Goal: Task Accomplishment & Management: Use online tool/utility

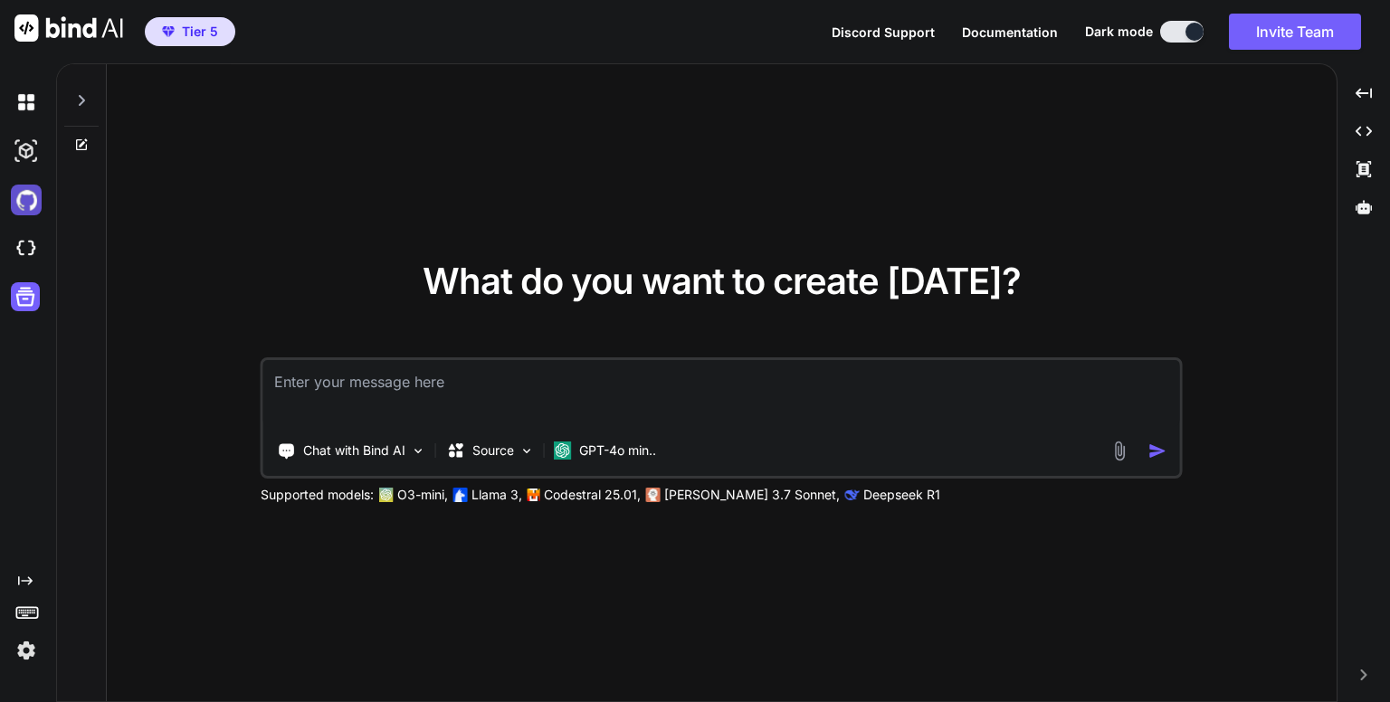
click at [25, 200] on img at bounding box center [26, 200] width 31 height 31
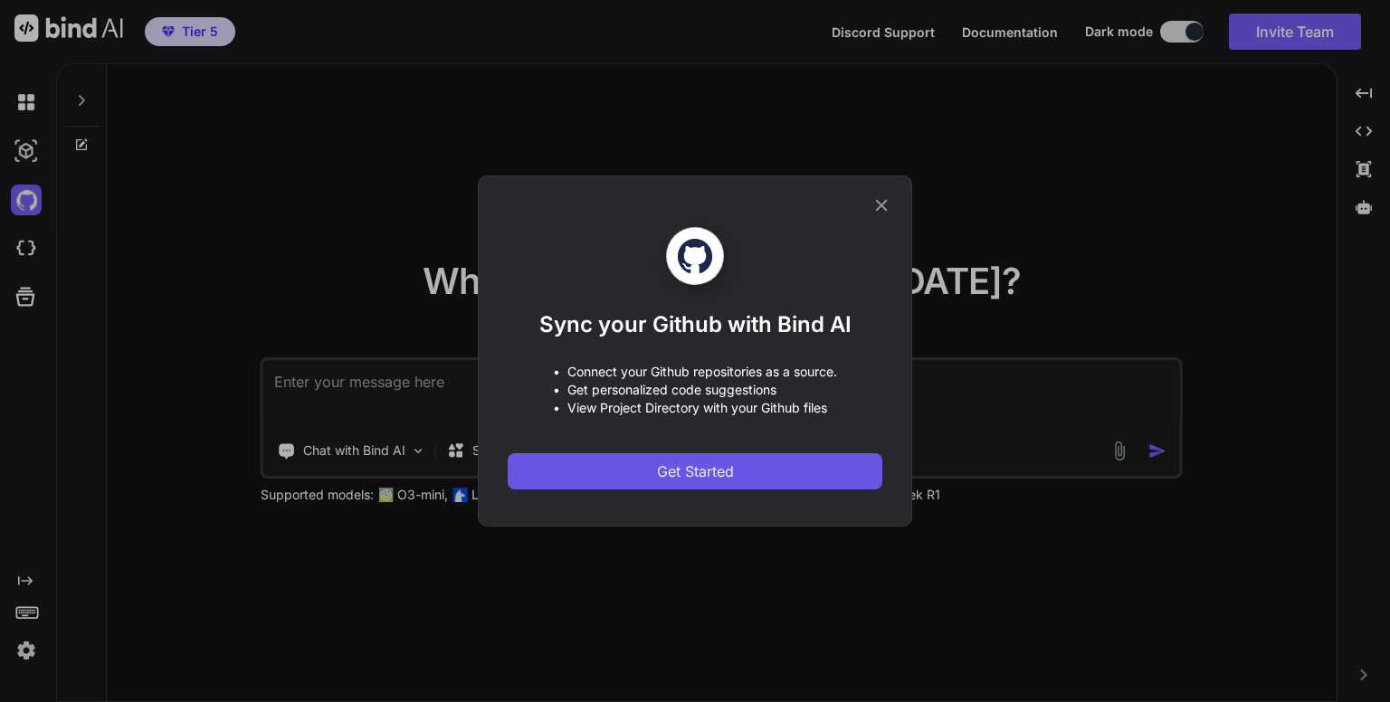
click at [688, 466] on span "Get Started" at bounding box center [695, 471] width 77 height 22
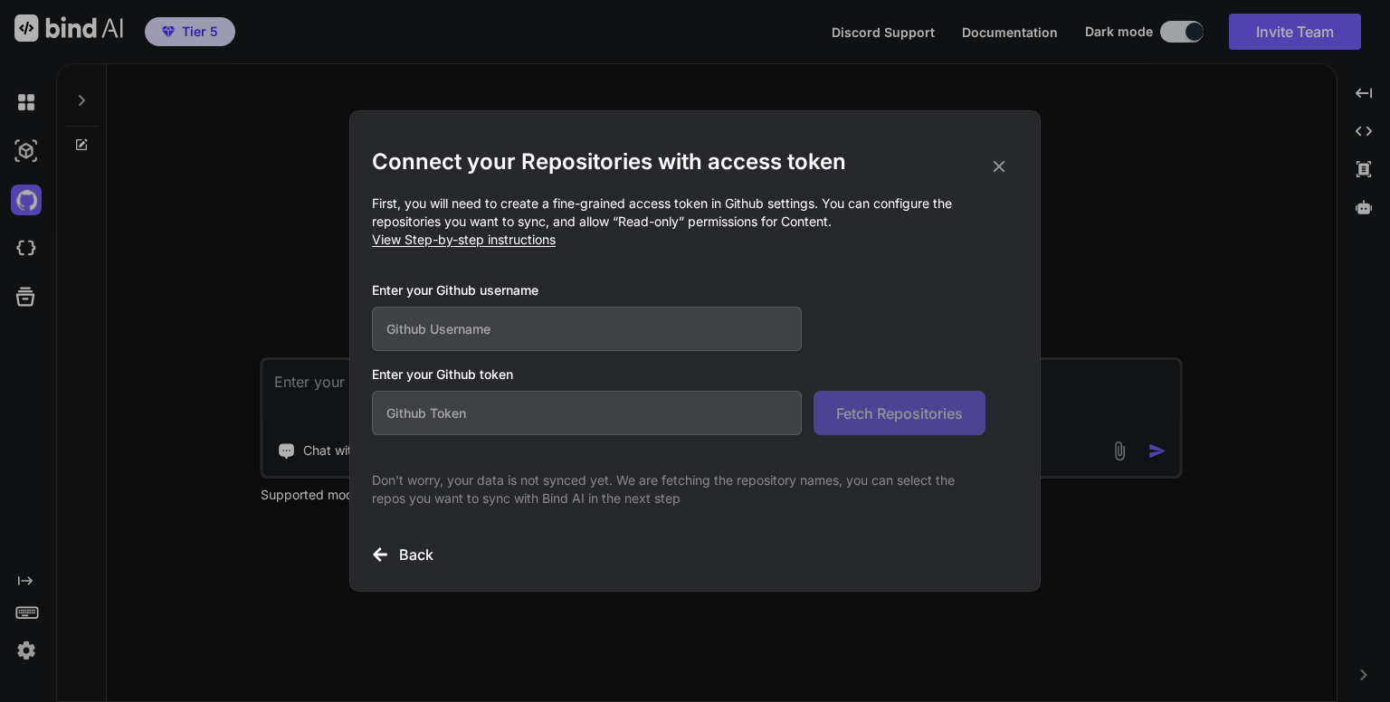
click at [656, 409] on input "text" at bounding box center [587, 413] width 430 height 44
click at [634, 318] on input "text" at bounding box center [587, 329] width 430 height 44
type input "dannykissme"
click at [659, 411] on input "text" at bounding box center [587, 413] width 430 height 44
paste input "github_pat_11ADKEOIQ0D0HaIxVv7hpc_mwCTlbXVd9NfVN3I2bTzBozS23cBvvquBHZLD71u71J7Q…"
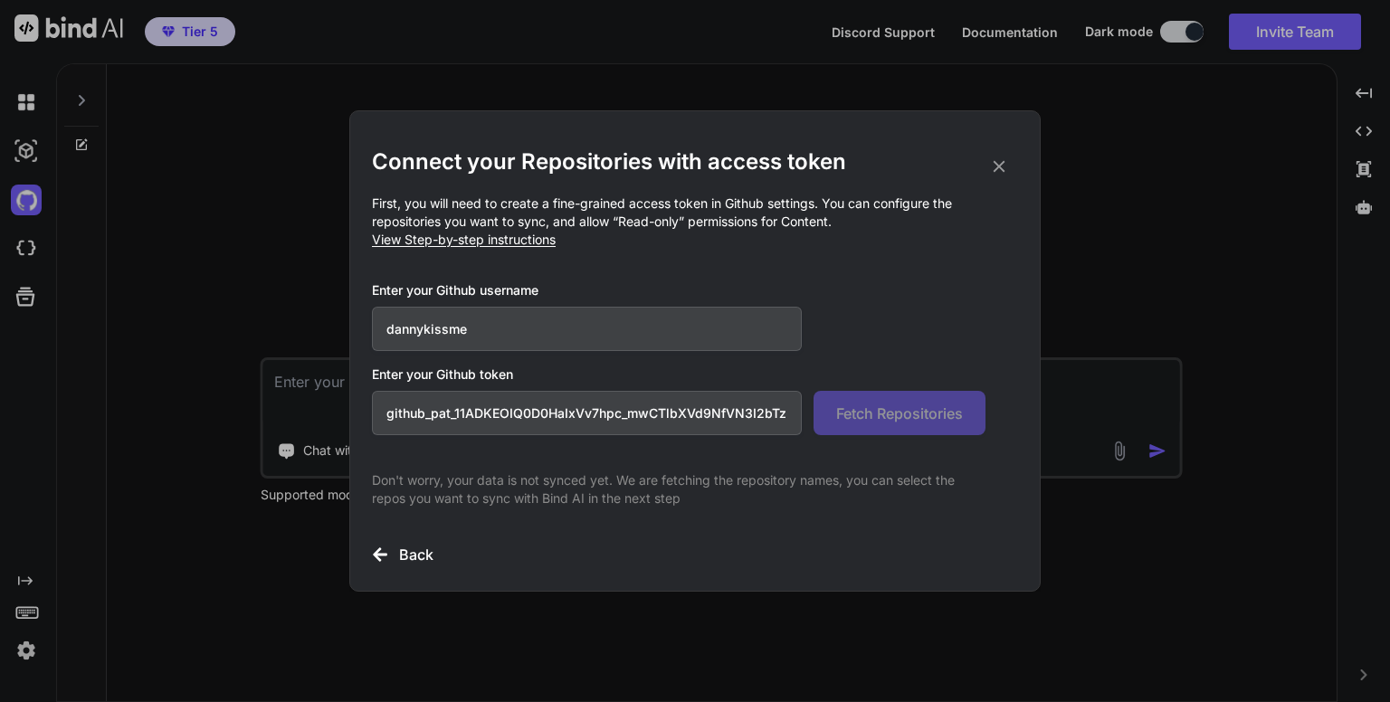
scroll to position [0, 286]
type input "github_pat_11ADKEOIQ0D0HaIxVv7hpc_mwCTlbXVd9NfVN3I2bTzBozS23cBvvquBHZLD71u71J7Q…"
click at [889, 413] on span "Fetch Repositories" at bounding box center [899, 414] width 127 height 22
click at [1006, 169] on icon at bounding box center [999, 167] width 20 height 20
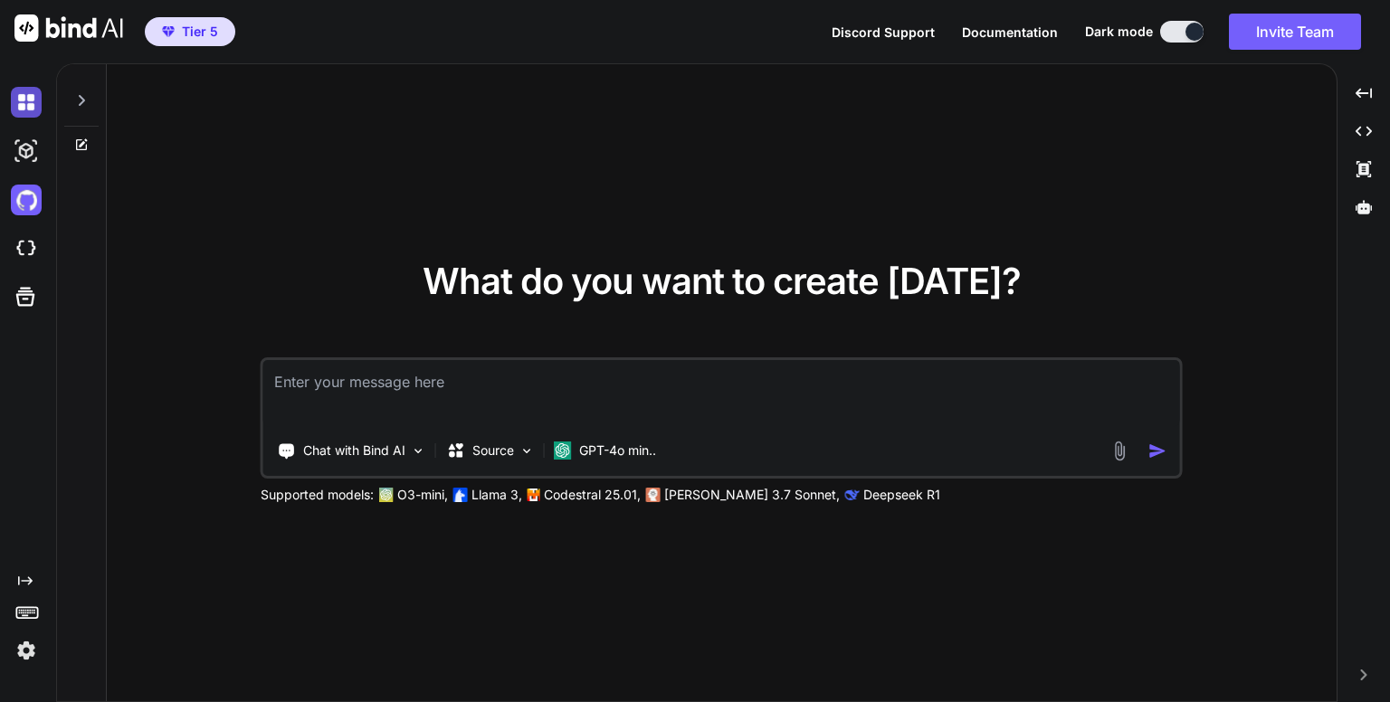
click at [28, 100] on img at bounding box center [26, 102] width 31 height 31
click at [25, 149] on img at bounding box center [26, 151] width 31 height 31
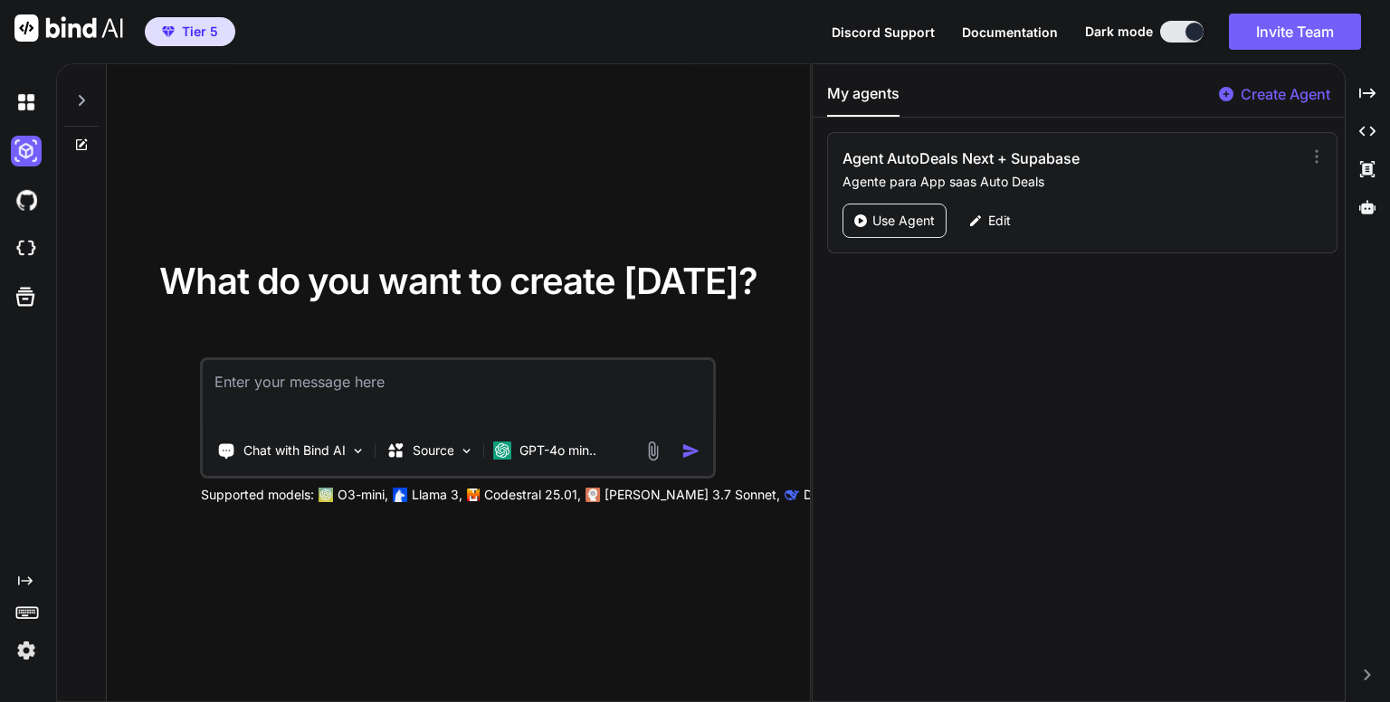
click at [175, 124] on div "What do you want to create [DATE]? Chat with Bind AI Source GPT-4o min.. Suppor…" at bounding box center [458, 383] width 703 height 639
click at [79, 96] on icon at bounding box center [81, 100] width 14 height 14
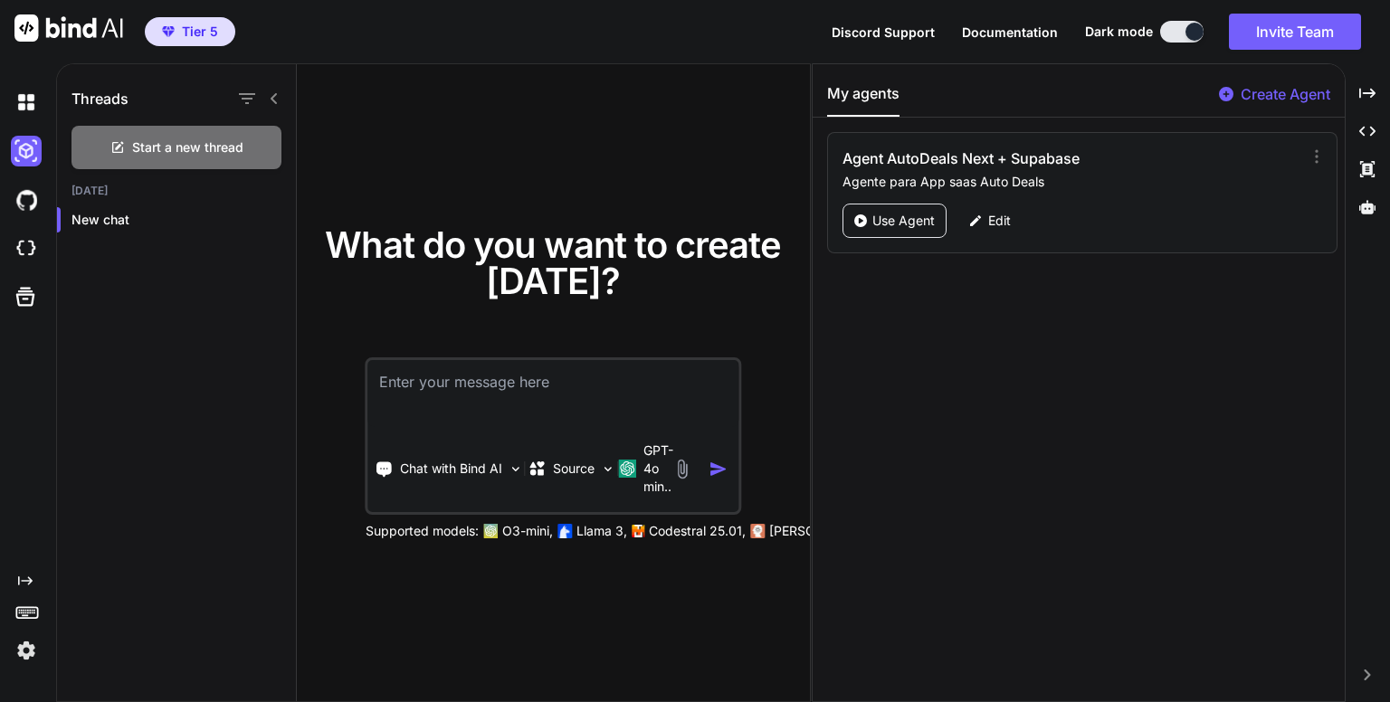
click at [503, 165] on div "What do you want to create [DATE]? Chat with Bind AI Source GPT-4o min.. Suppor…" at bounding box center [553, 383] width 513 height 639
click at [646, 466] on p "GPT-4o min.." at bounding box center [658, 468] width 30 height 54
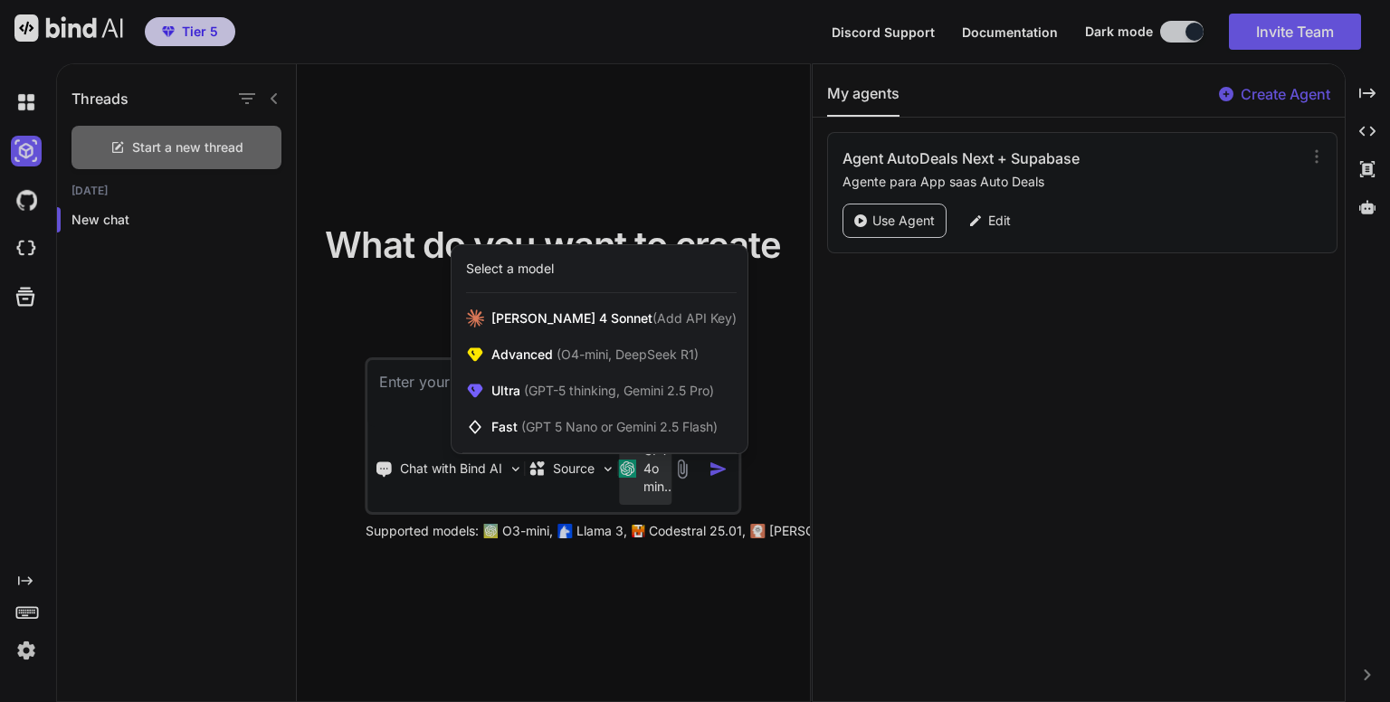
click at [604, 272] on div "Select a model" at bounding box center [601, 269] width 270 height 18
click at [479, 468] on div at bounding box center [695, 351] width 1390 height 702
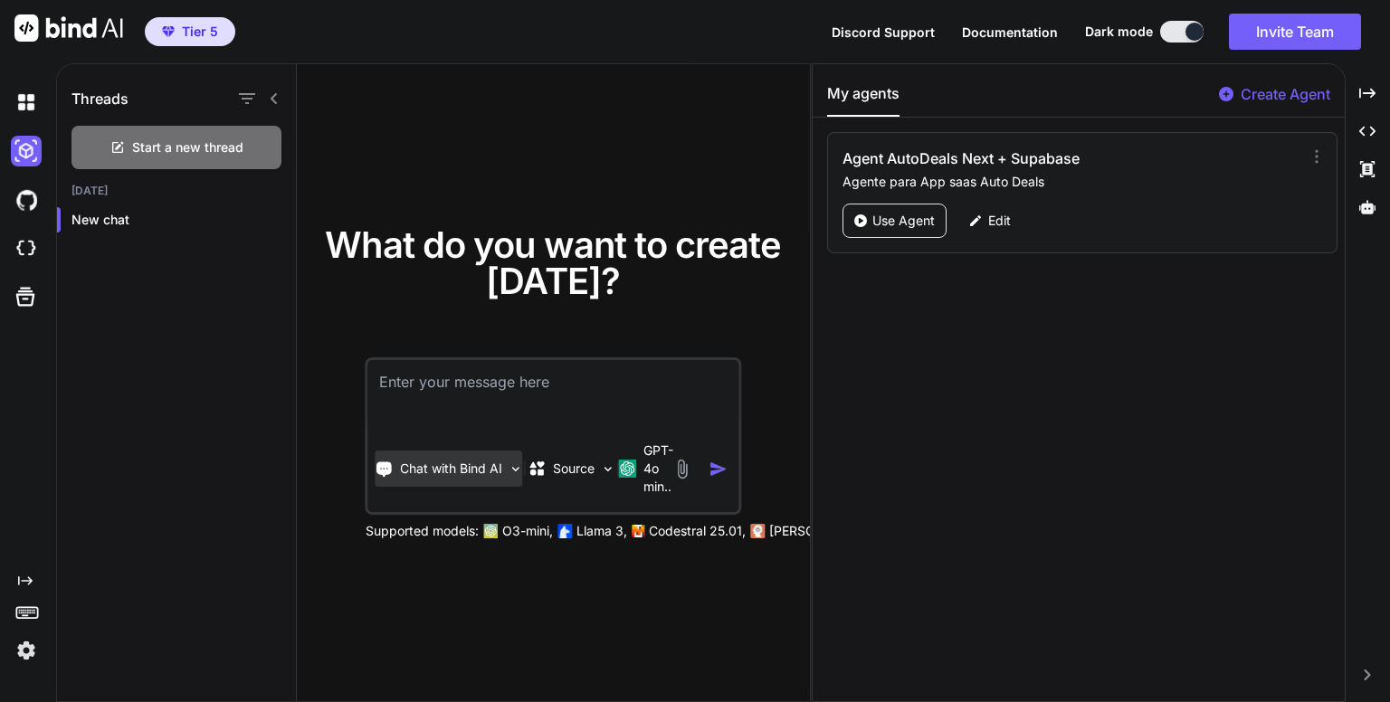
click at [469, 464] on p "Chat with Bind AI" at bounding box center [451, 469] width 102 height 18
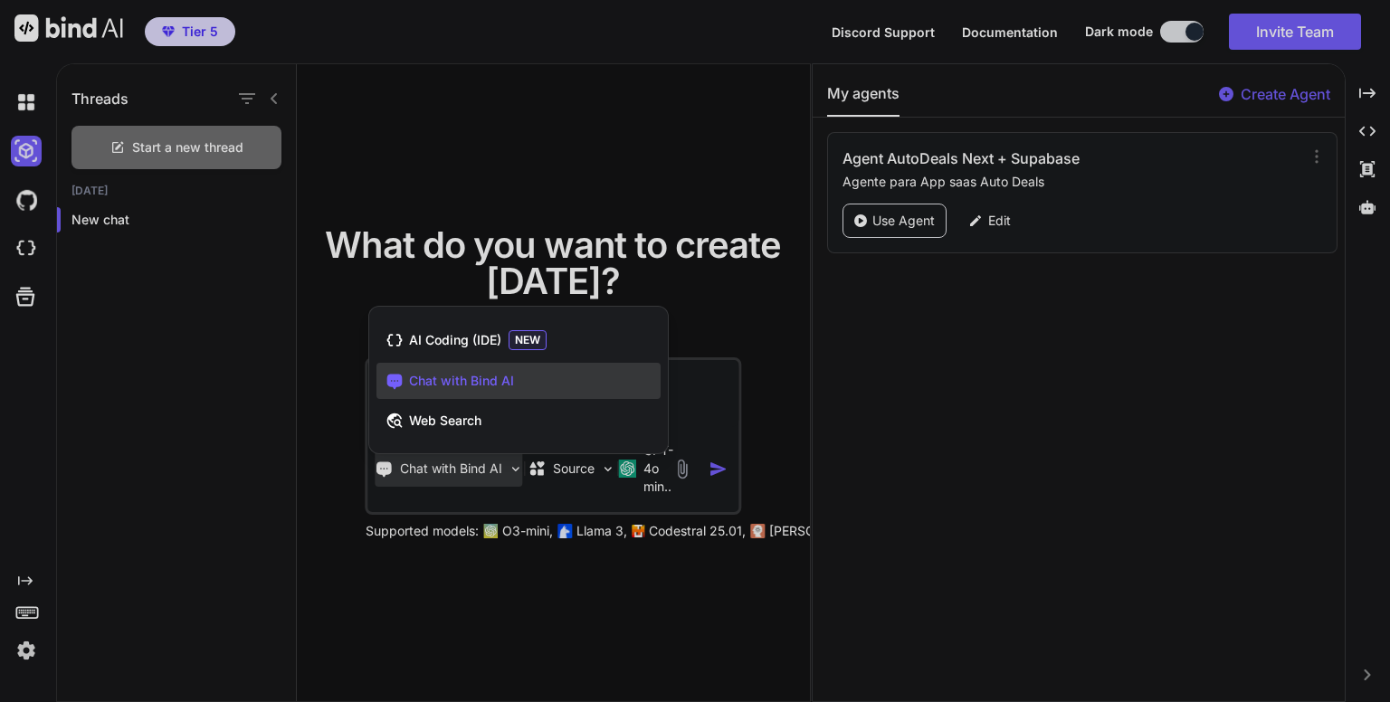
click at [727, 299] on div at bounding box center [695, 351] width 1390 height 702
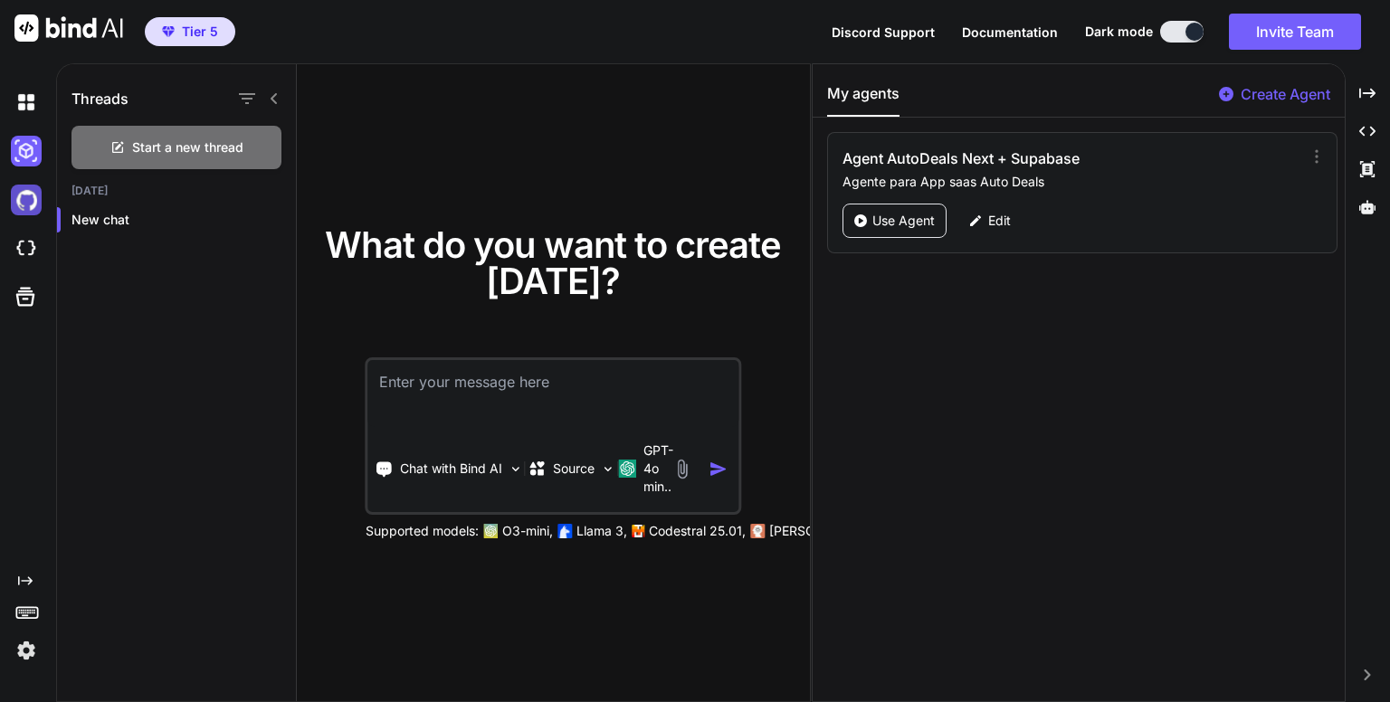
click at [18, 204] on img at bounding box center [26, 200] width 31 height 31
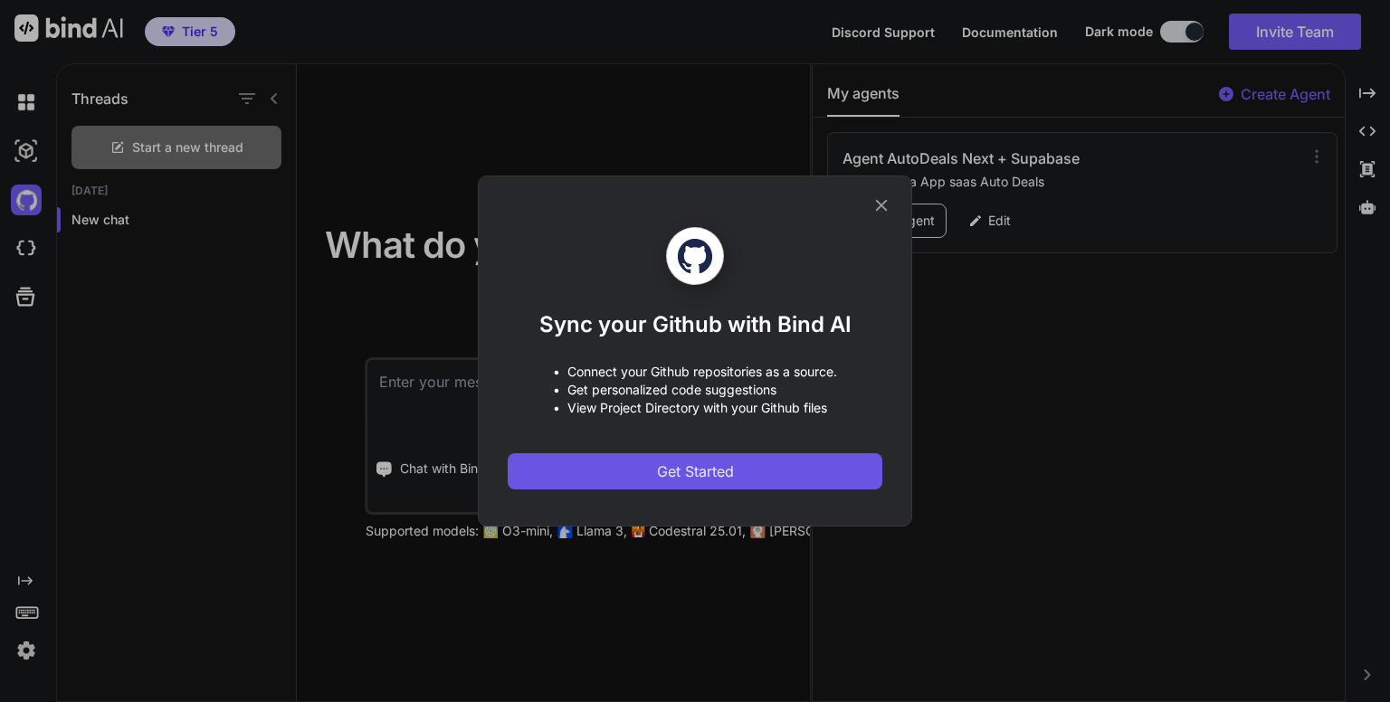
click at [686, 468] on span "Get Started" at bounding box center [695, 471] width 77 height 22
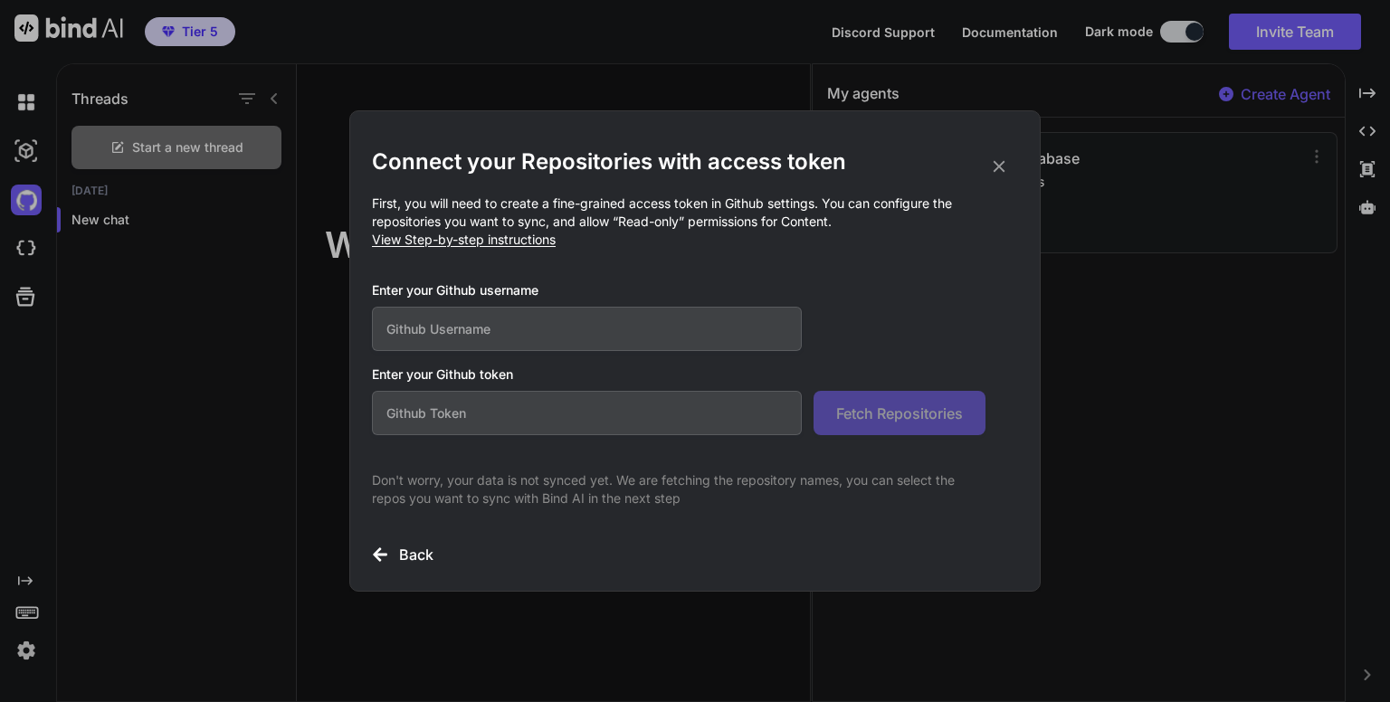
click at [624, 418] on input "text" at bounding box center [587, 413] width 430 height 44
paste input "github_pat_11ADKEOIQ0TXttBnSeCICX_Si43uid5fkx9BqER6shqFRwMTZ7Qlu8moqoLAJwppxAQD…"
type input "github_pat_11ADKEOIQ0TXttBnSeCICX_Si43uid5fkx9BqER6shqFRwMTZ7Qlu8moqoLAJwppxAQD…"
click at [512, 339] on input "text" at bounding box center [587, 329] width 430 height 44
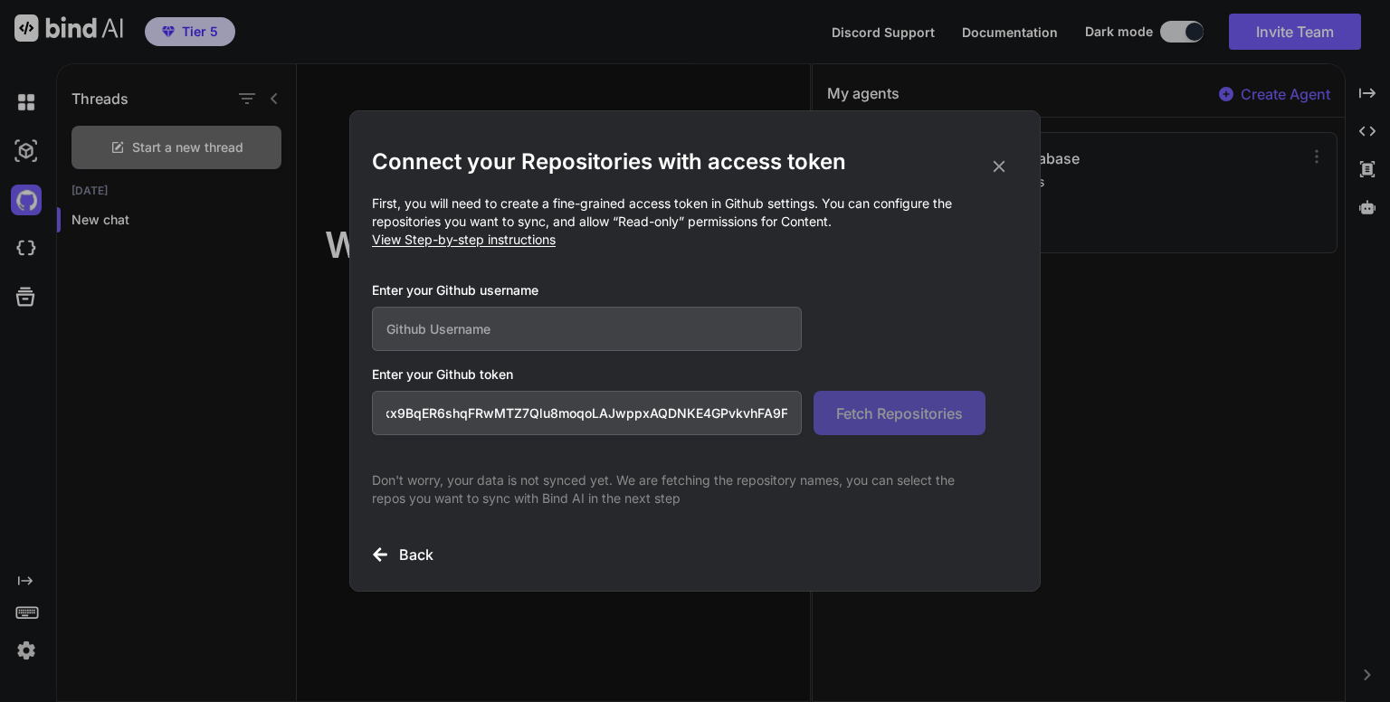
scroll to position [0, 0]
type input "dannykissme"
click at [868, 408] on span "Fetch Repositories" at bounding box center [899, 414] width 127 height 22
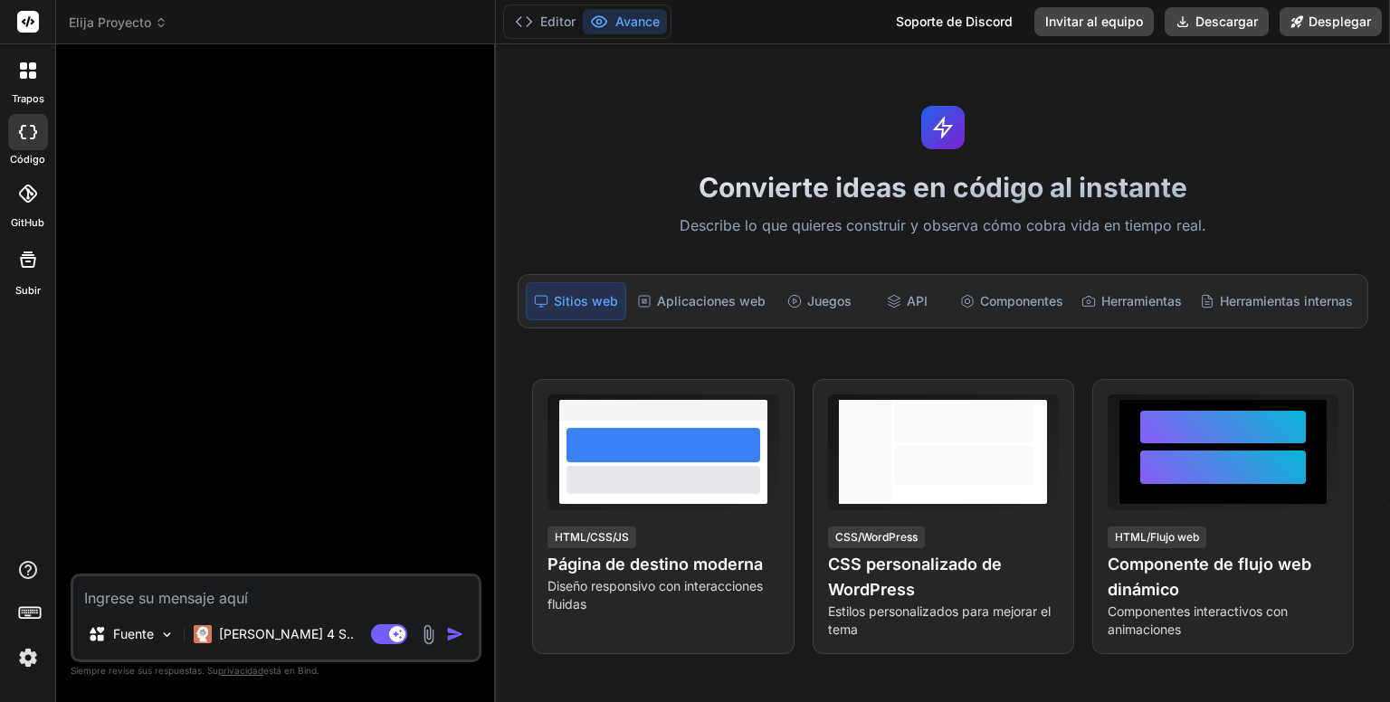
scroll to position [64, 0]
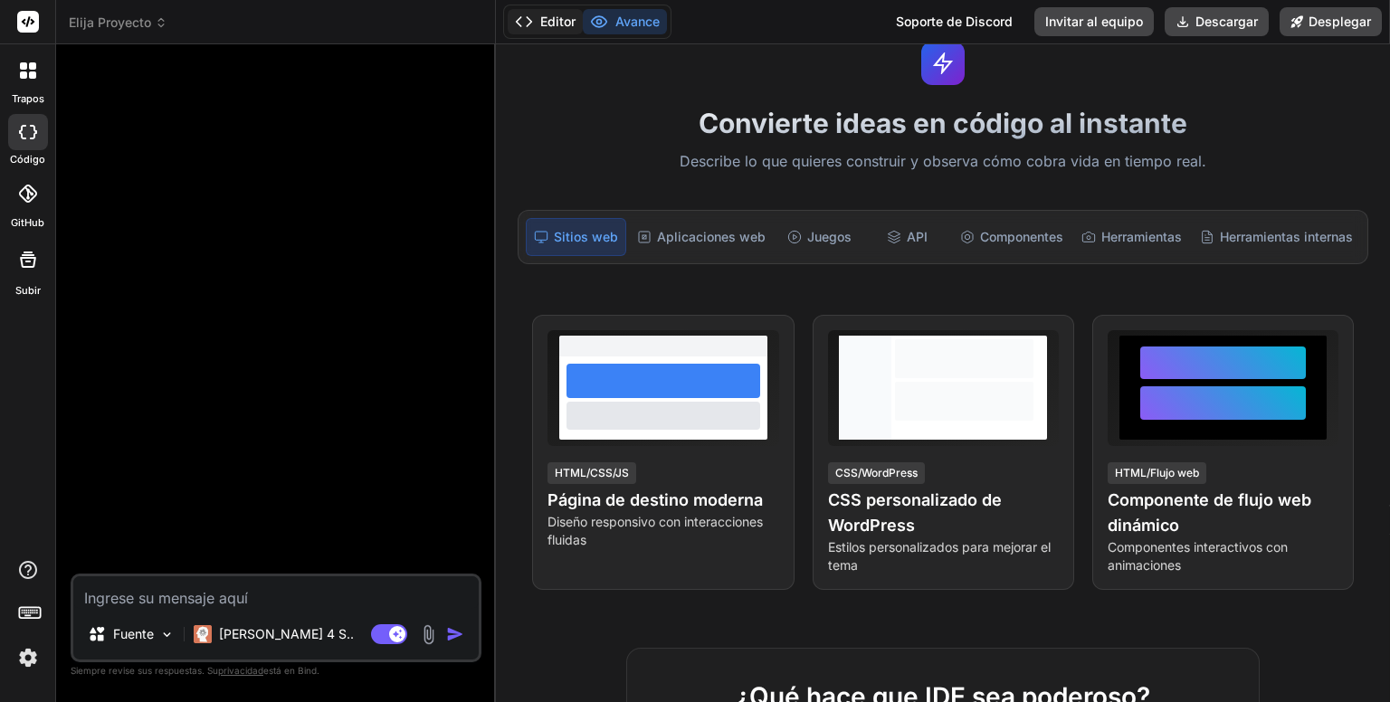
click at [545, 24] on font "Editor" at bounding box center [557, 21] width 35 height 15
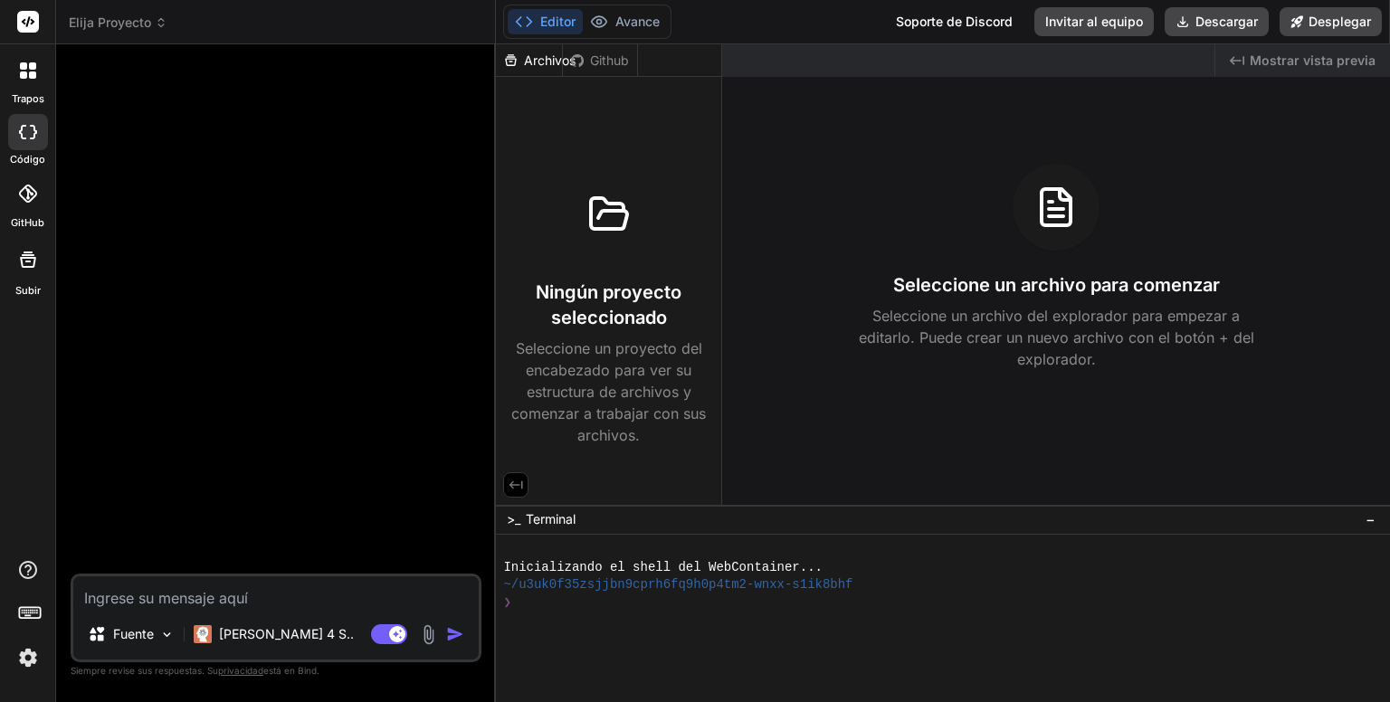
click at [134, 22] on font "Elija Proyecto" at bounding box center [110, 21] width 82 height 15
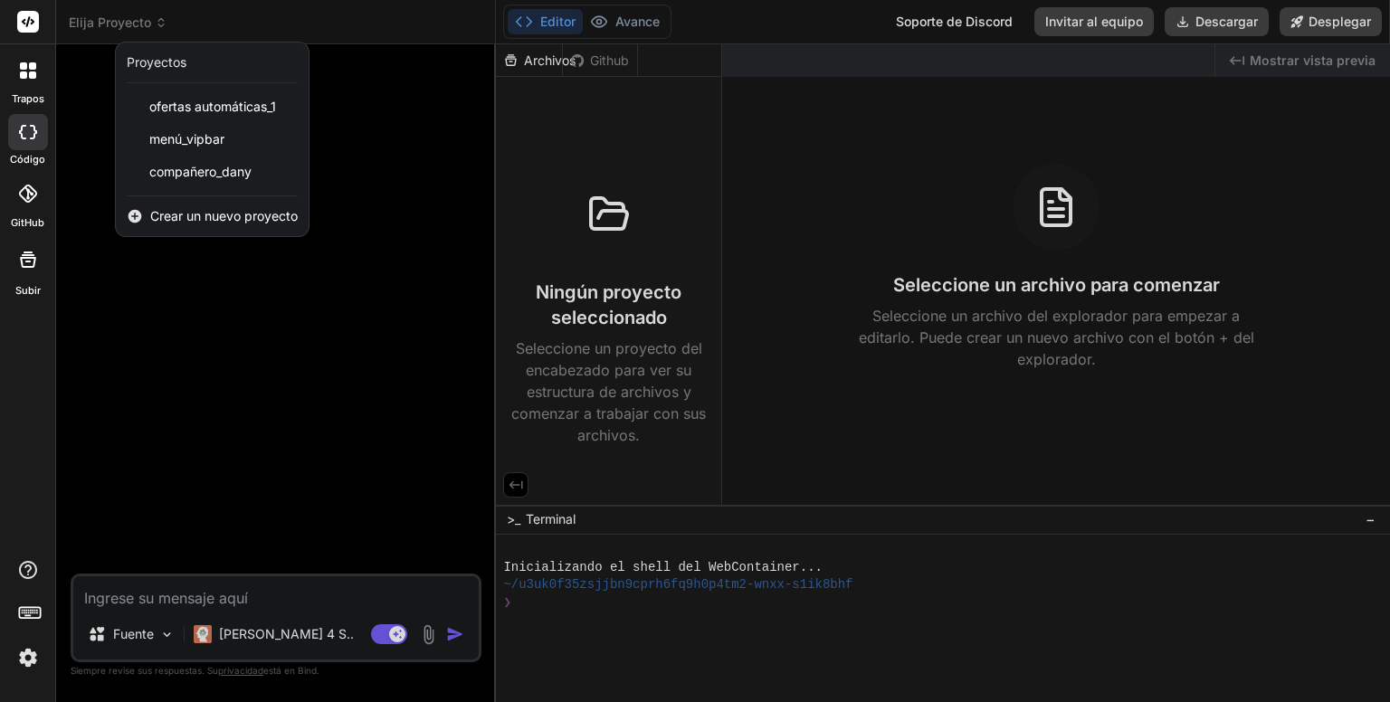
click at [28, 264] on icon at bounding box center [28, 260] width 22 height 22
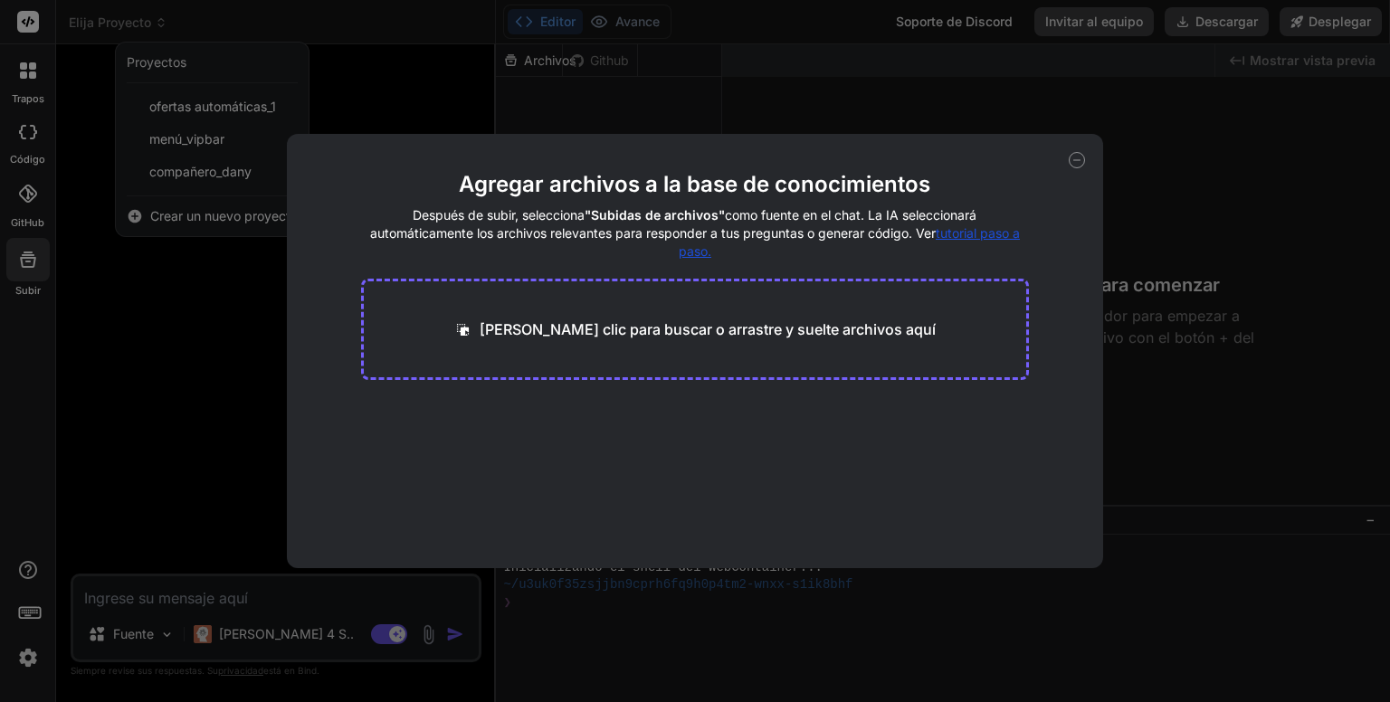
click at [1071, 160] on icon at bounding box center [1076, 160] width 16 height 16
type textarea "x"
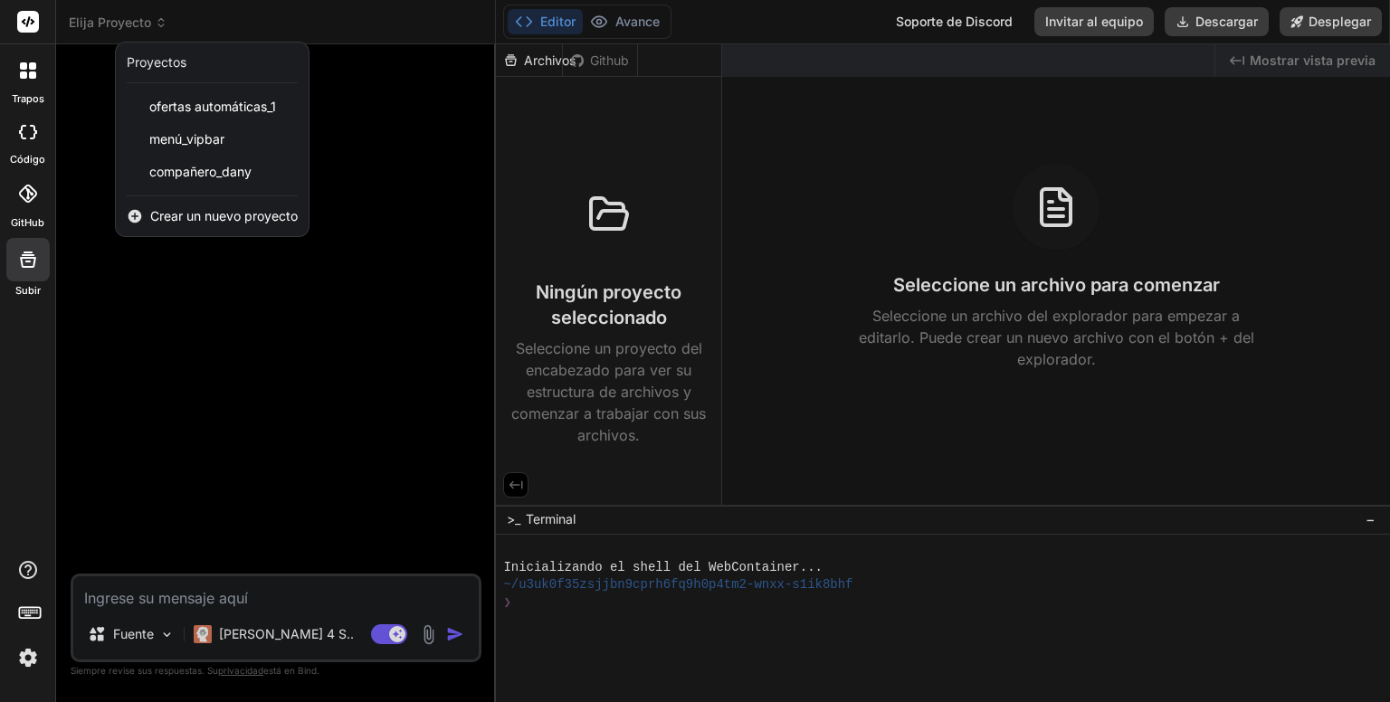
click at [531, 62] on div at bounding box center [695, 351] width 1390 height 702
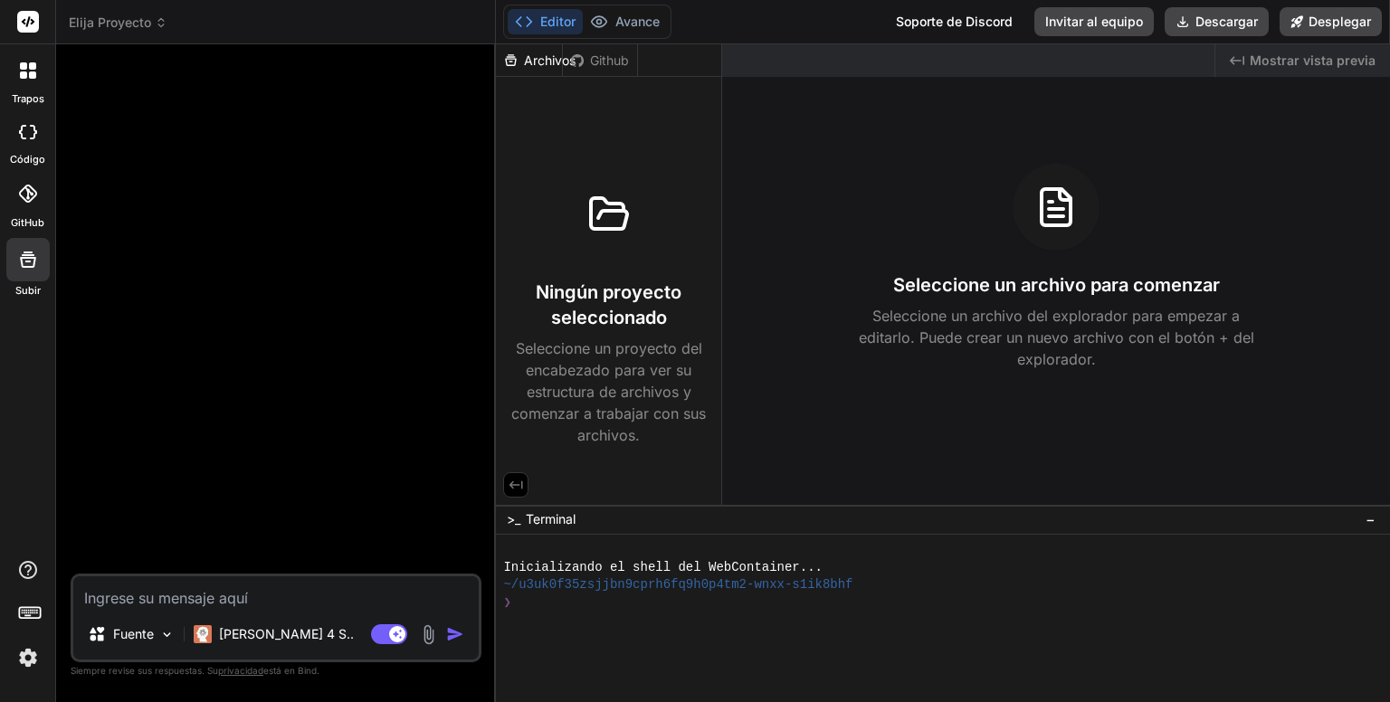
click at [558, 59] on font "Archivos" at bounding box center [550, 59] width 52 height 15
click at [608, 212] on icon at bounding box center [609, 213] width 36 height 31
click at [1010, 214] on div "Seleccione un archivo para comenzar Seleccione un archivo del explorador para e…" at bounding box center [1056, 267] width 668 height 206
click at [616, 28] on font "Avance" at bounding box center [637, 21] width 44 height 15
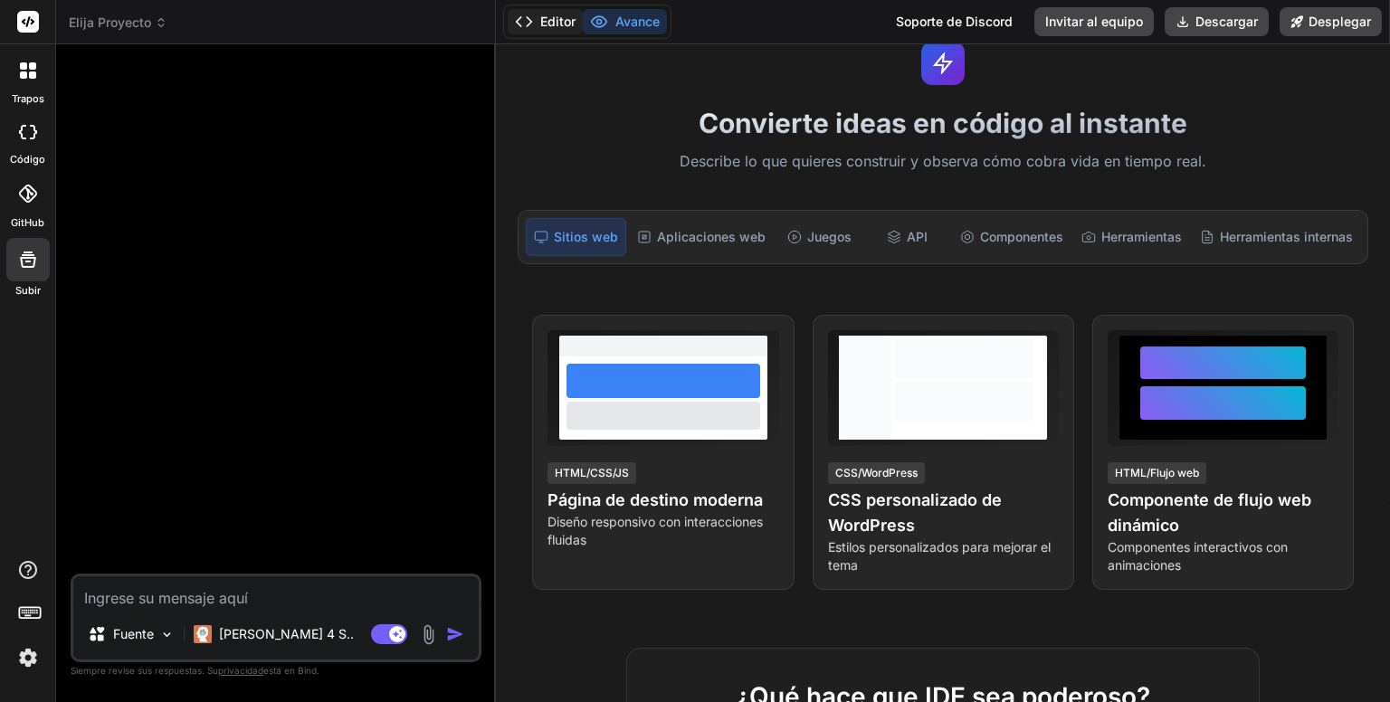
click at [558, 33] on button "Editor" at bounding box center [544, 21] width 75 height 25
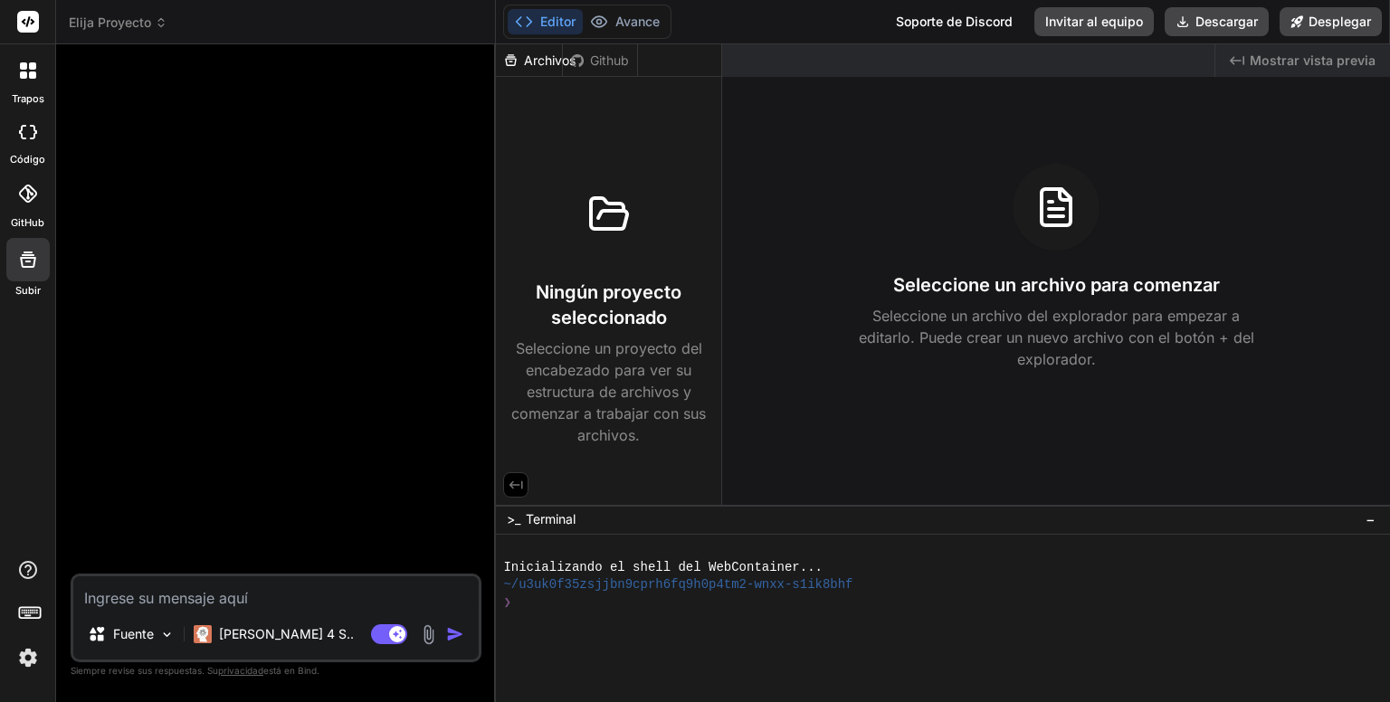
click at [611, 222] on icon at bounding box center [608, 214] width 43 height 43
click at [1055, 224] on icon at bounding box center [1055, 207] width 29 height 36
click at [590, 343] on font "Seleccione un proyecto del encabezado para ver su estructura de archivos y come…" at bounding box center [608, 391] width 194 height 105
click at [600, 134] on div "Ningún proyecto seleccionado Seleccione un proyecto del encabezado para ver su …" at bounding box center [608, 265] width 225 height 376
click at [28, 193] on icon at bounding box center [27, 194] width 18 height 18
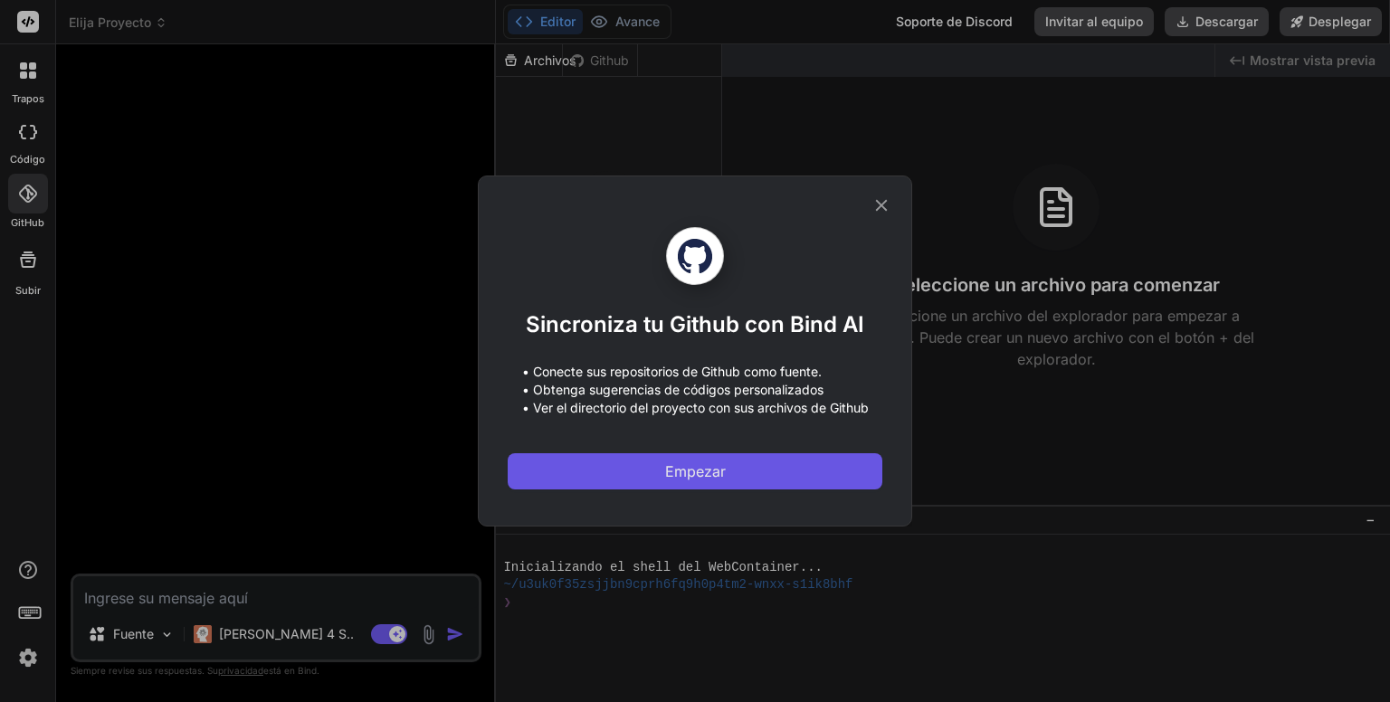
click at [691, 464] on font "Empezar" at bounding box center [695, 471] width 61 height 18
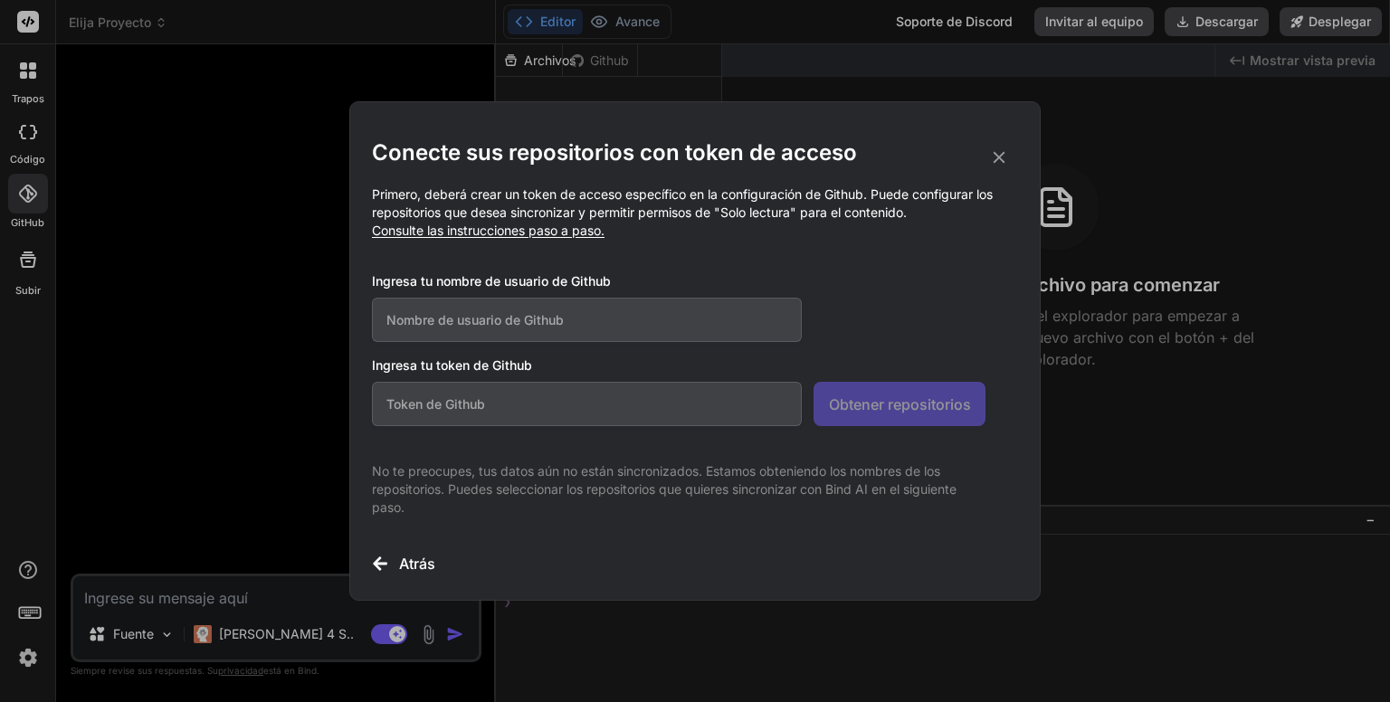
click at [698, 394] on input "text" at bounding box center [587, 404] width 430 height 44
paste input "github_pat_11ADKEOIQ0D0HaIxVv7hpc_mwCTlbXVd9NfVN3I2bTzBozS23cBvvquBHZLD71u71J7Q…"
type input "github_pat_11ADKEOIQ0D0HaIxVv7hpc_mwCTlbXVd9NfVN3I2bTzBozS23cBvvquBHZLD71u71J7Q…"
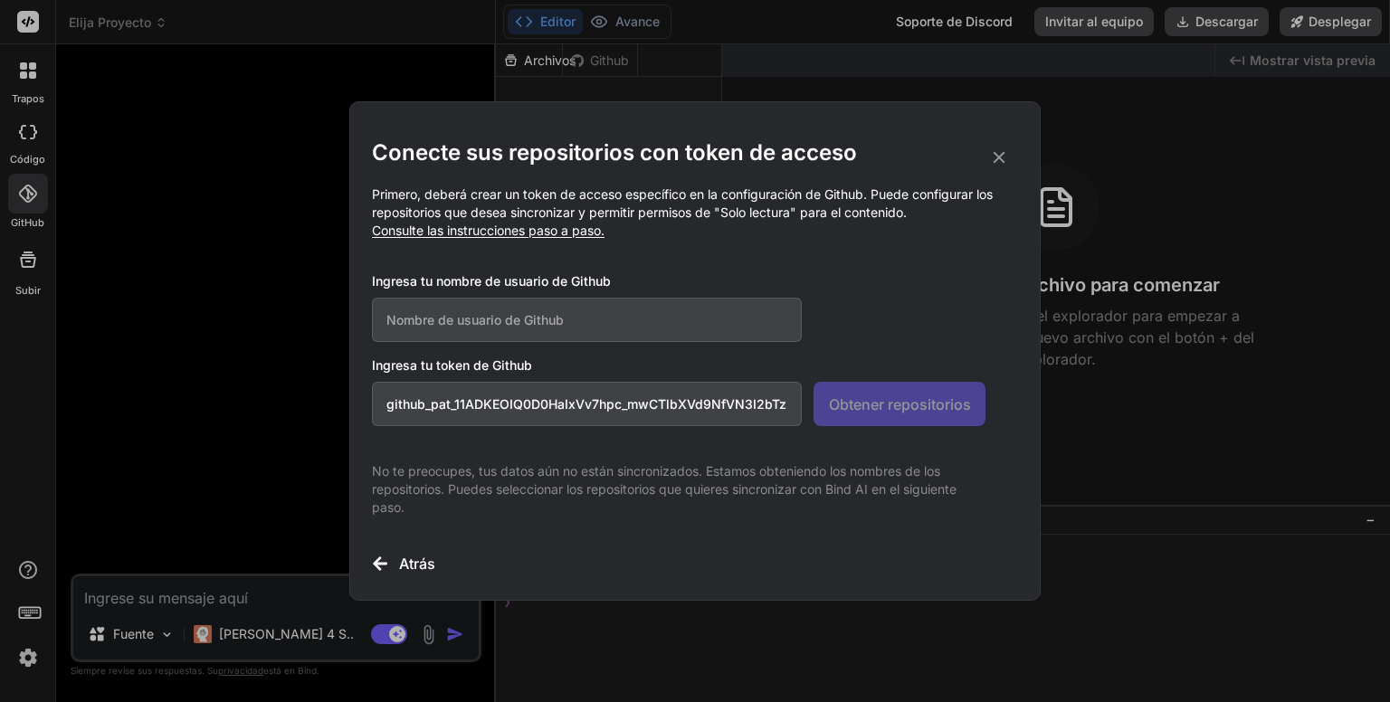
click at [570, 313] on input "text" at bounding box center [587, 320] width 430 height 44
type input "dannykissme"
click at [876, 395] on font "Obtener repositorios" at bounding box center [900, 404] width 142 height 18
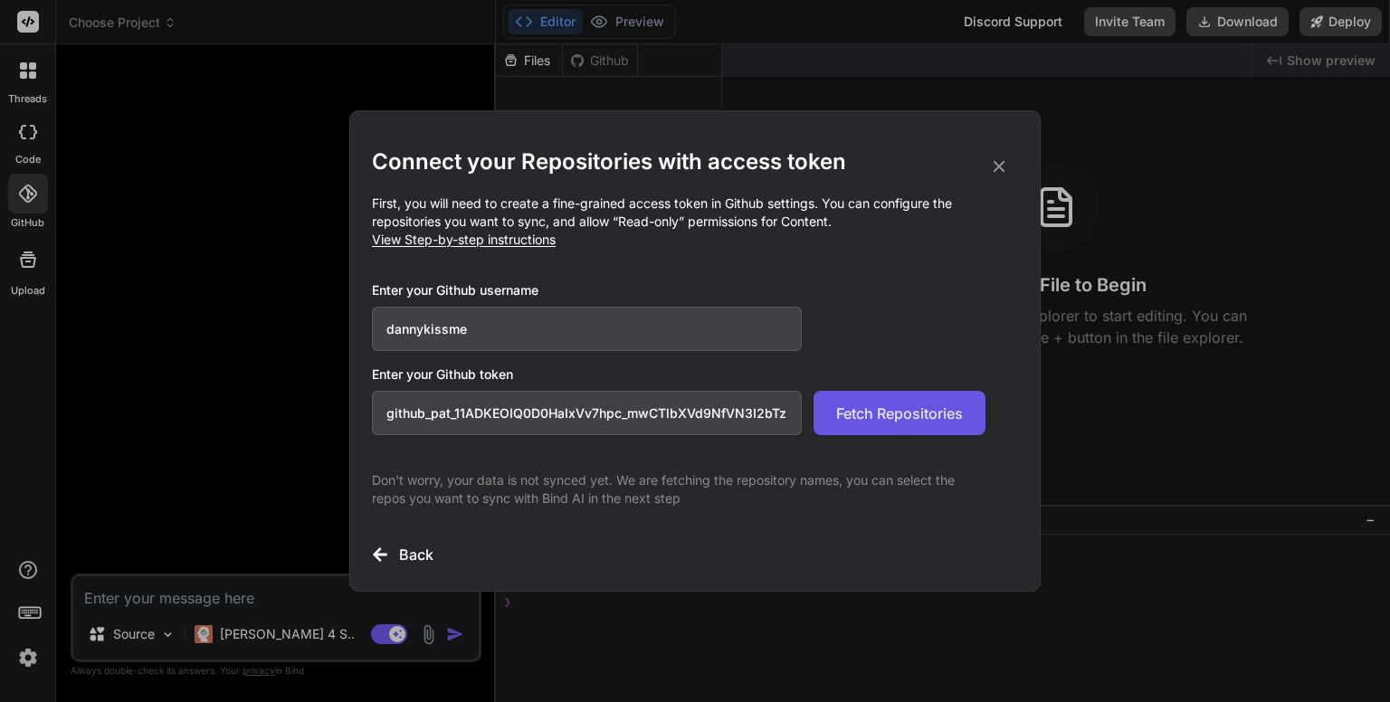
click at [880, 421] on span "Fetch Repositories" at bounding box center [899, 414] width 127 height 22
click at [1002, 169] on icon at bounding box center [999, 167] width 12 height 12
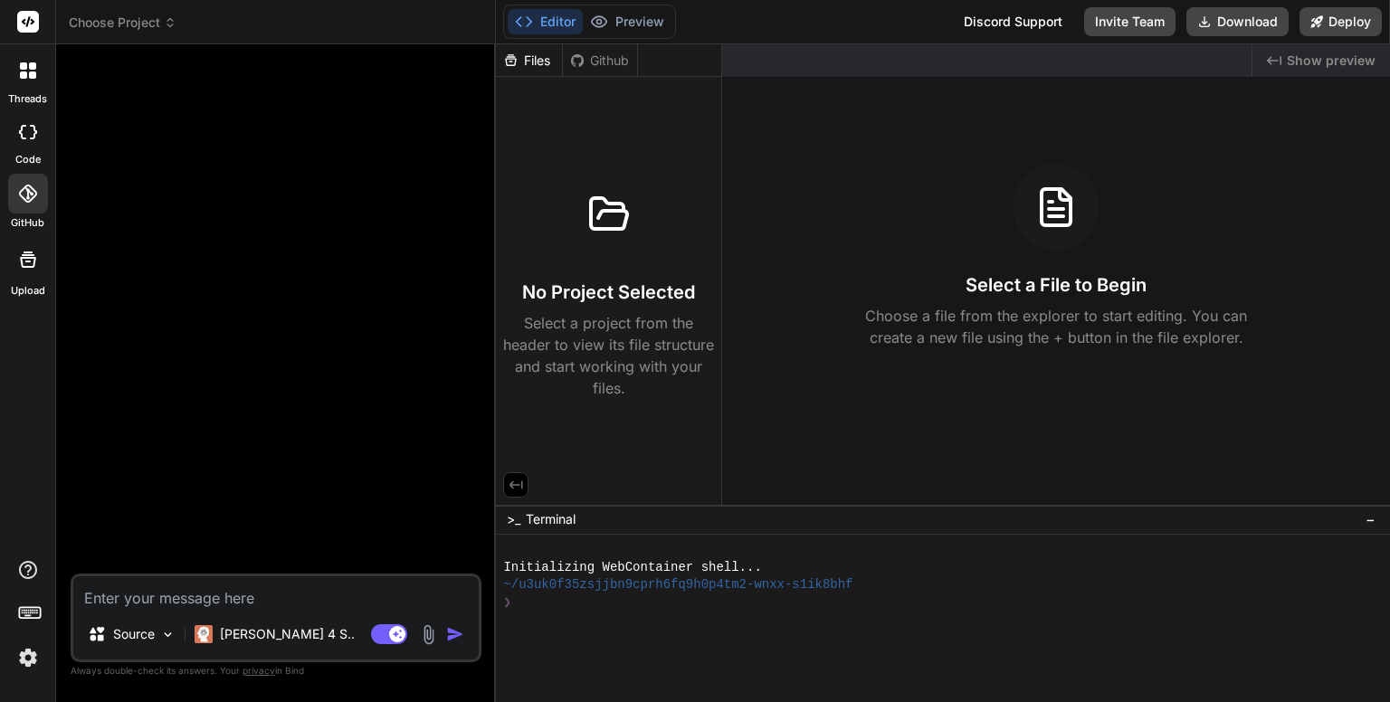
click at [120, 22] on span "Choose Project" at bounding box center [123, 23] width 108 height 18
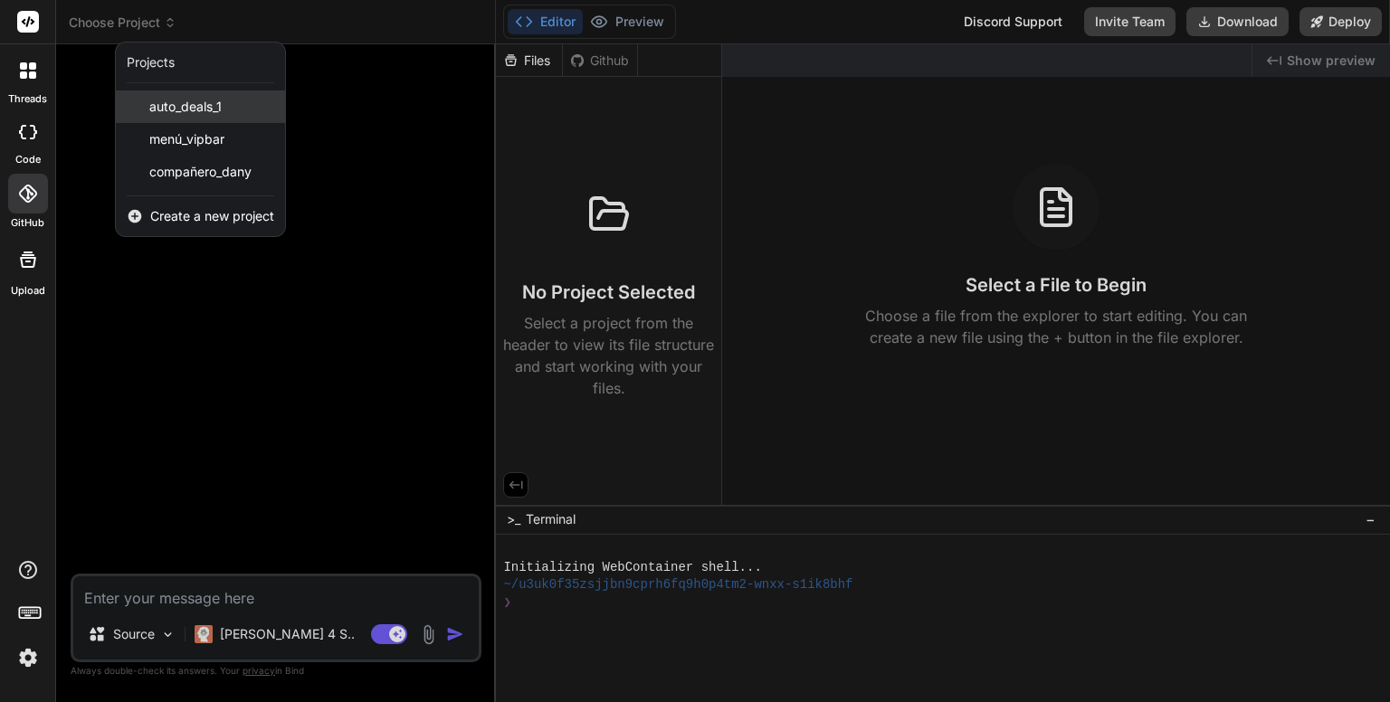
click at [175, 112] on span "auto_deals_1" at bounding box center [185, 107] width 72 height 18
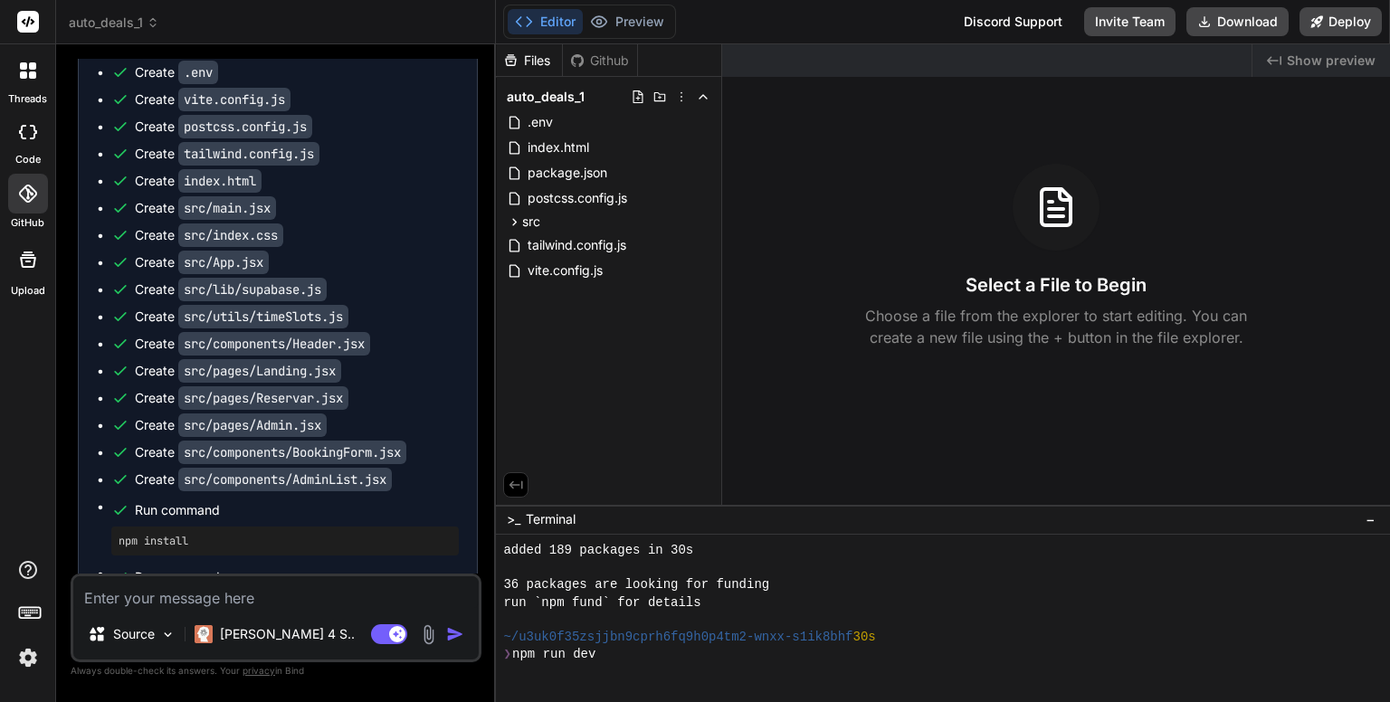
scroll to position [295, 0]
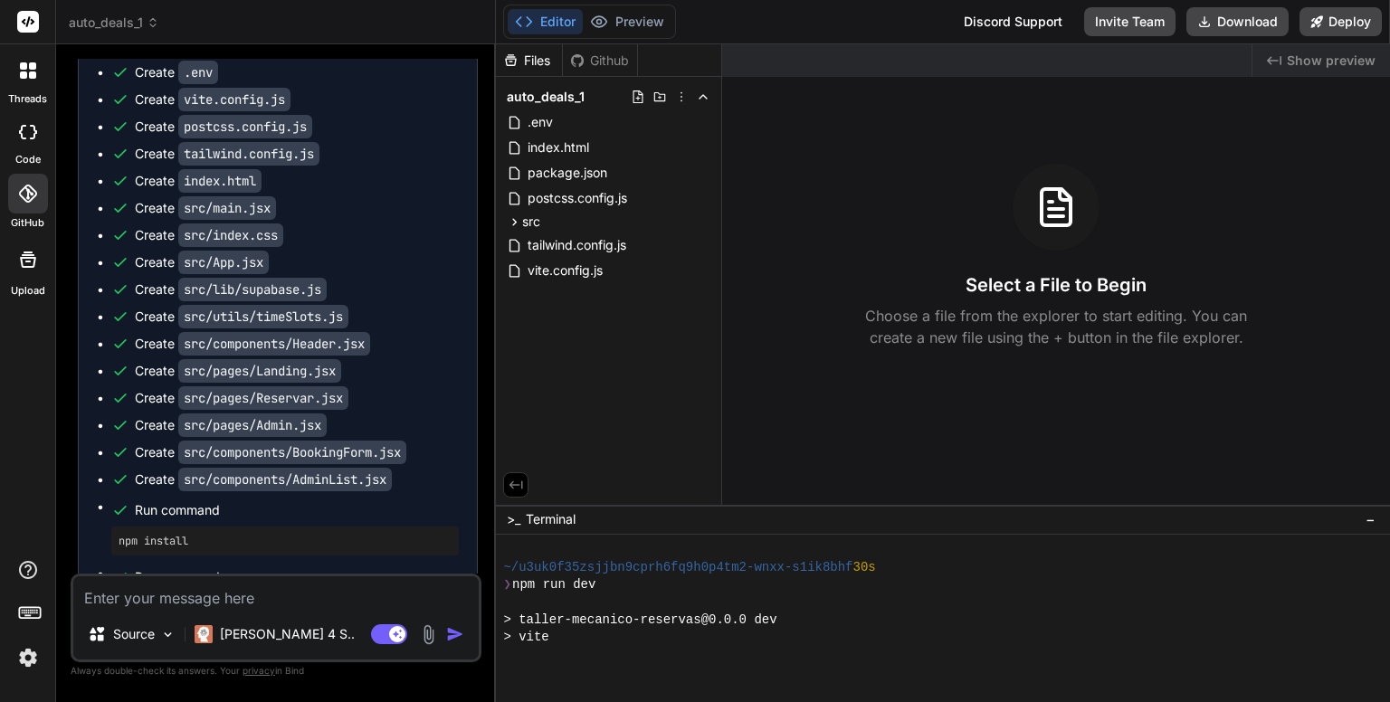
click at [29, 131] on icon at bounding box center [28, 132] width 18 height 14
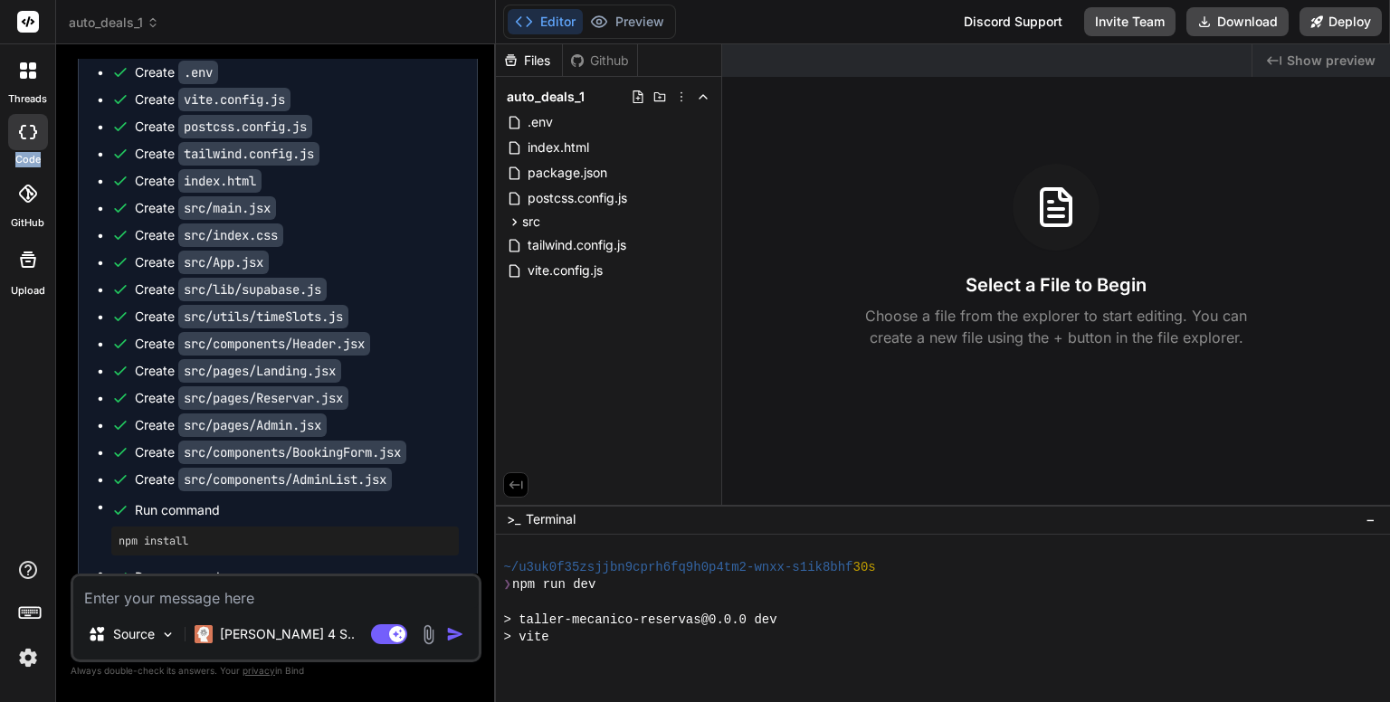
click at [29, 131] on icon at bounding box center [28, 132] width 18 height 14
type textarea "x"
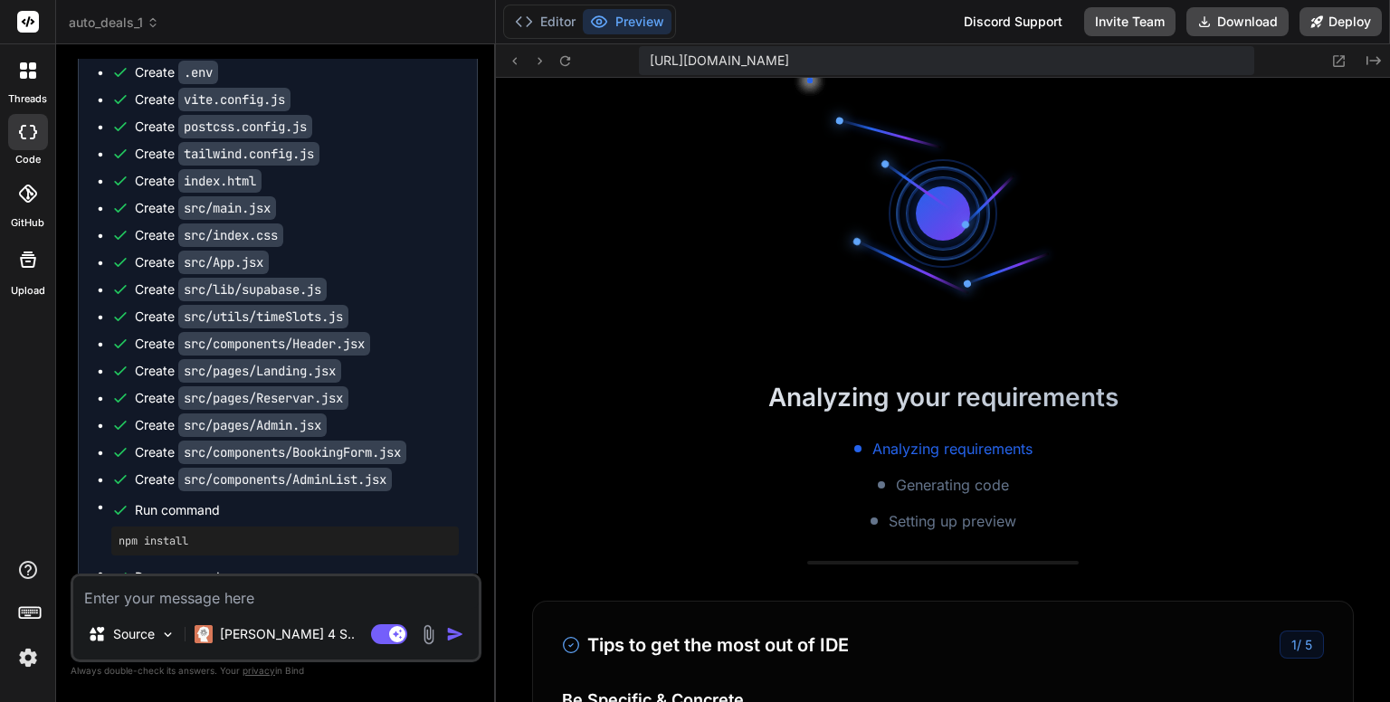
click at [442, 163] on div "Create tailwind.config.js" at bounding box center [284, 154] width 347 height 18
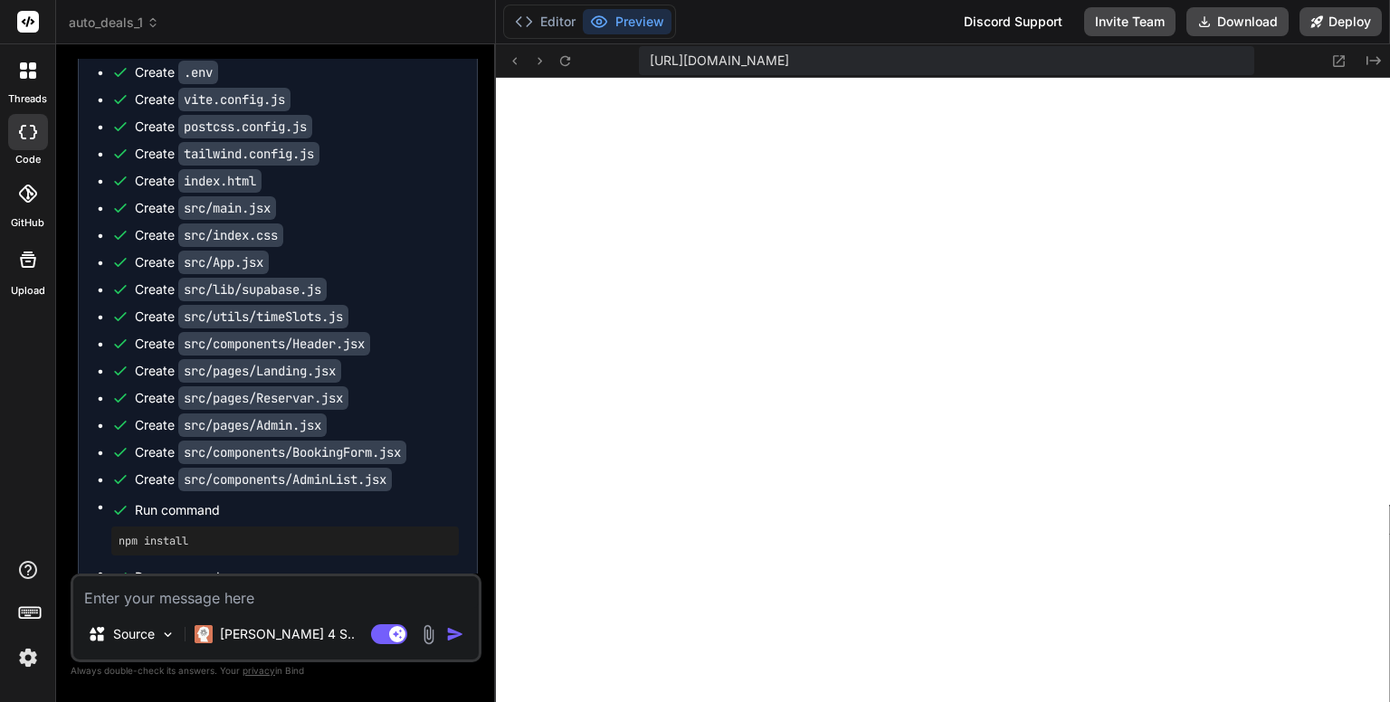
scroll to position [1997, 0]
click at [1354, 24] on button "Deploy" at bounding box center [1340, 21] width 82 height 29
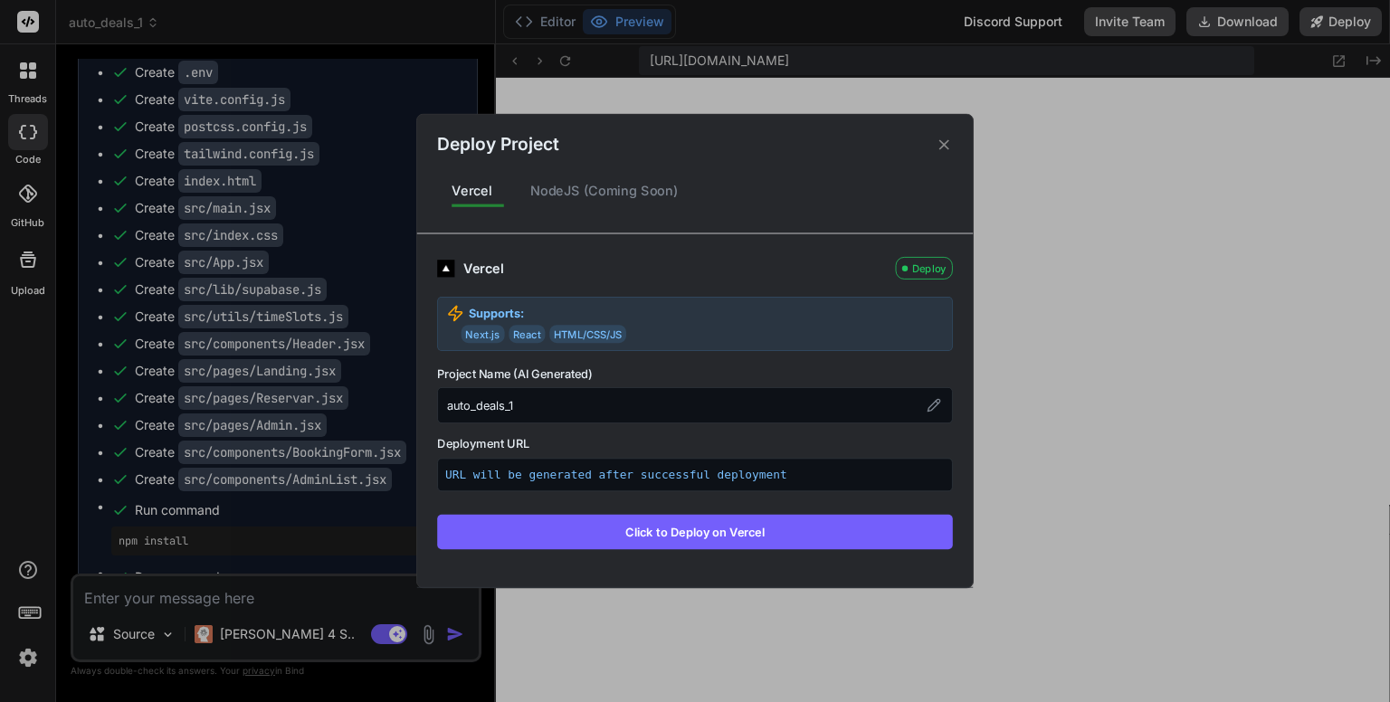
click at [622, 195] on div "NodeJS (Coming Soon)" at bounding box center [604, 191] width 177 height 38
click at [586, 195] on div "NodeJS (Coming Soon)" at bounding box center [604, 191] width 177 height 38
click at [742, 157] on div "Deploy Project" at bounding box center [694, 135] width 555 height 43
click at [946, 146] on icon at bounding box center [943, 144] width 17 height 17
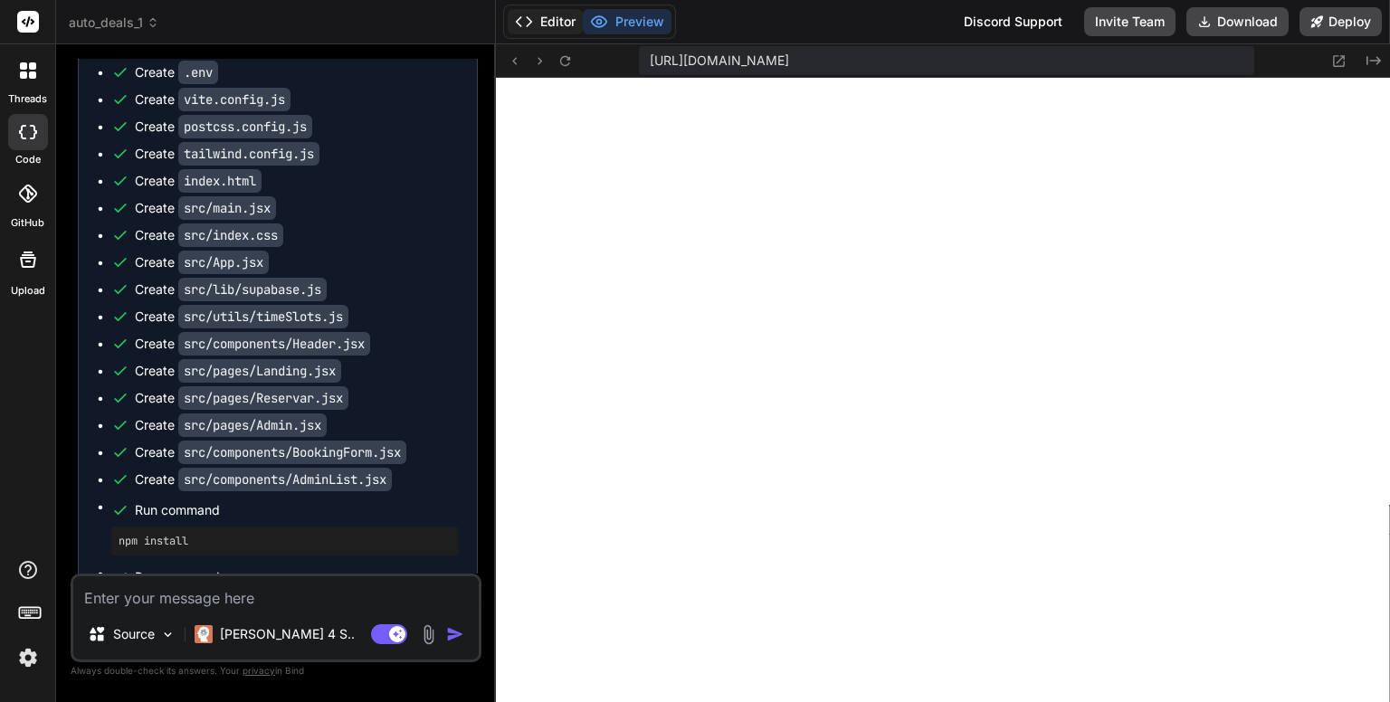
click at [540, 12] on button "Editor" at bounding box center [544, 21] width 75 height 25
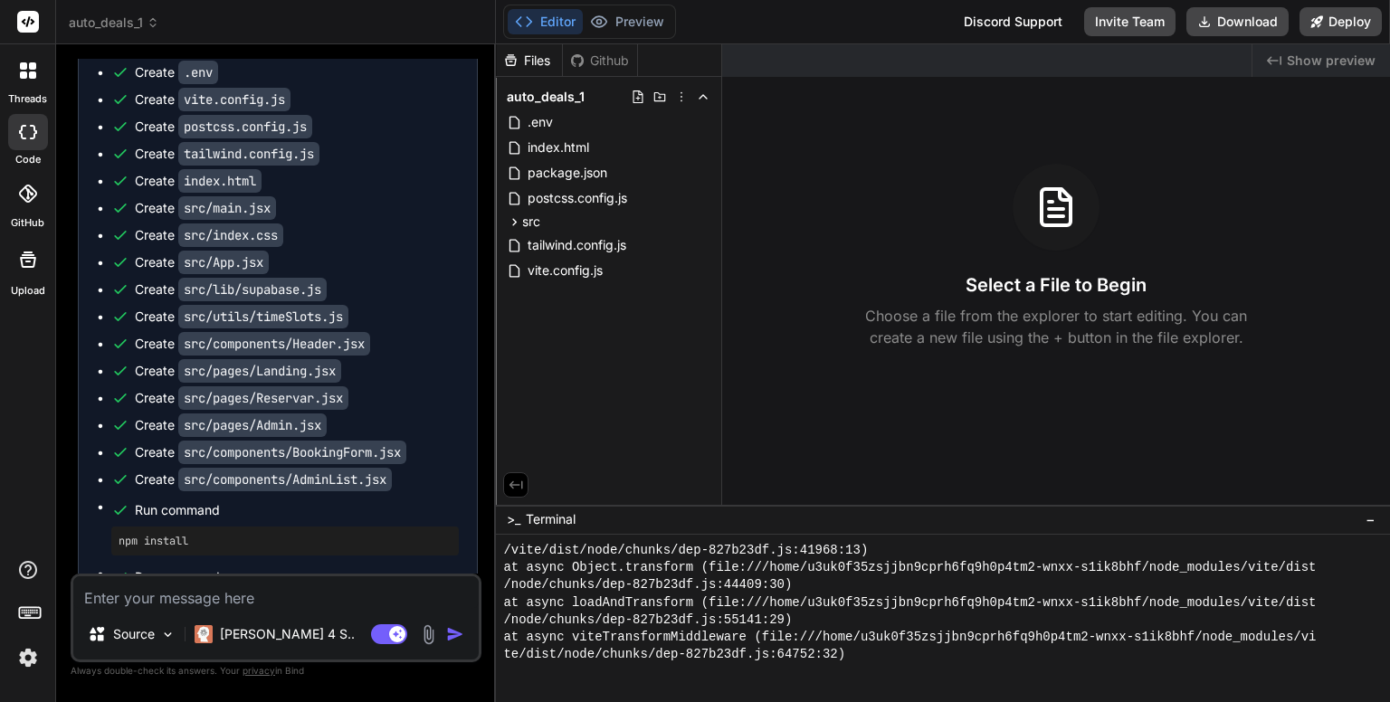
click at [899, 666] on div at bounding box center [932, 672] width 858 height 17
type textarea "npm install lucide-react react-hot-toast @supabase/supabase-js react-icons"
click at [612, 516] on div ">_ Terminal −" at bounding box center [943, 520] width 894 height 30
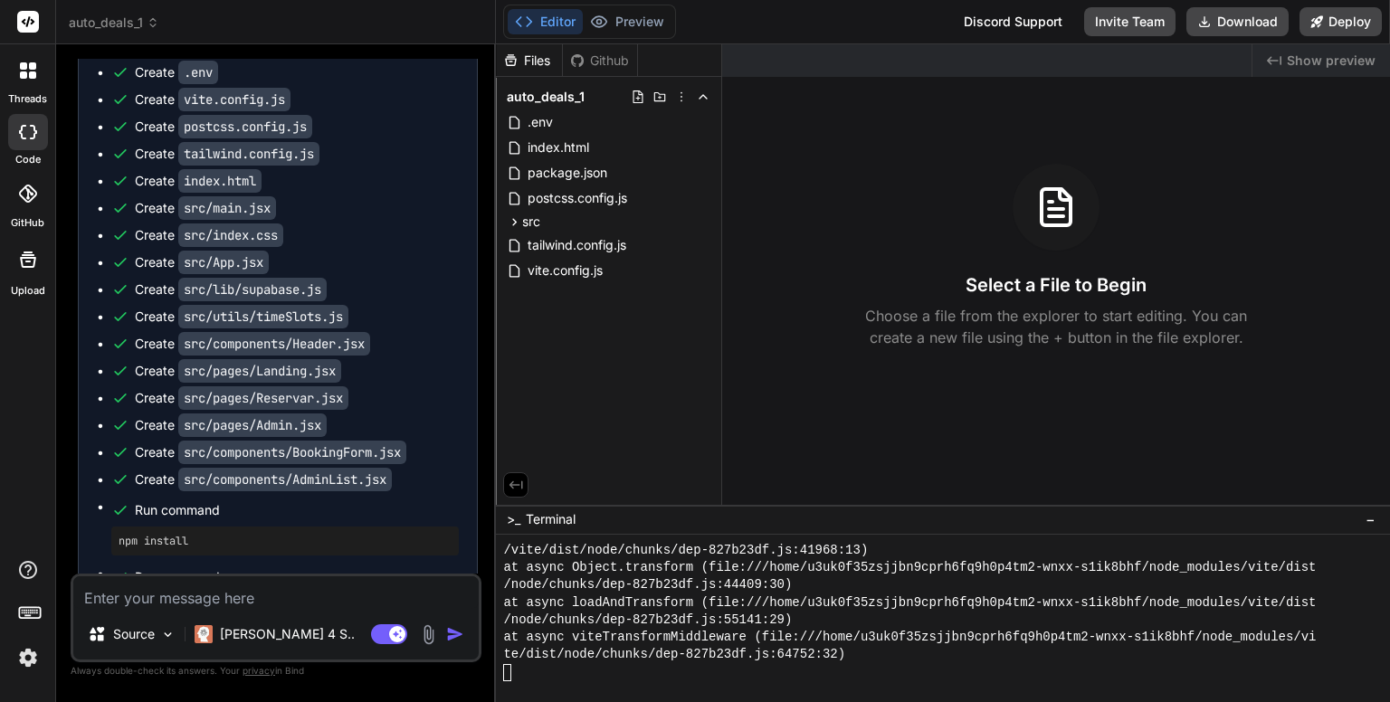
click at [542, 671] on textarea "Terminal input" at bounding box center [539, 678] width 18 height 18
click at [546, 667] on textarea "npm install lucide-react react-hot-toast @supabase/supabase-js react-icons" at bounding box center [541, 671] width 18 height 18
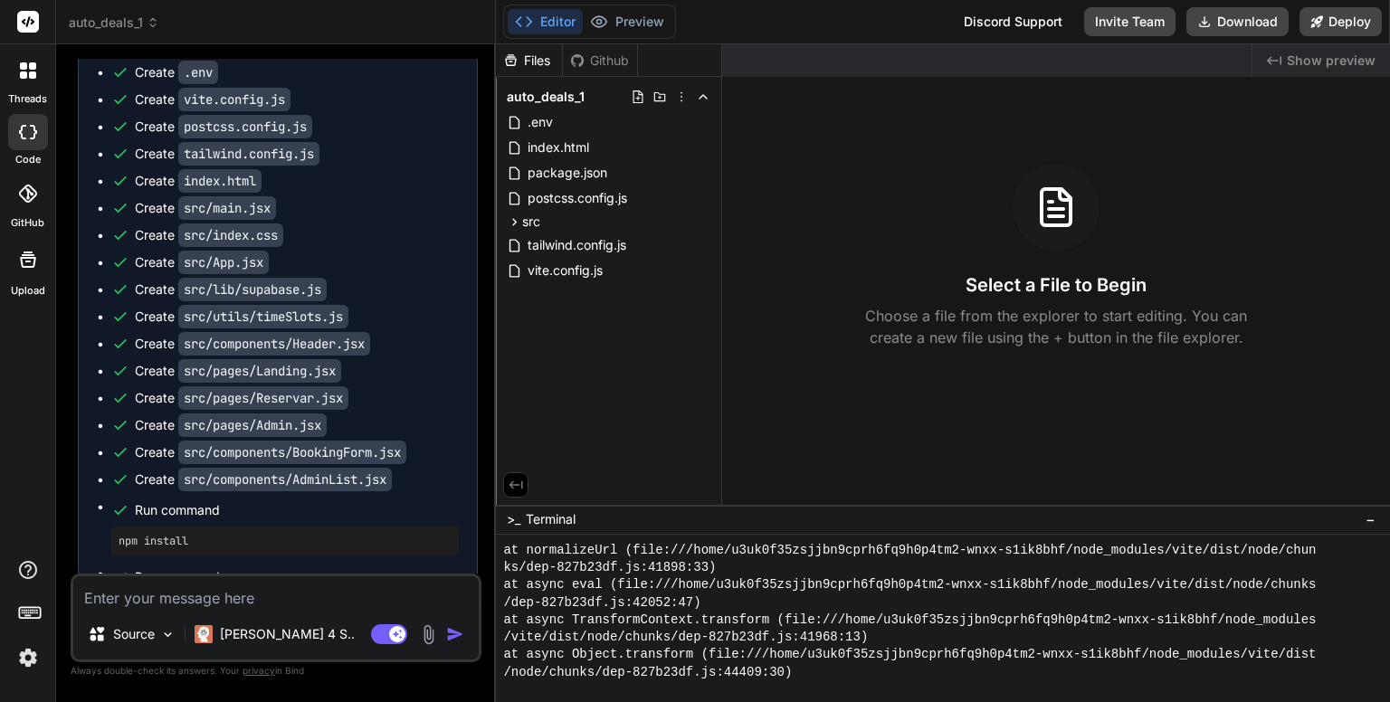
scroll to position [1997, 0]
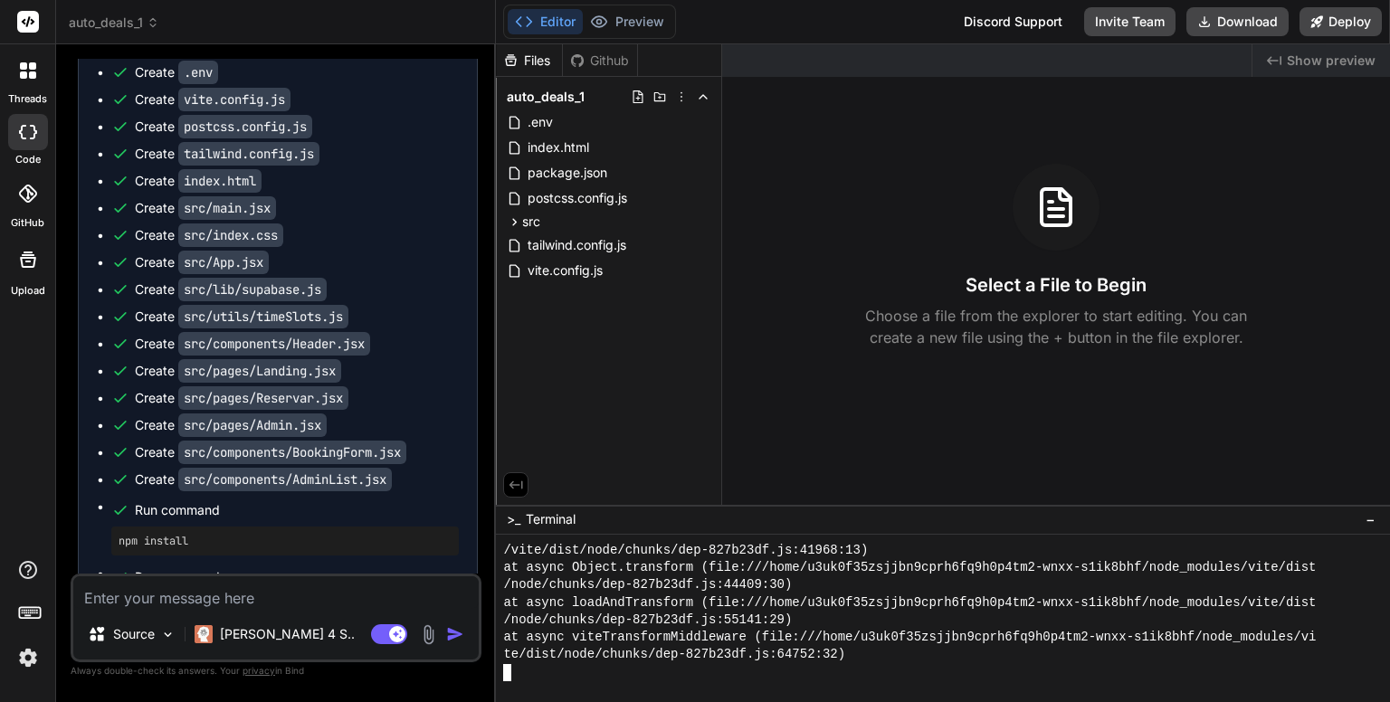
type textarea "npm install lucide-react react-hot-toast @supabase/supabase-js react-icons"
click at [605, 58] on div "Github" at bounding box center [600, 61] width 74 height 18
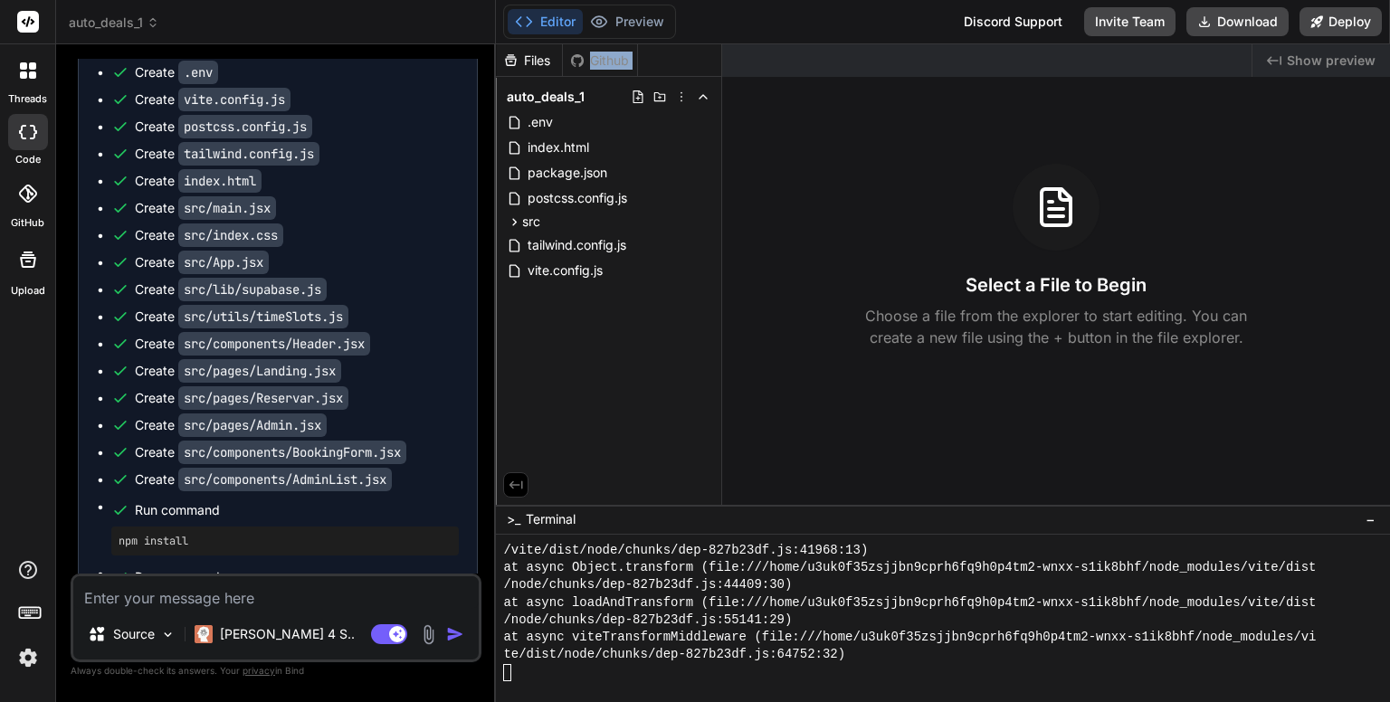
click at [605, 58] on div "Github" at bounding box center [600, 61] width 74 height 18
click at [792, 319] on div "Select a File to Begin Choose a file from the explorer to start editing. You ca…" at bounding box center [1056, 256] width 668 height 185
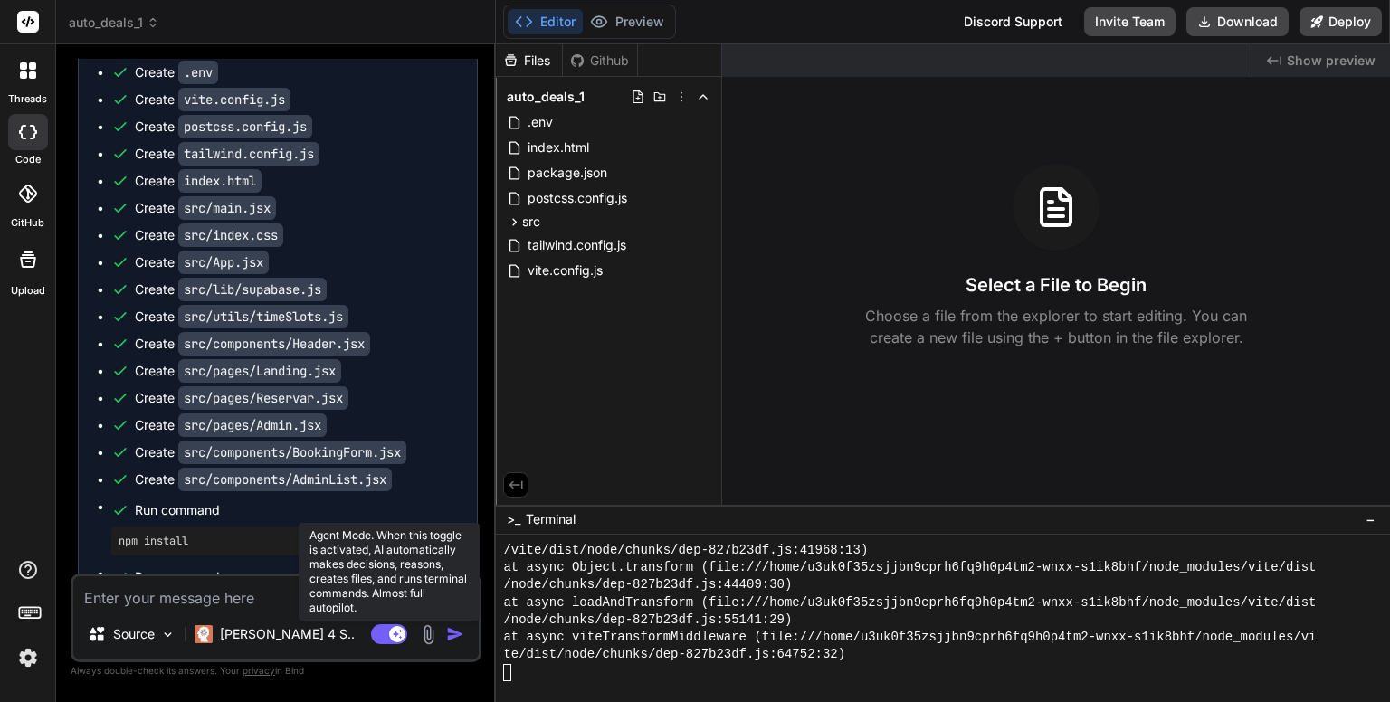
click at [384, 639] on rect at bounding box center [389, 634] width 36 height 20
type textarea "x"
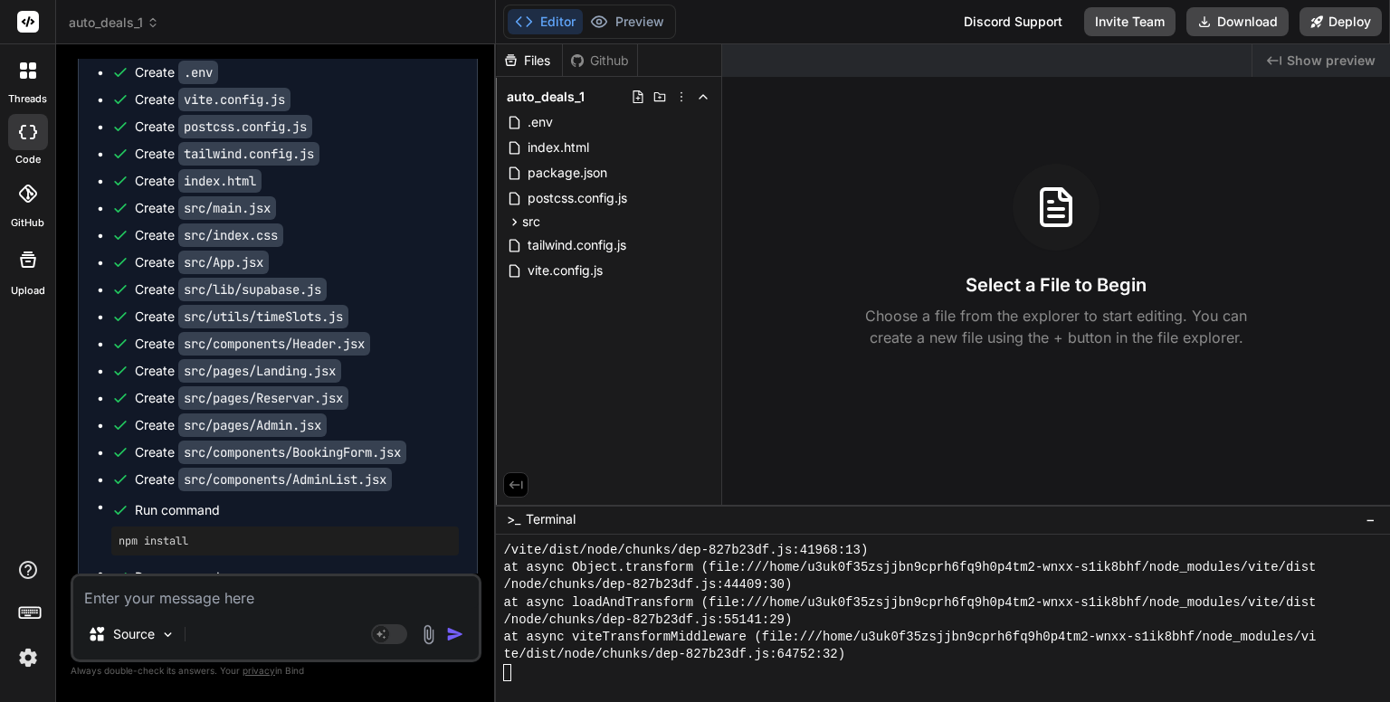
click at [266, 593] on textarea at bounding box center [275, 592] width 405 height 33
paste textarea "npm install lucide-react react-hot-toast @supabase/supabase-js react-icons"
type textarea "npm install lucide-react react-hot-toast @supabase/supabase-js react-icons"
type textarea "x"
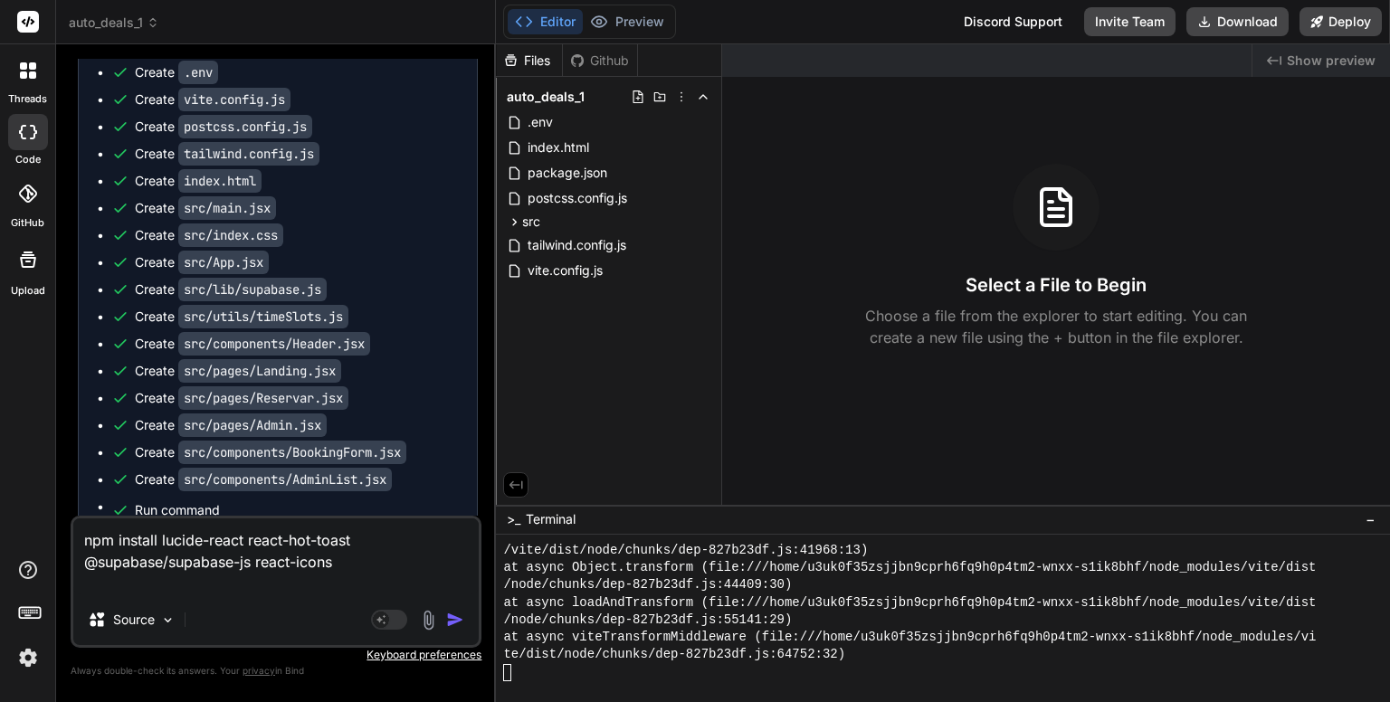
type textarea "npm install lucide-react react-hot-toast @supabase/supabase-js react-icons"
click at [463, 620] on img "button" at bounding box center [455, 620] width 18 height 18
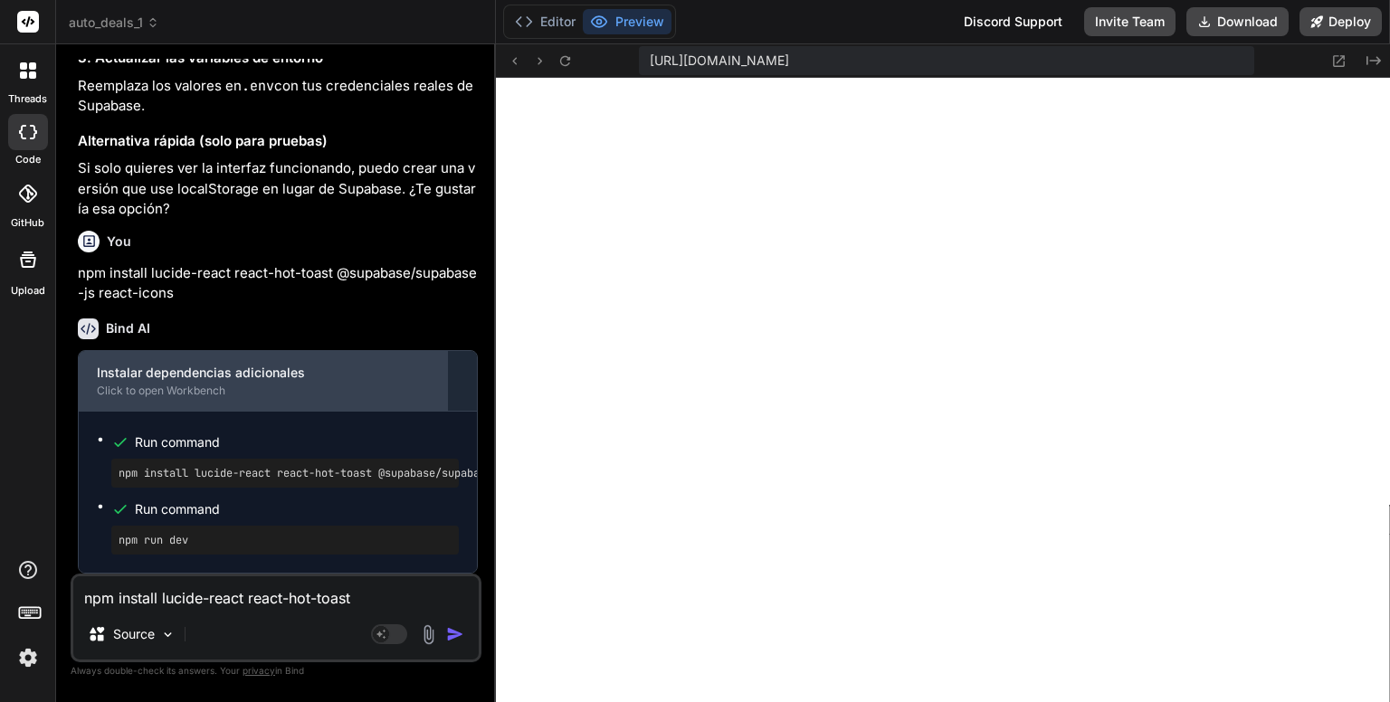
scroll to position [2786, 0]
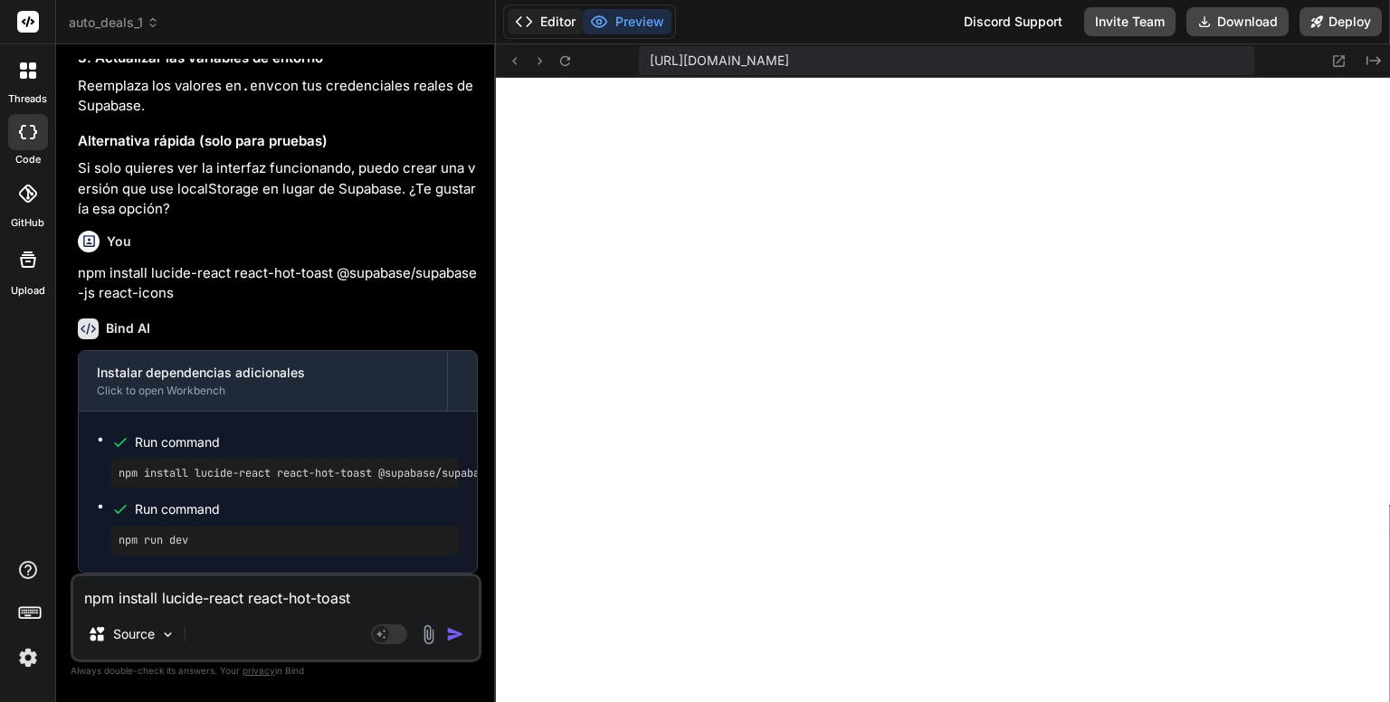
click at [543, 12] on button "Editor" at bounding box center [544, 21] width 75 height 25
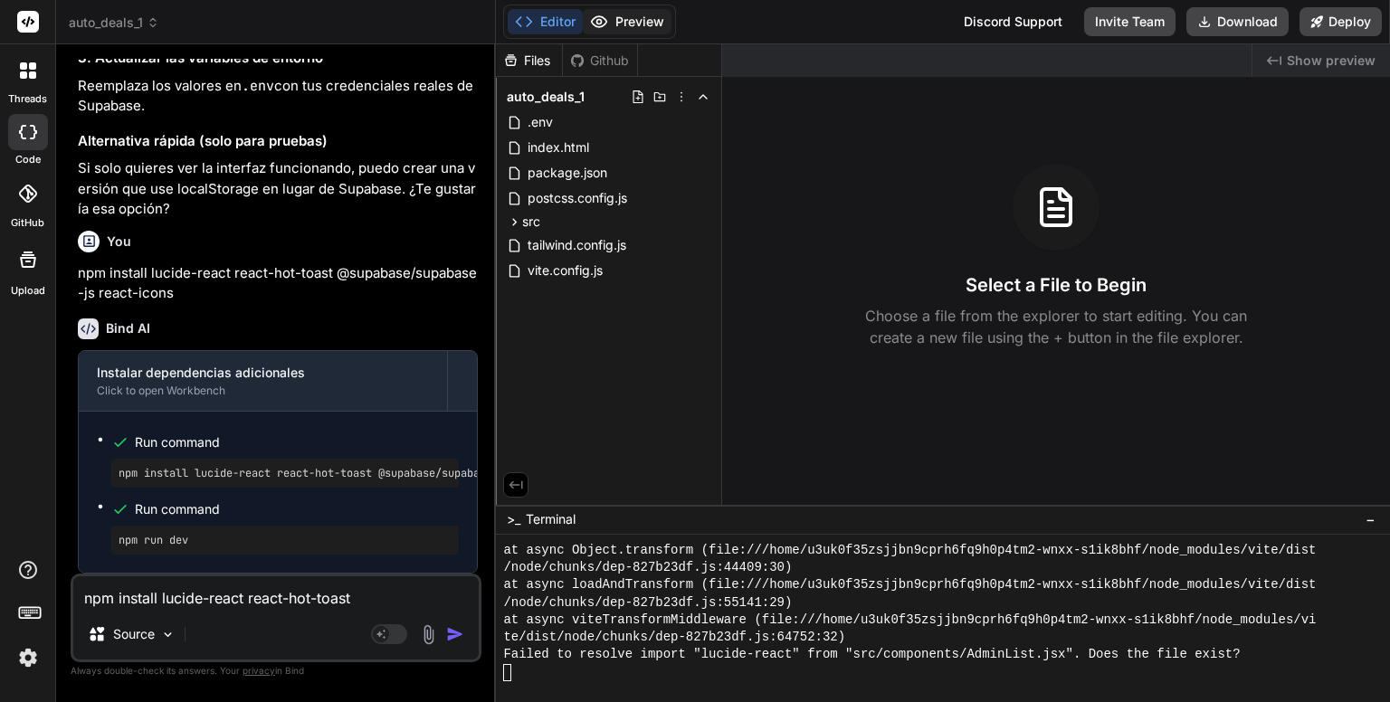
click at [622, 29] on button "Preview" at bounding box center [627, 21] width 89 height 25
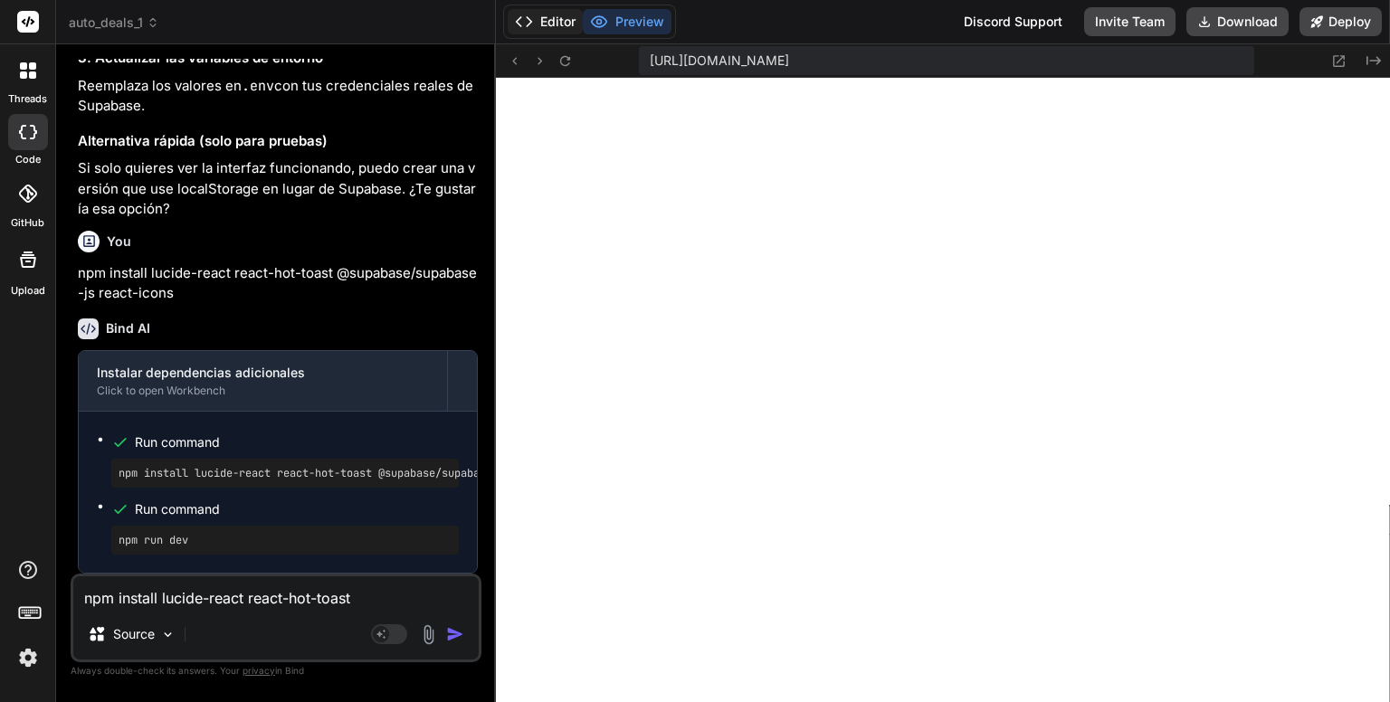
click at [536, 20] on button "Editor" at bounding box center [544, 21] width 75 height 25
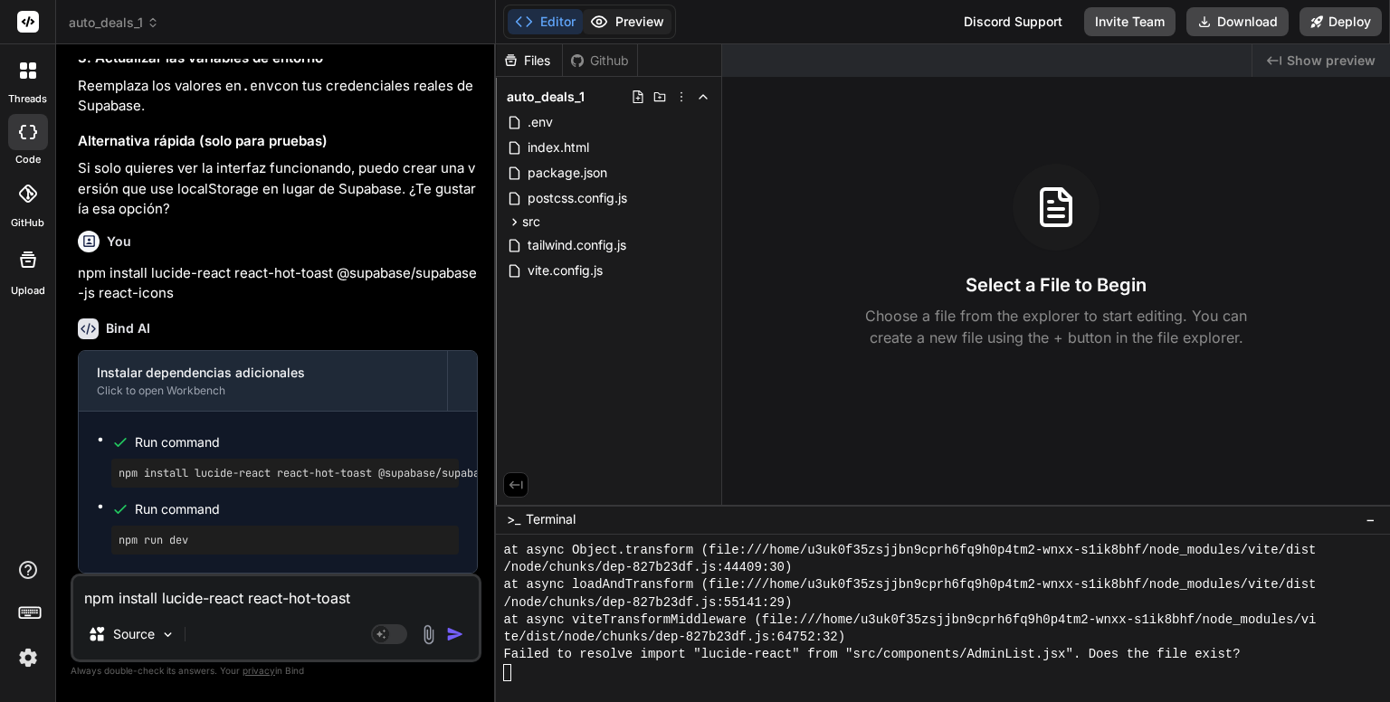
click at [610, 24] on button "Preview" at bounding box center [627, 21] width 89 height 25
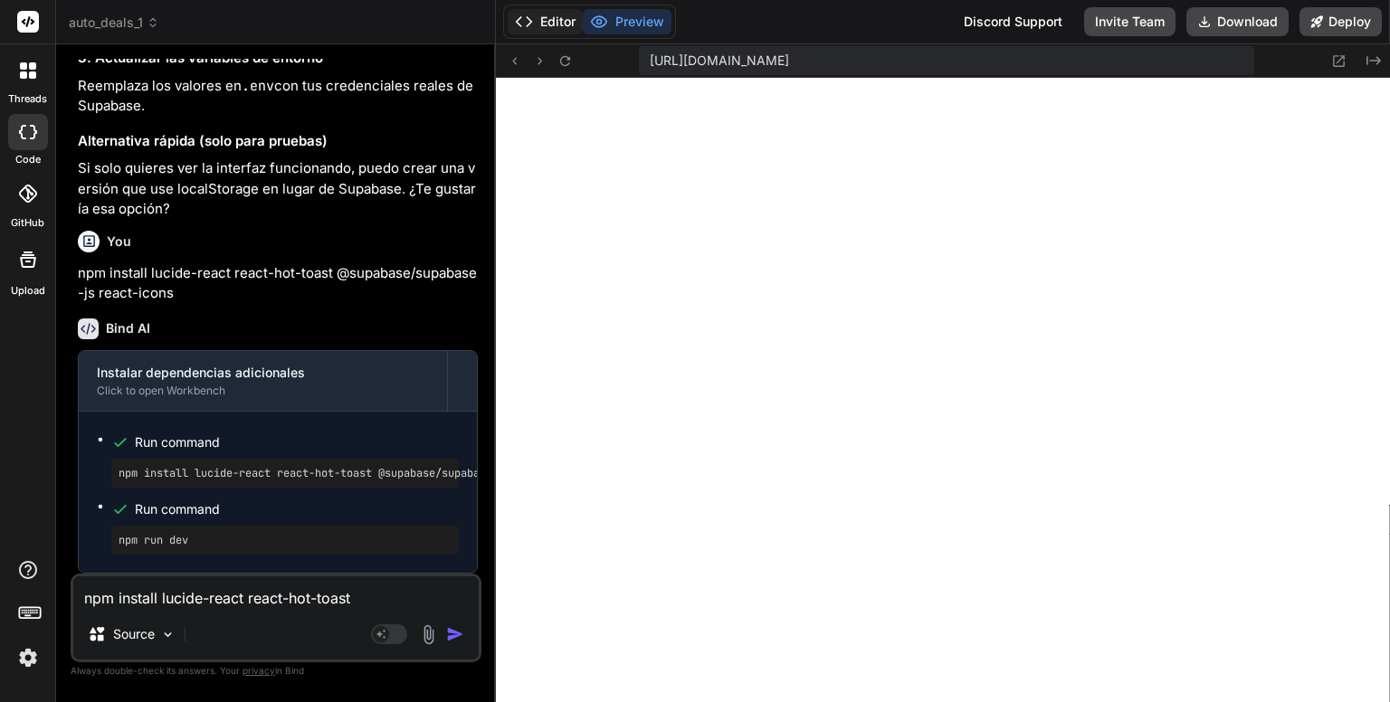
click at [567, 26] on button "Editor" at bounding box center [544, 21] width 75 height 25
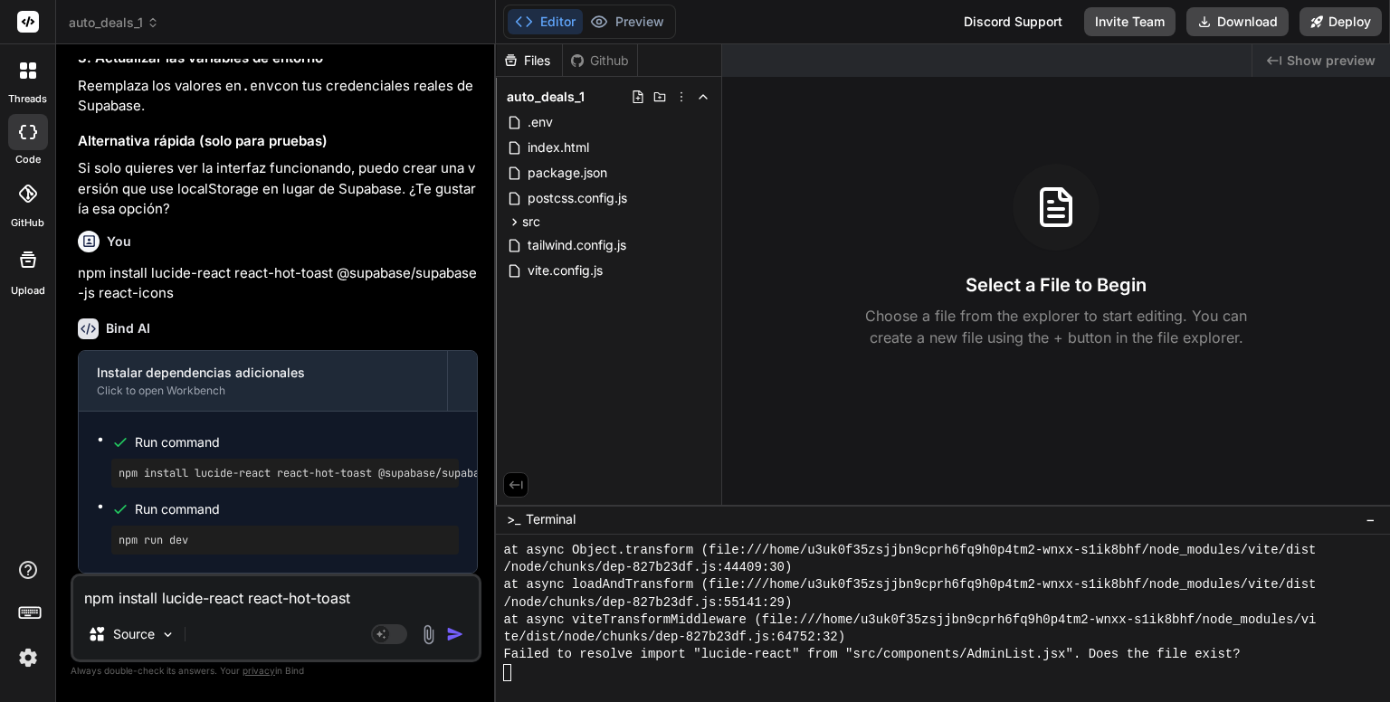
click at [681, 371] on div "Files Github auto_deals_1 .env index.html package.json postcss.config.js src Ap…" at bounding box center [609, 274] width 226 height 460
click at [680, 95] on icon at bounding box center [681, 97] width 14 height 14
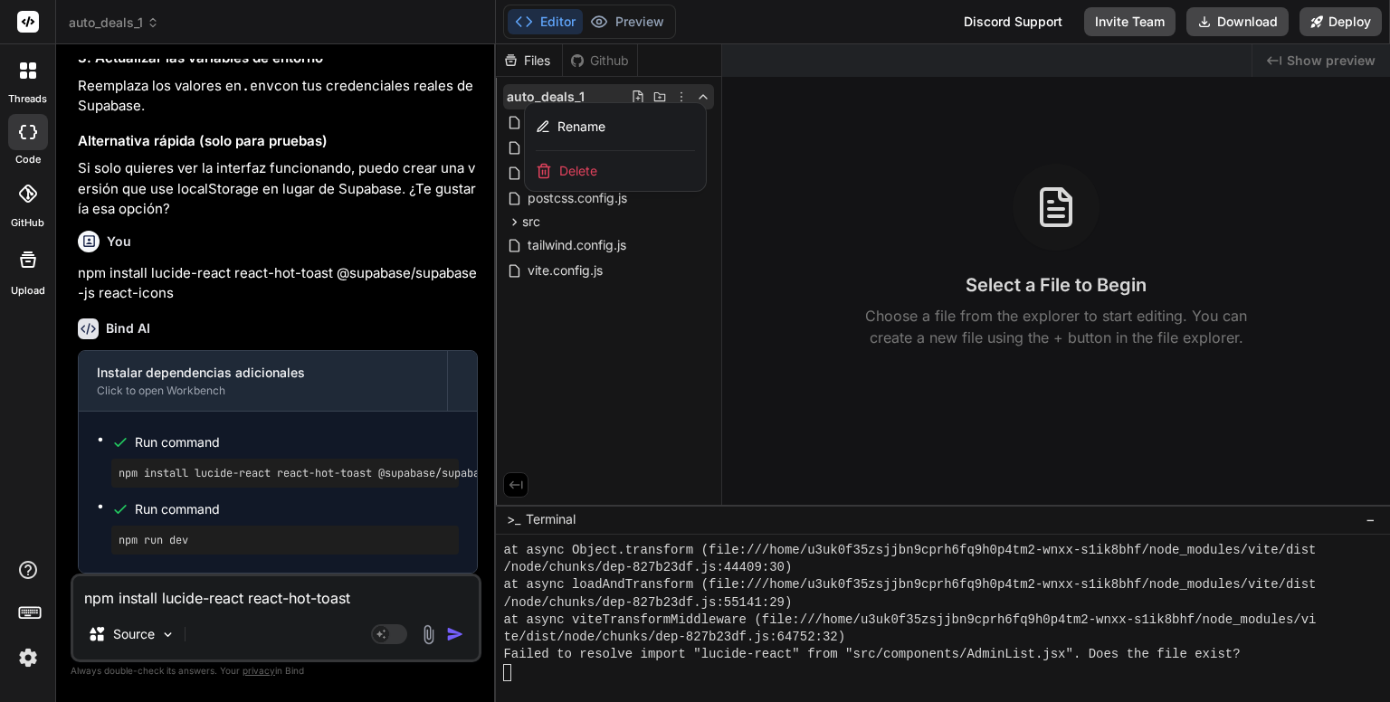
click at [705, 95] on div at bounding box center [943, 373] width 894 height 658
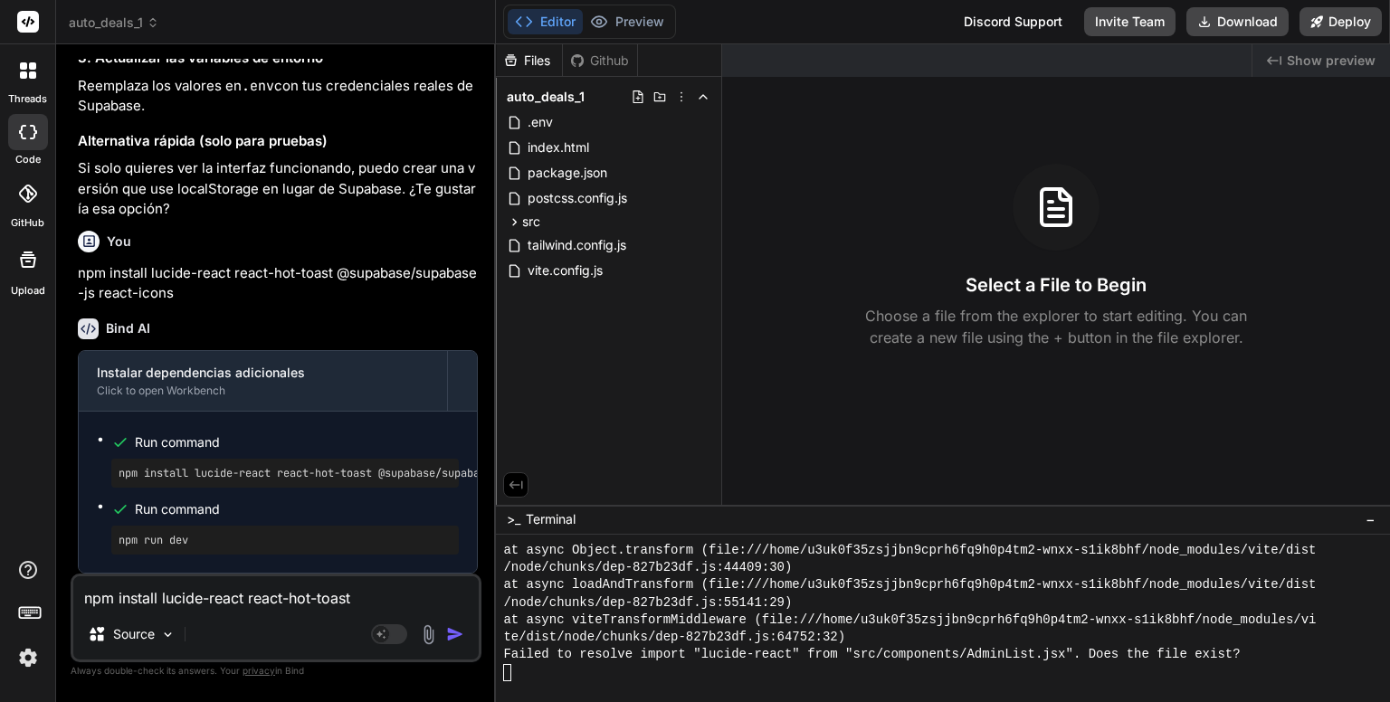
click at [705, 95] on polyline at bounding box center [702, 97] width 7 height 4
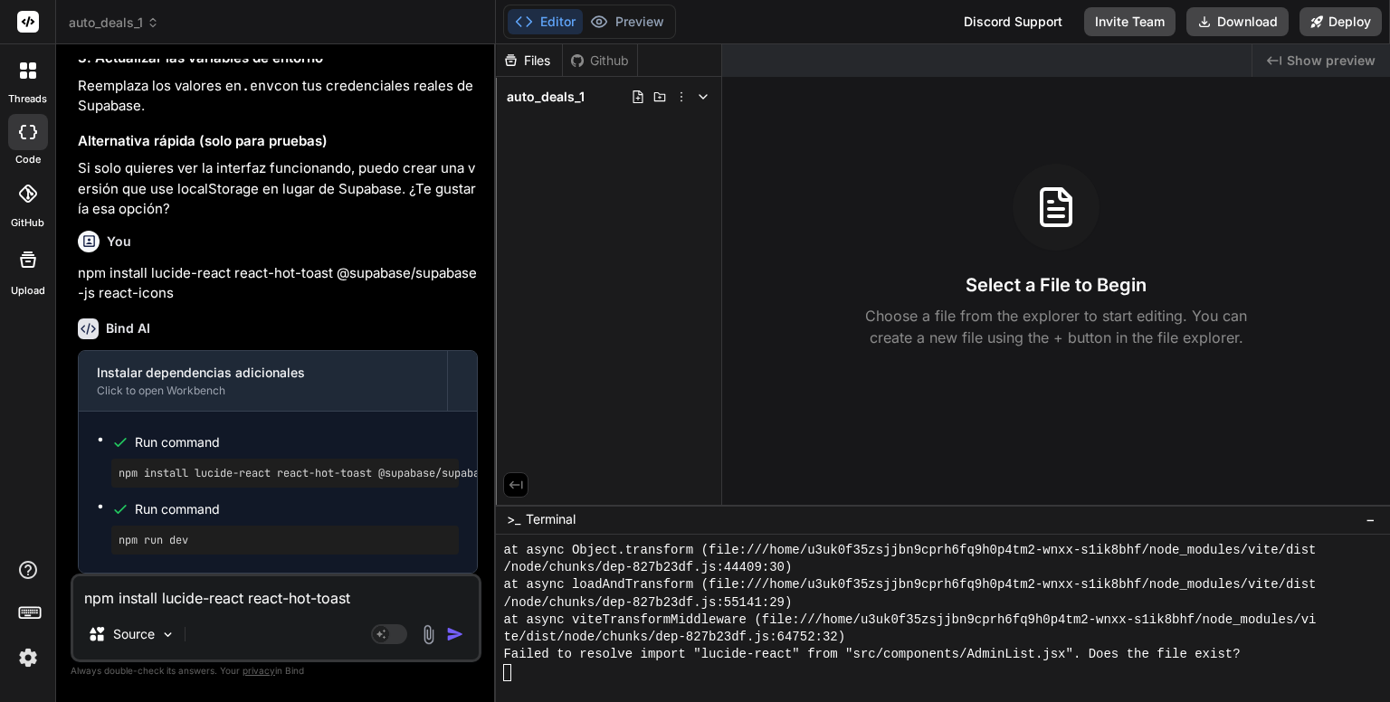
click at [705, 95] on icon at bounding box center [703, 97] width 14 height 14
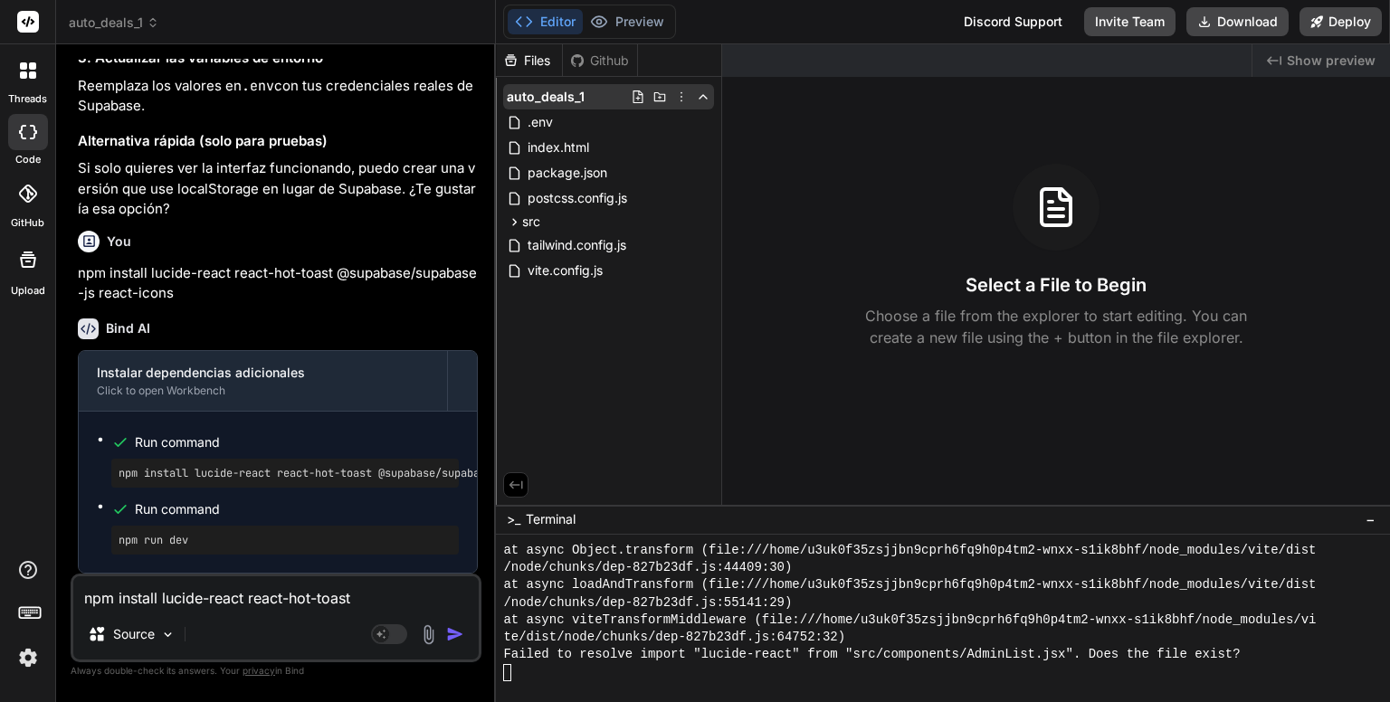
click at [656, 97] on icon at bounding box center [659, 97] width 14 height 14
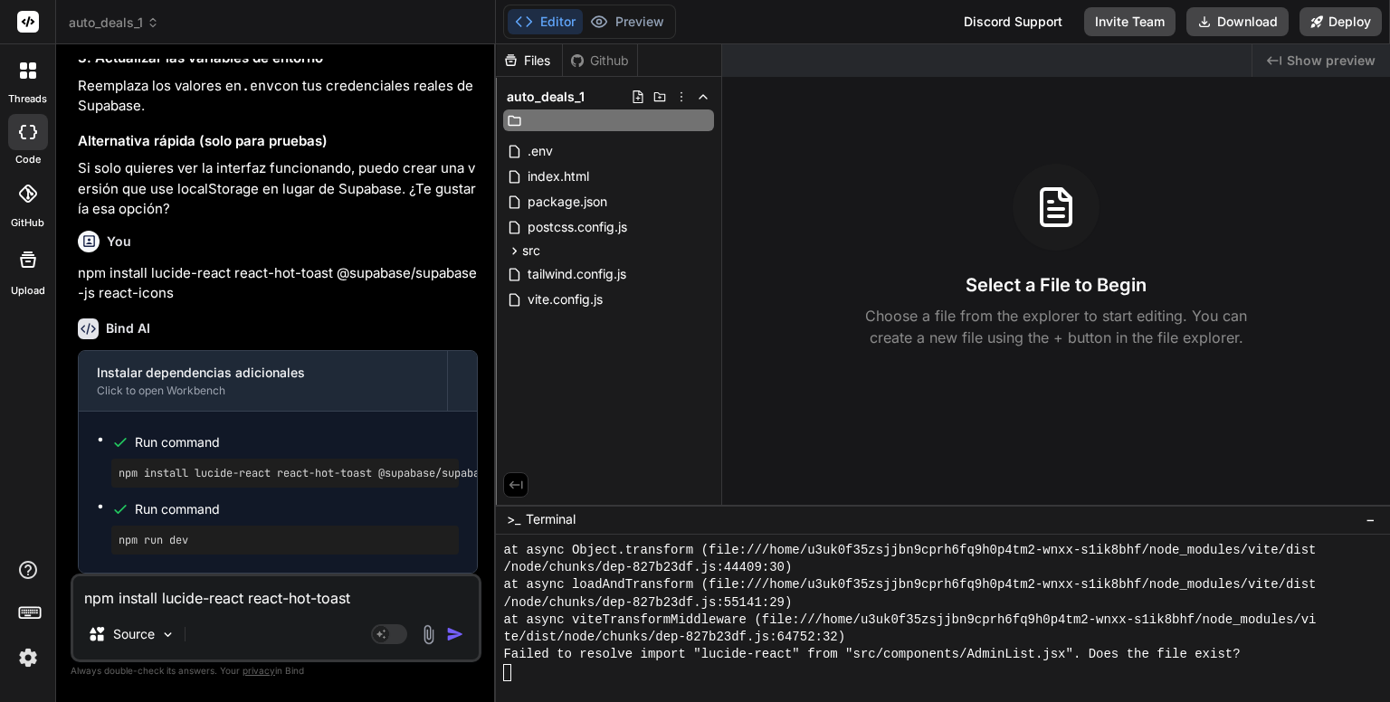
click at [656, 97] on icon at bounding box center [659, 97] width 14 height 14
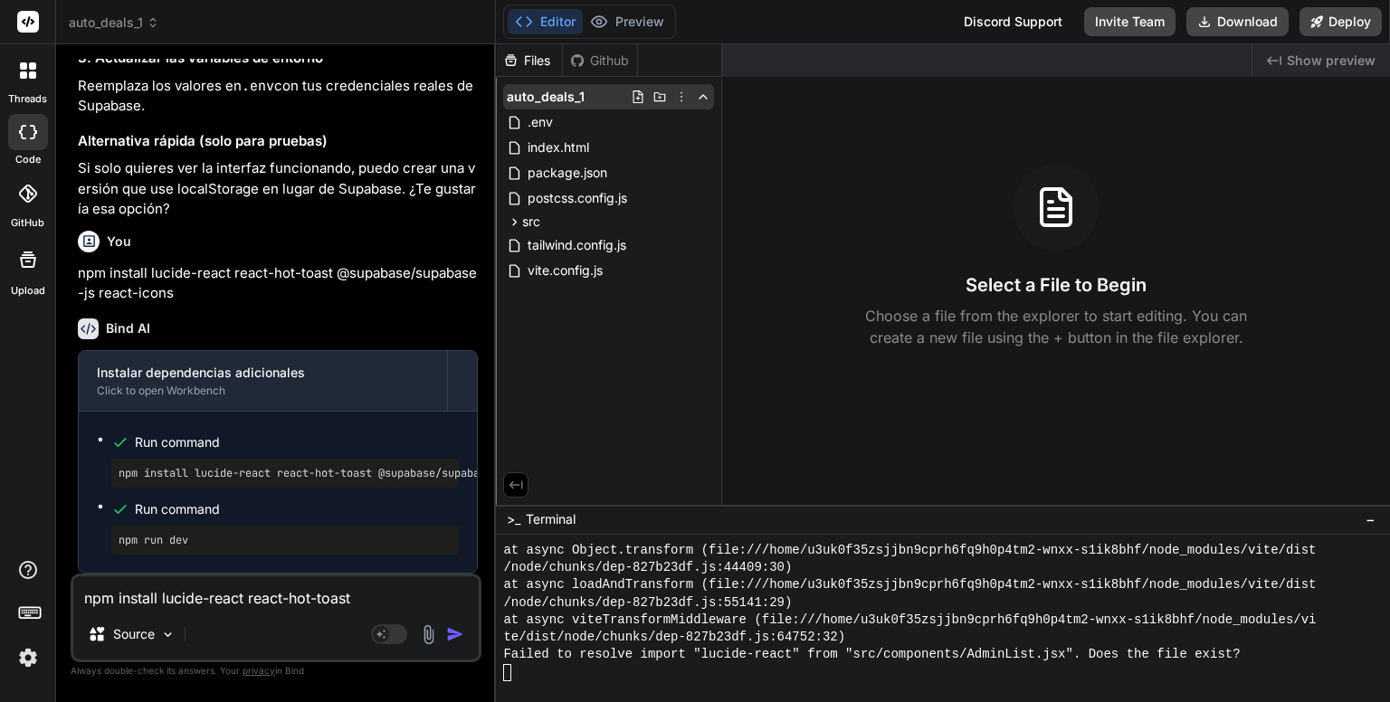
click at [638, 99] on icon at bounding box center [638, 96] width 10 height 13
click at [536, 91] on span "auto_deals_1" at bounding box center [546, 97] width 78 height 18
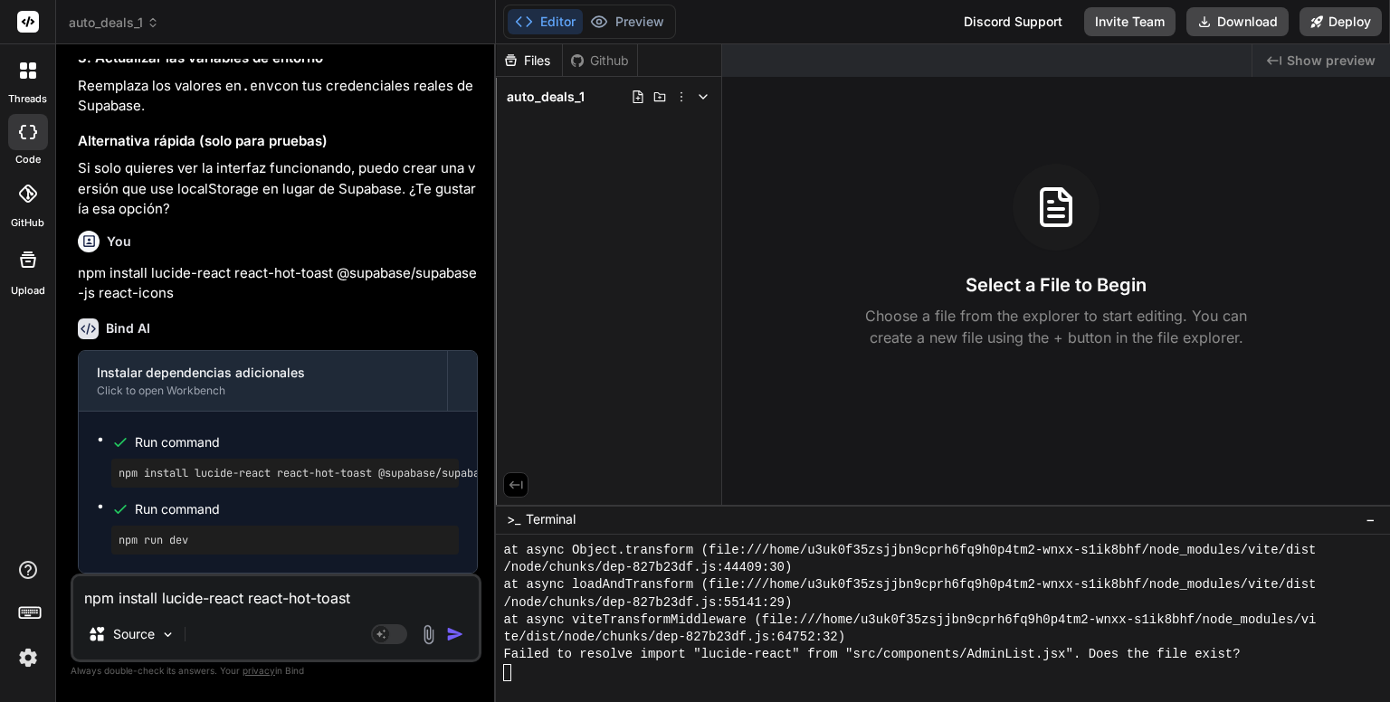
click at [540, 63] on div "Files" at bounding box center [529, 61] width 66 height 18
click at [592, 55] on div "Github" at bounding box center [600, 61] width 74 height 18
click at [648, 26] on button "Preview" at bounding box center [627, 21] width 89 height 25
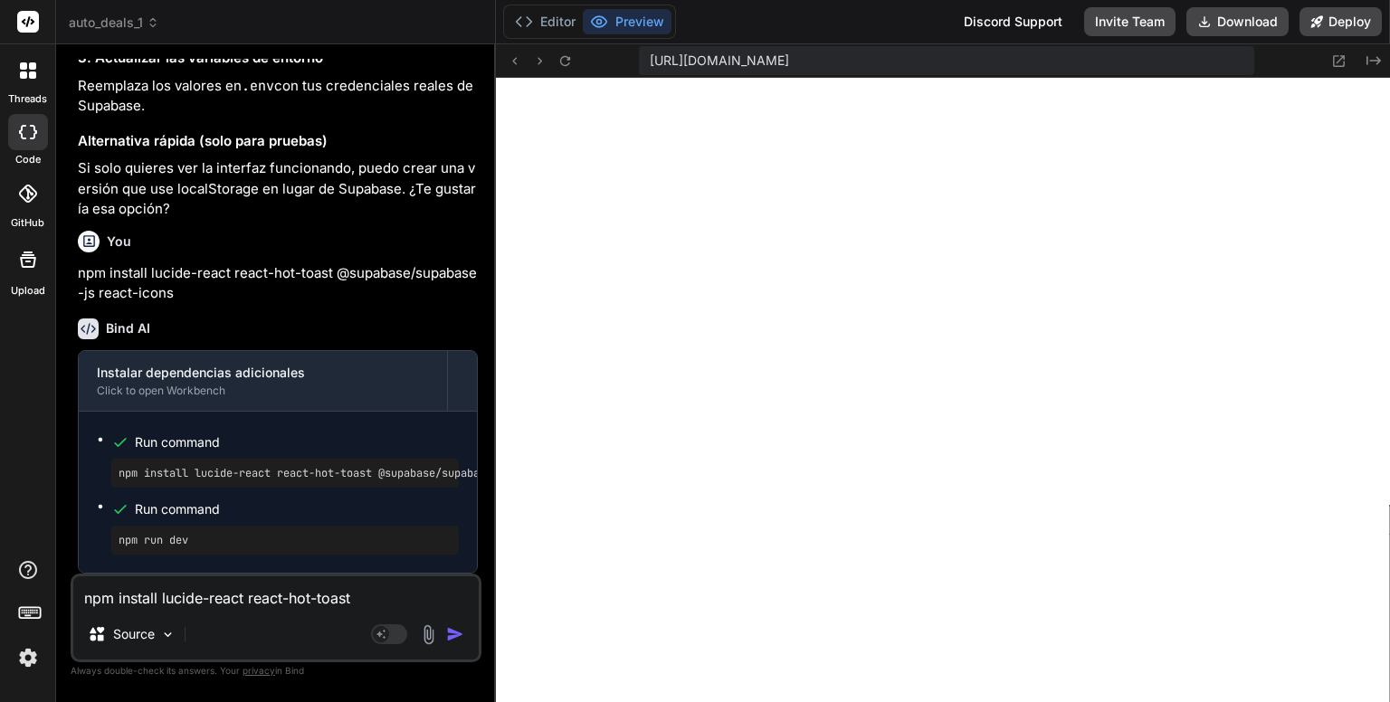
click at [112, 28] on span "auto_deals_1" at bounding box center [114, 23] width 90 height 18
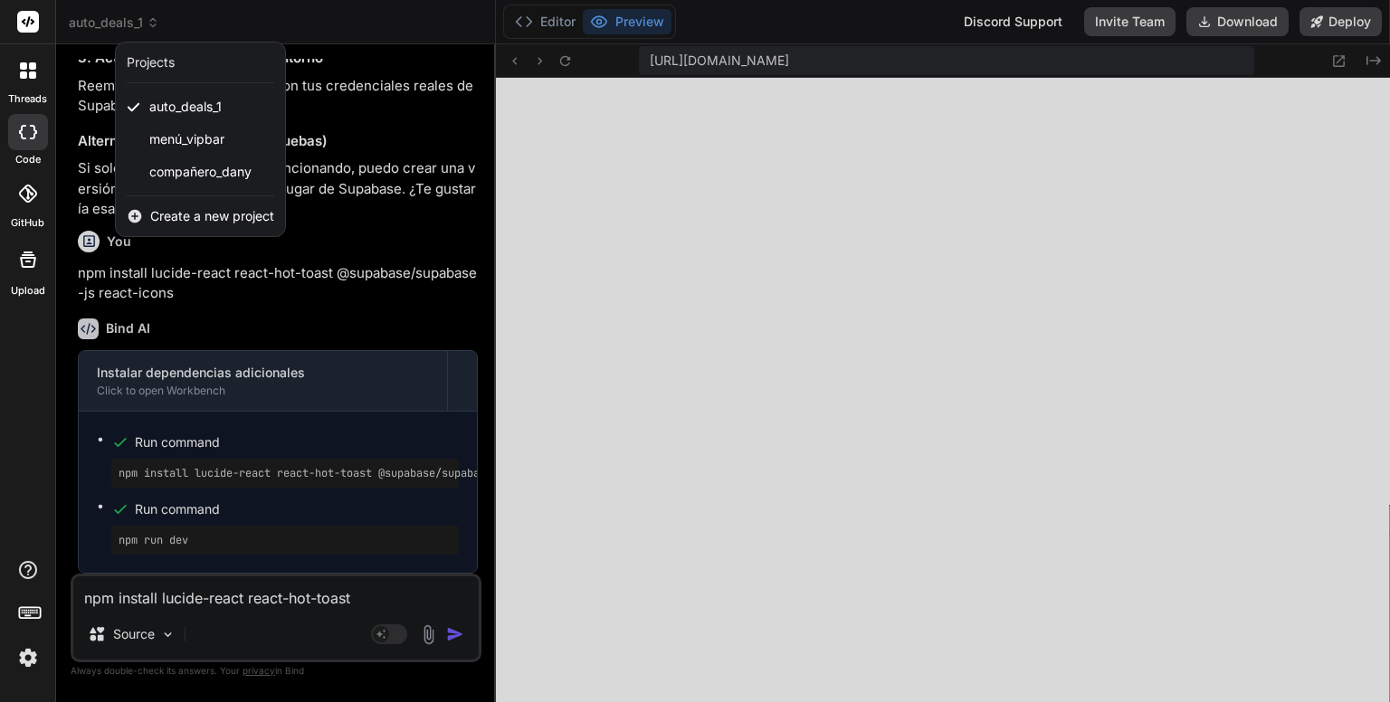
click at [187, 70] on div "Projects" at bounding box center [200, 62] width 147 height 18
click at [145, 171] on div "compañero_dany" at bounding box center [200, 172] width 169 height 33
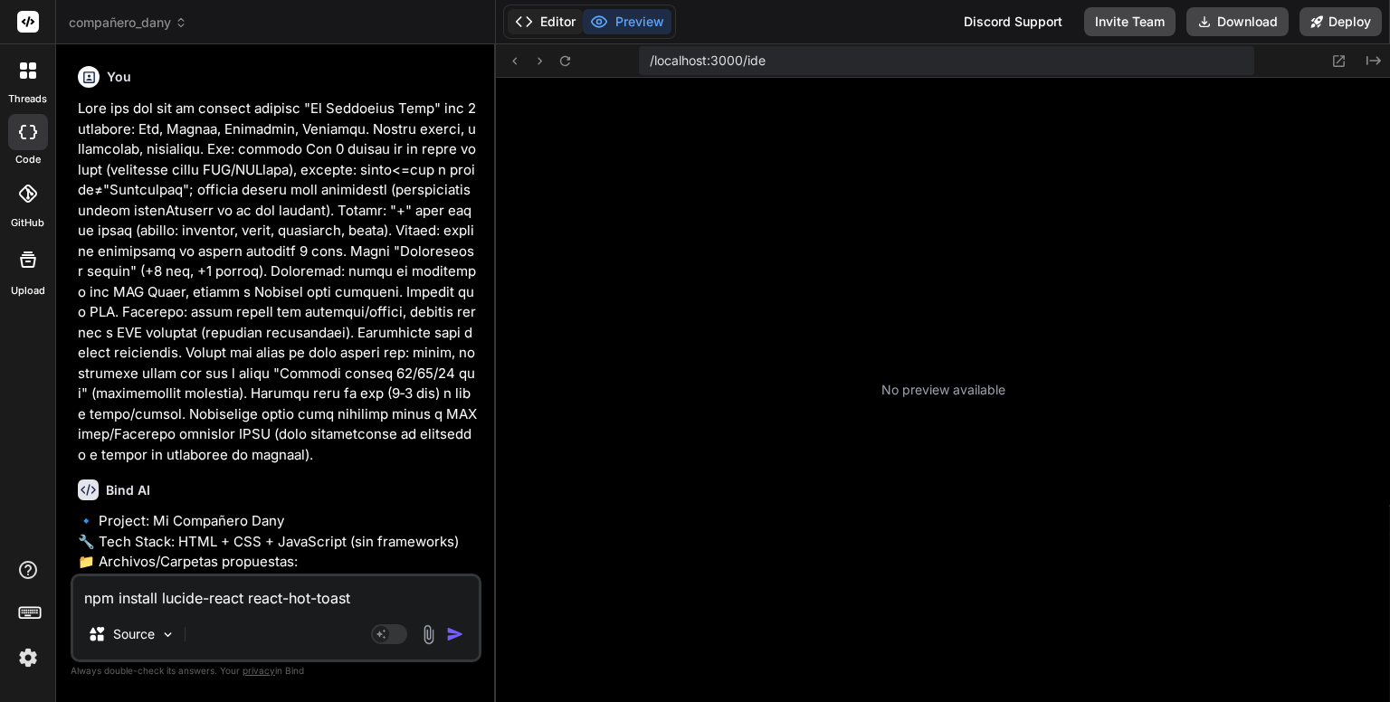
scroll to position [3821, 0]
click at [537, 33] on button "Editor" at bounding box center [544, 21] width 75 height 25
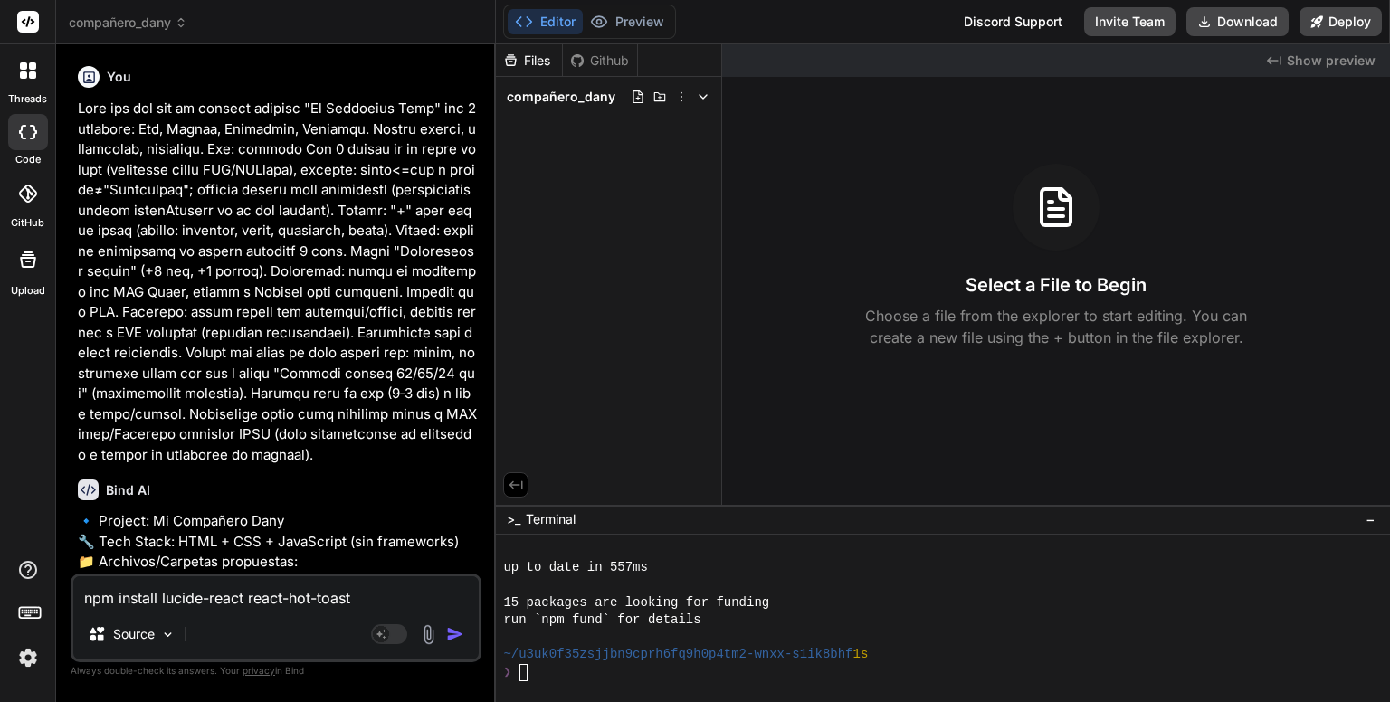
click at [673, 19] on div "Editor Preview Disabled until preview for your project is generated" at bounding box center [589, 22] width 173 height 34
click at [541, 21] on button "Editor" at bounding box center [544, 21] width 75 height 25
click at [706, 99] on icon at bounding box center [703, 97] width 14 height 14
click at [187, 19] on icon at bounding box center [181, 22] width 13 height 13
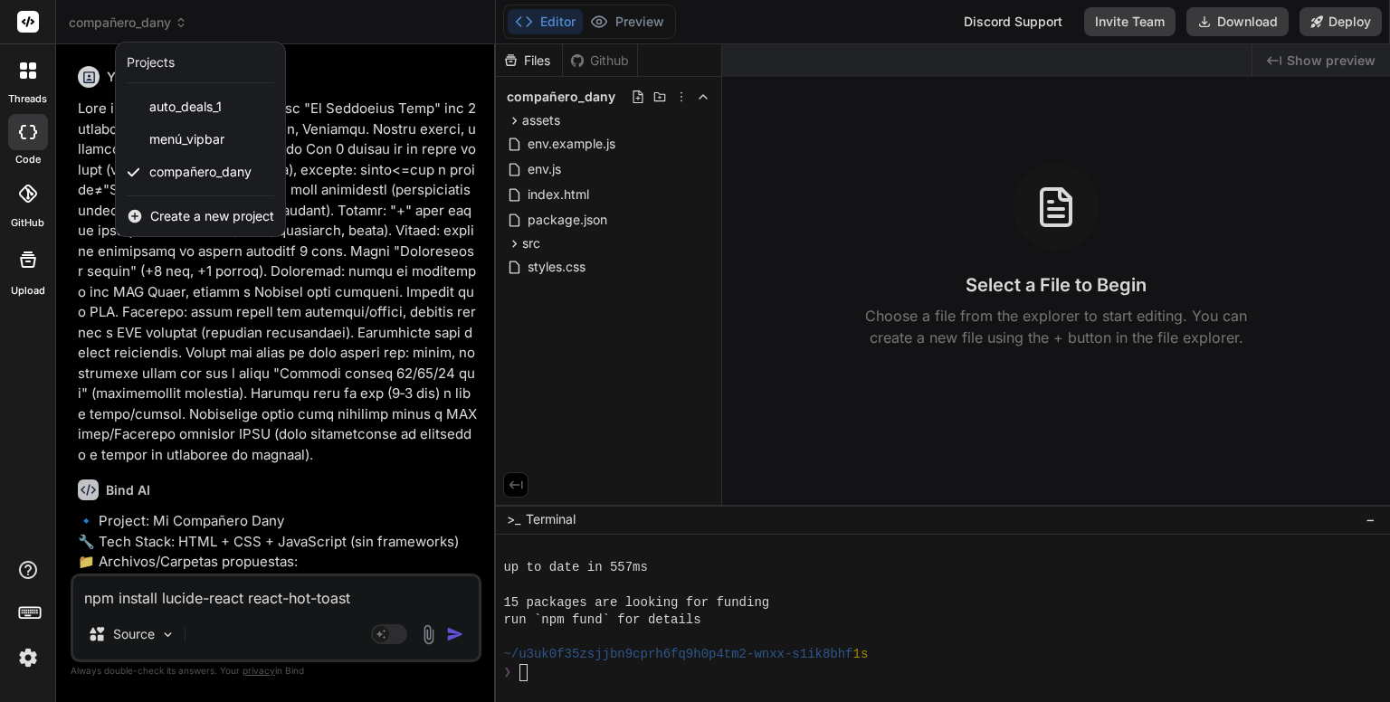
click at [183, 219] on span "Create a new project" at bounding box center [212, 216] width 124 height 18
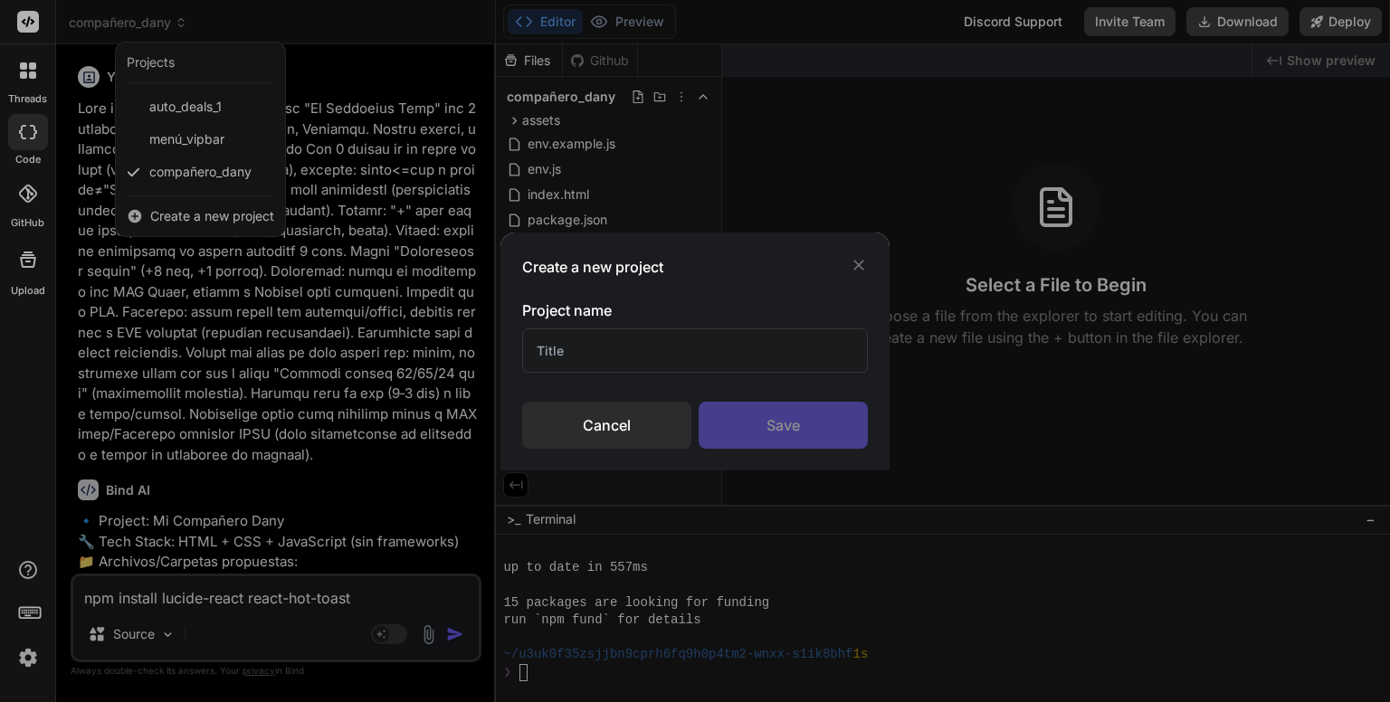
click at [854, 264] on icon at bounding box center [858, 265] width 18 height 18
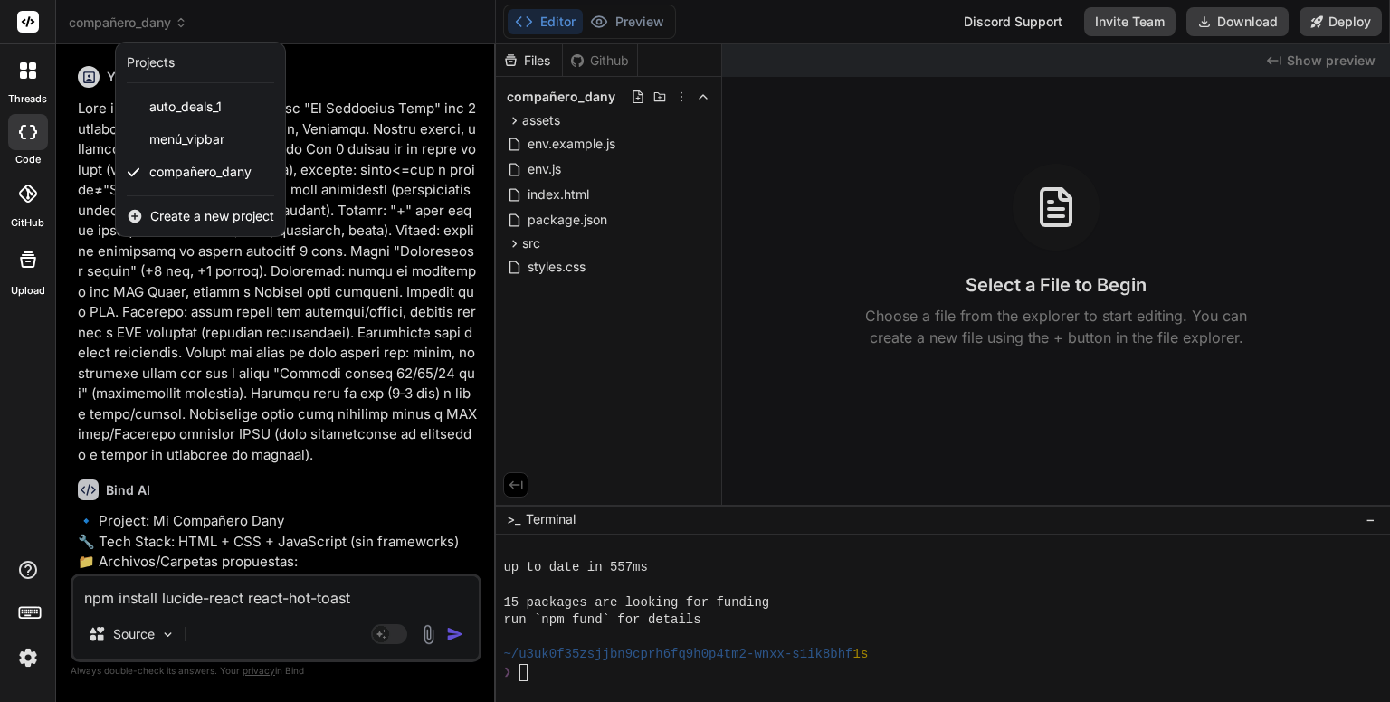
click at [358, 47] on div at bounding box center [695, 351] width 1390 height 702
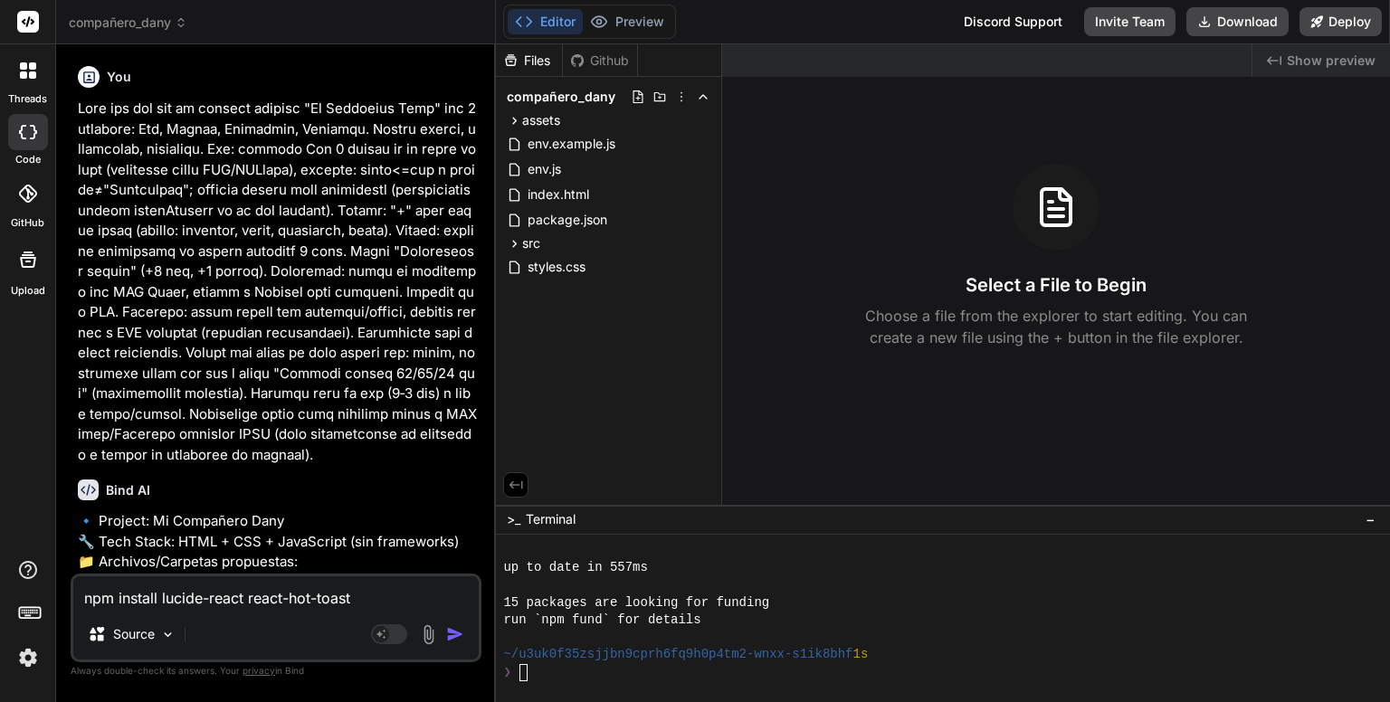
click at [25, 56] on div at bounding box center [28, 71] width 38 height 38
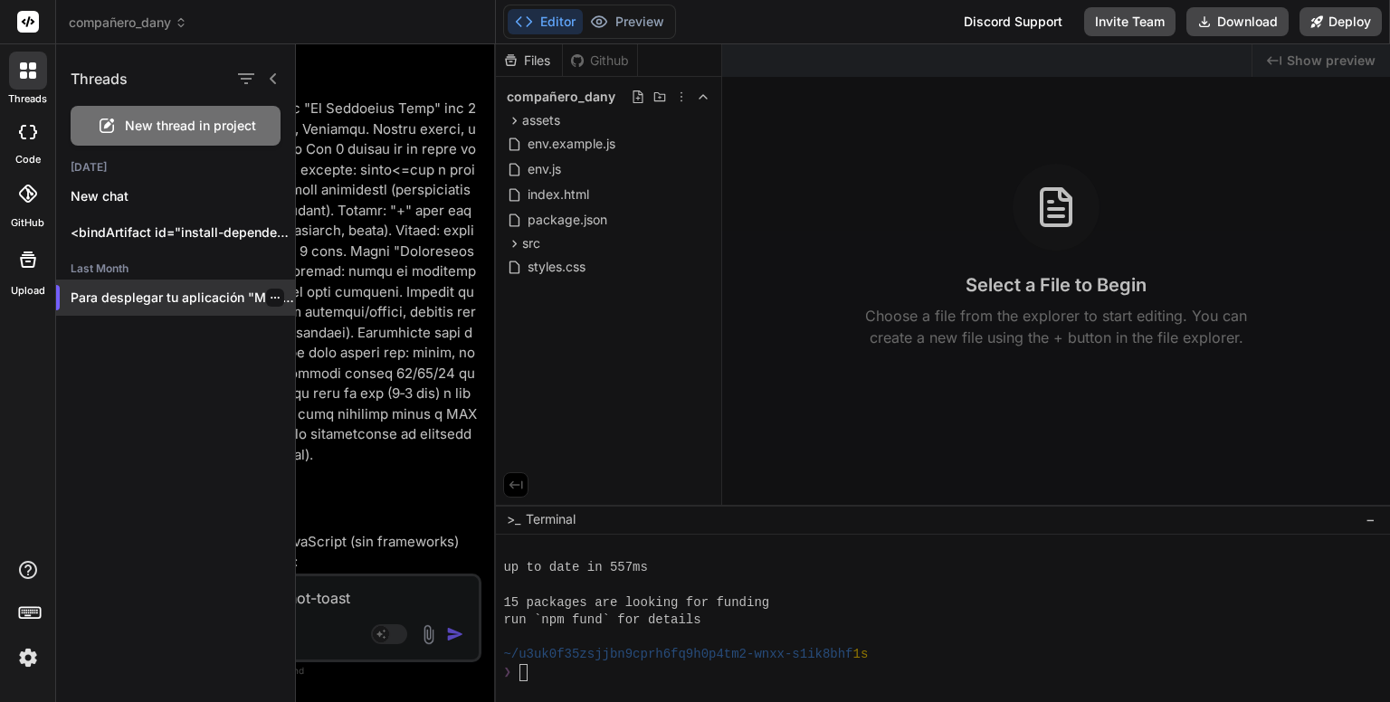
click at [156, 298] on p "Para desplegar tu aplicación "Mi Compañero Dany",..." at bounding box center [183, 298] width 224 height 18
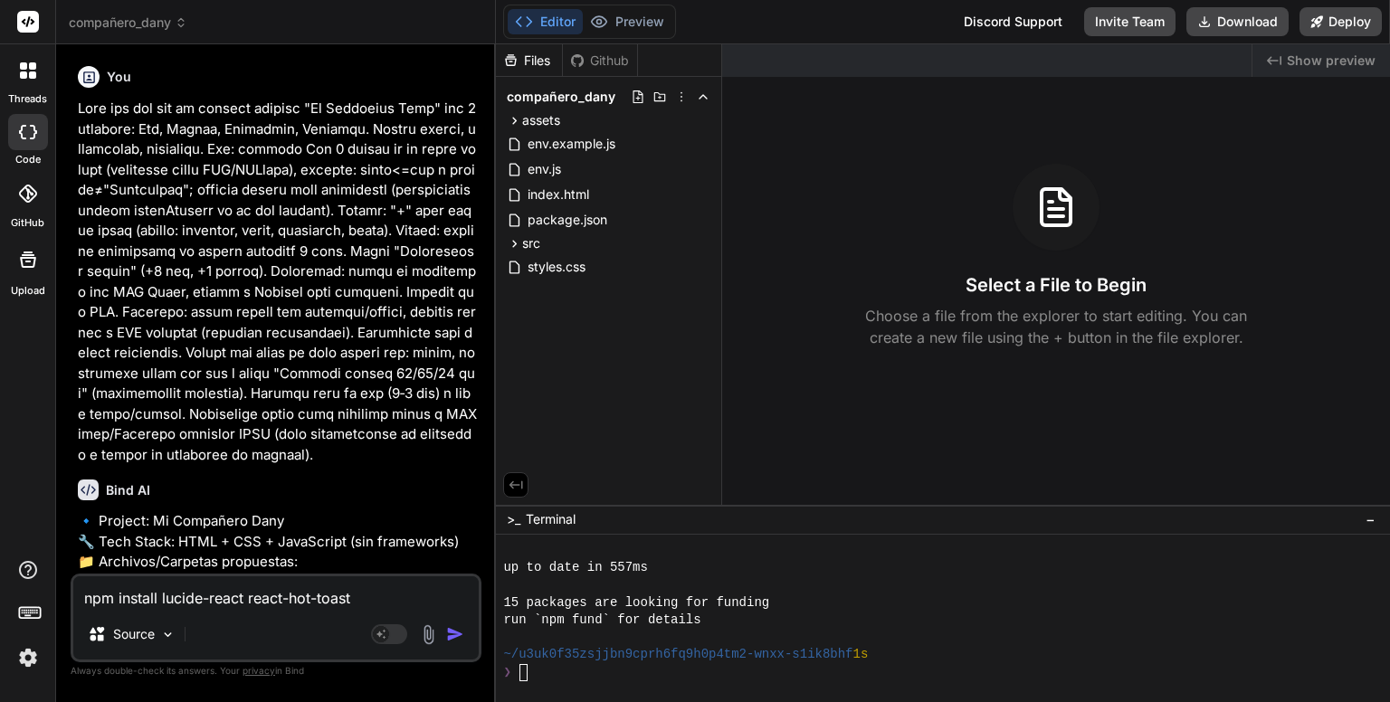
click at [22, 268] on icon at bounding box center [28, 260] width 22 height 22
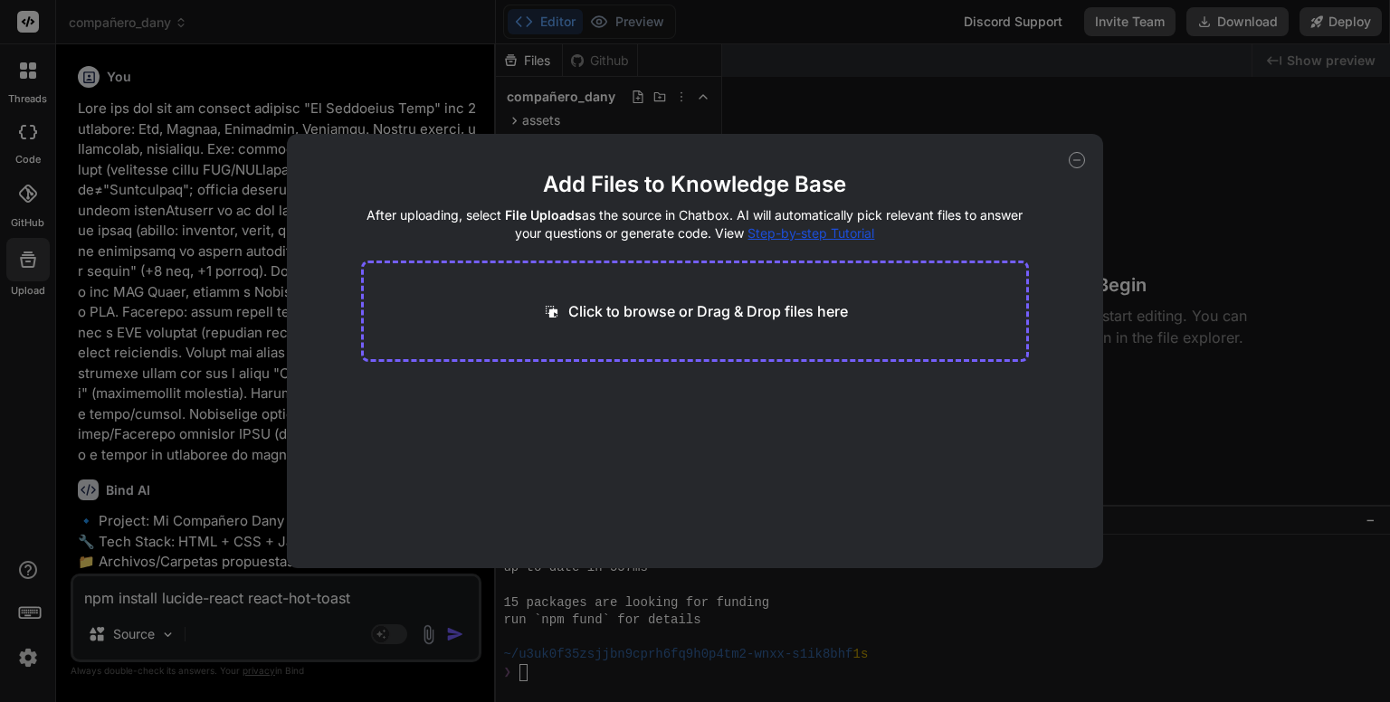
click at [1075, 157] on icon at bounding box center [1076, 160] width 16 height 16
type textarea "x"
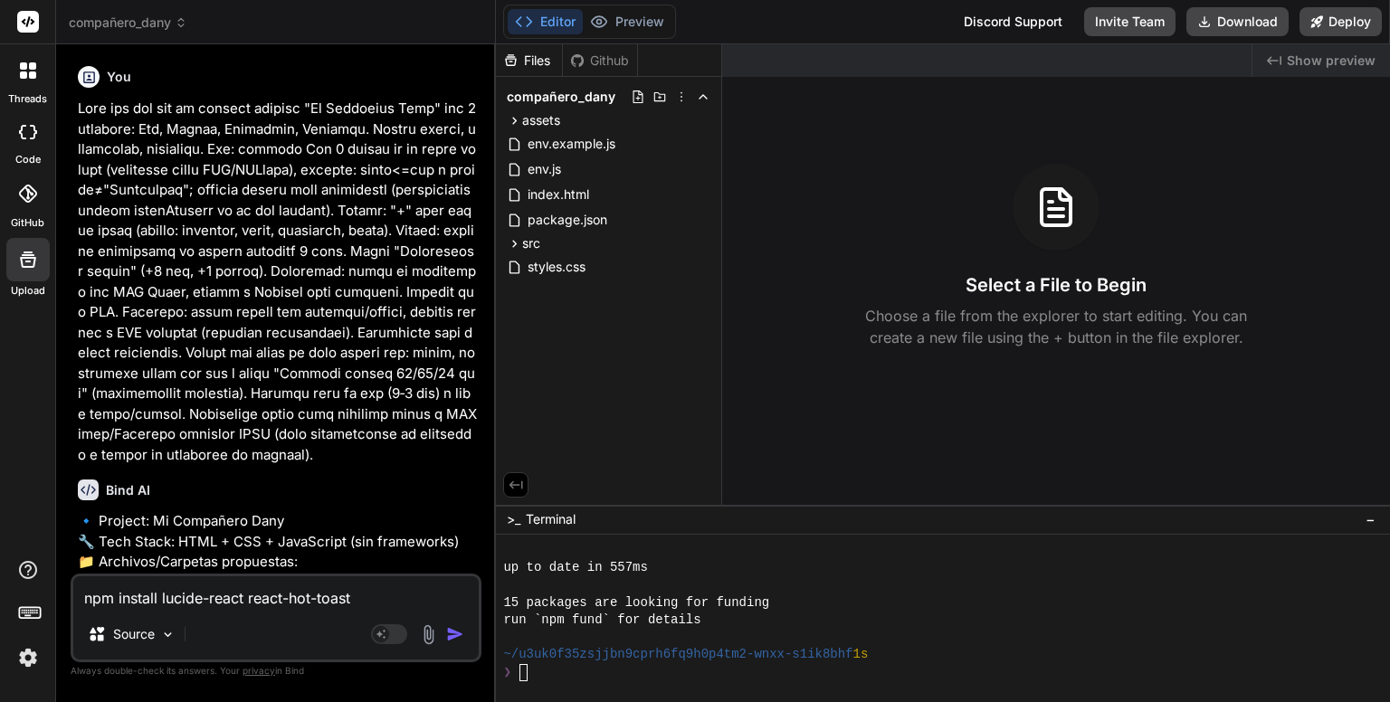
click at [31, 23] on icon at bounding box center [29, 21] width 14 height 11
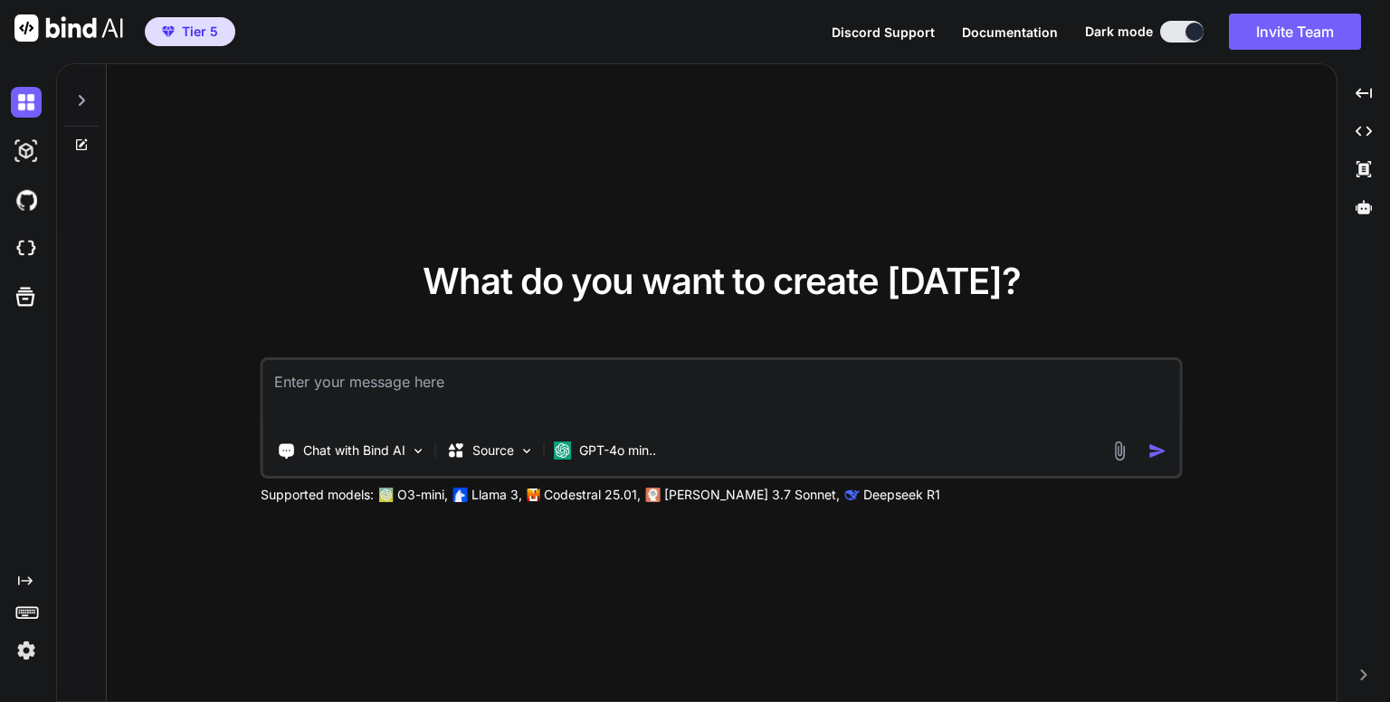
type textarea "x"
click at [14, 246] on img at bounding box center [26, 248] width 31 height 31
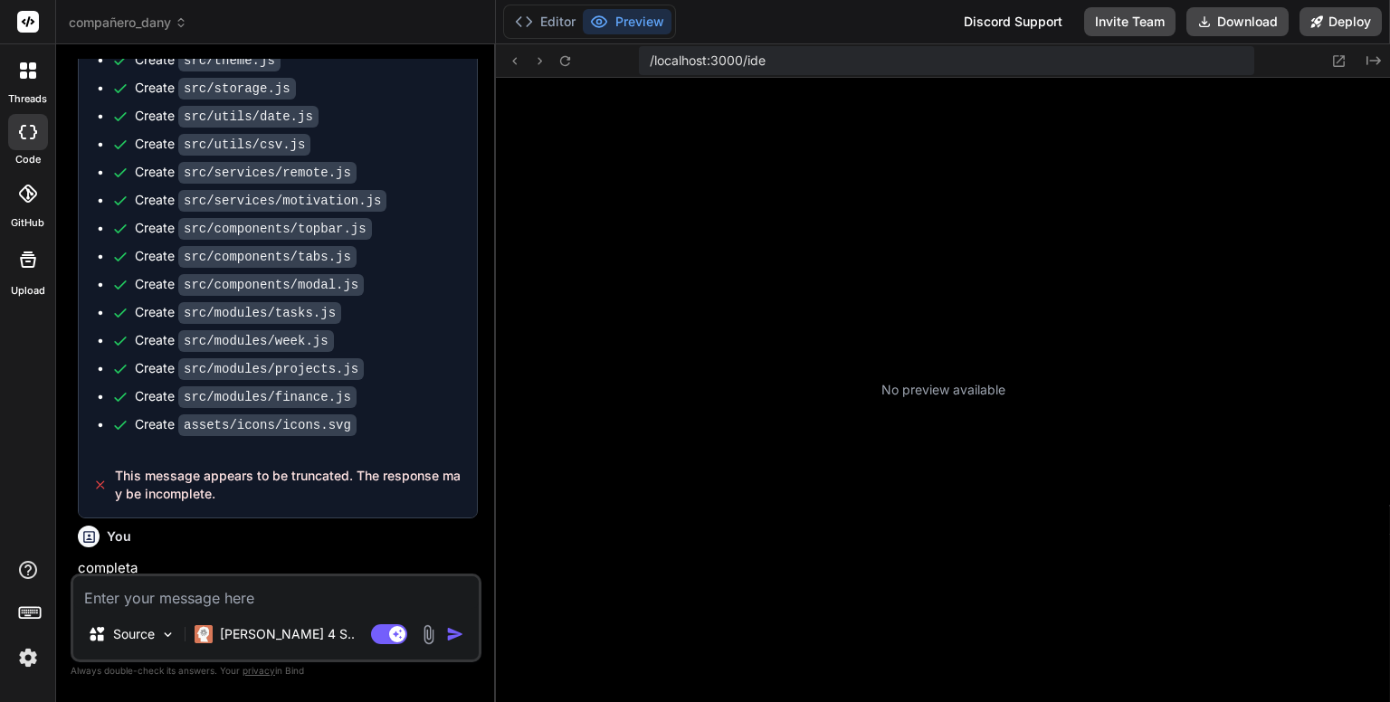
scroll to position [278, 0]
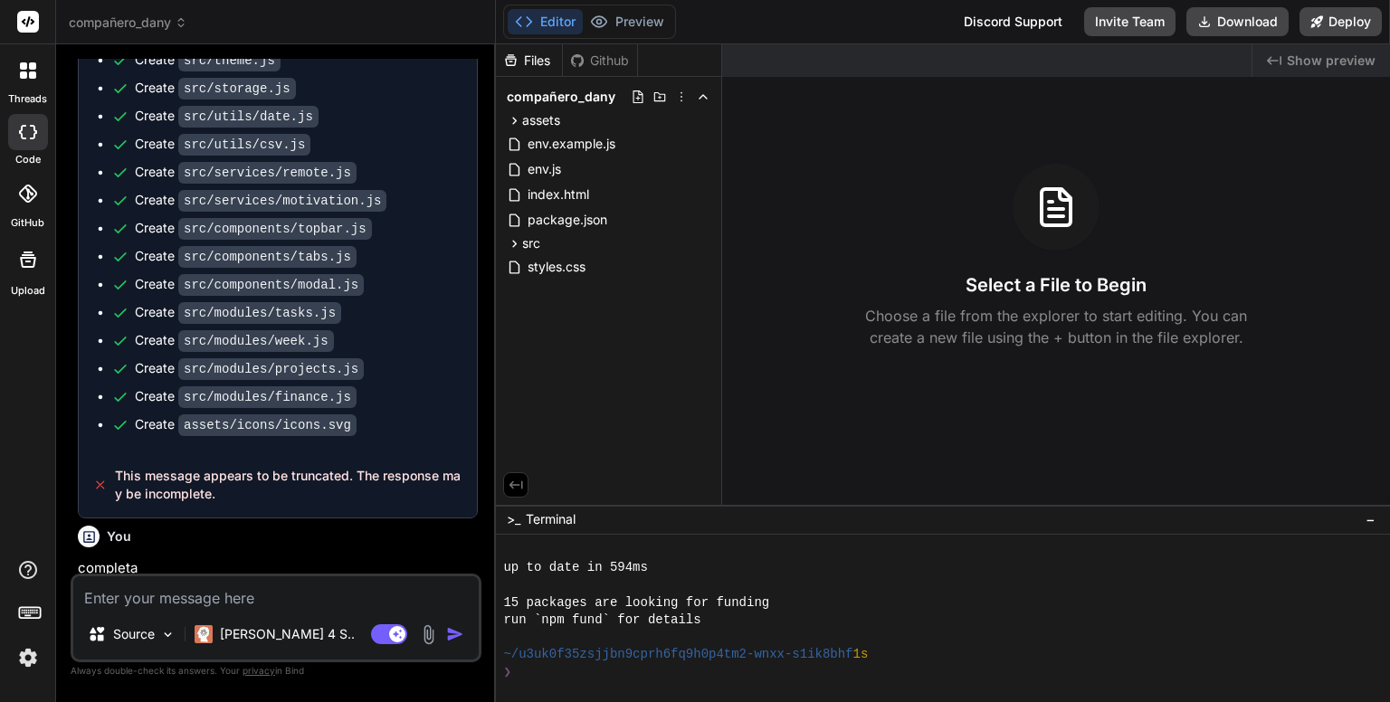
click at [166, 14] on span "compañero_dany" at bounding box center [128, 23] width 119 height 18
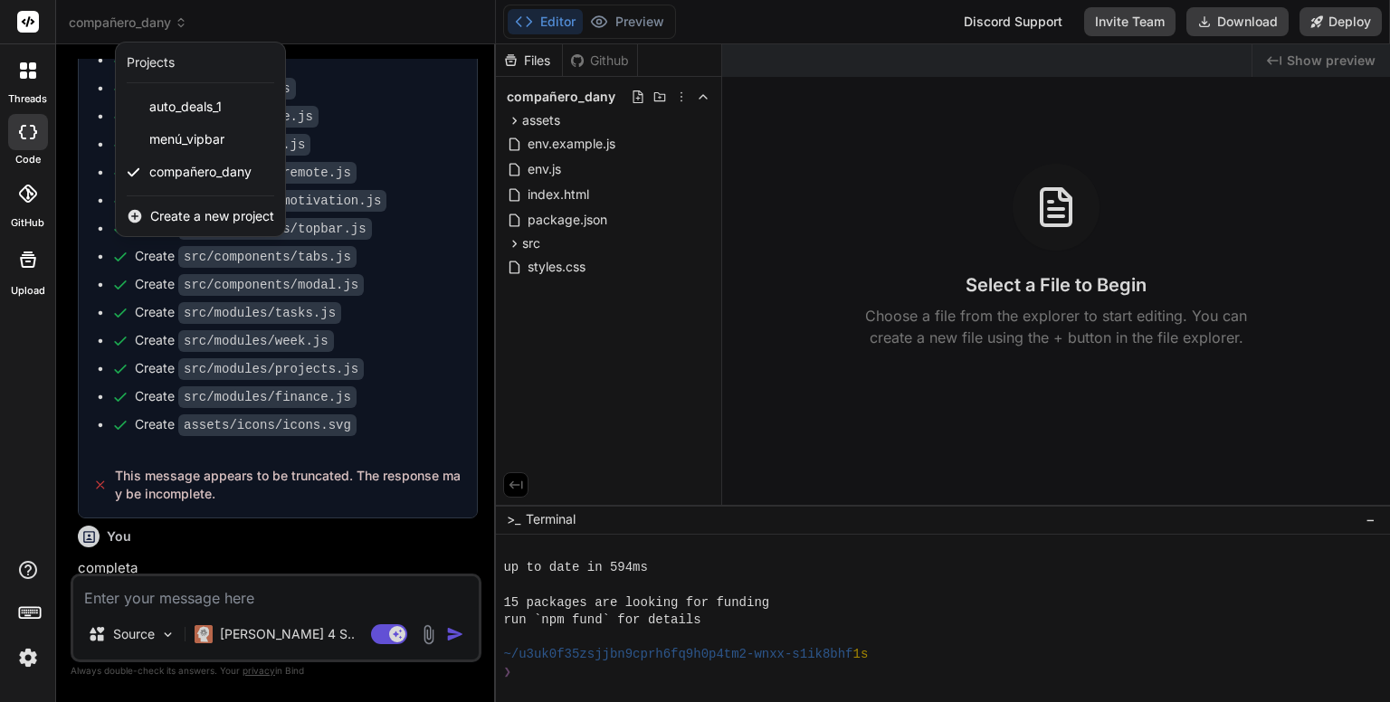
click at [201, 204] on div "Create a new project" at bounding box center [200, 216] width 169 height 40
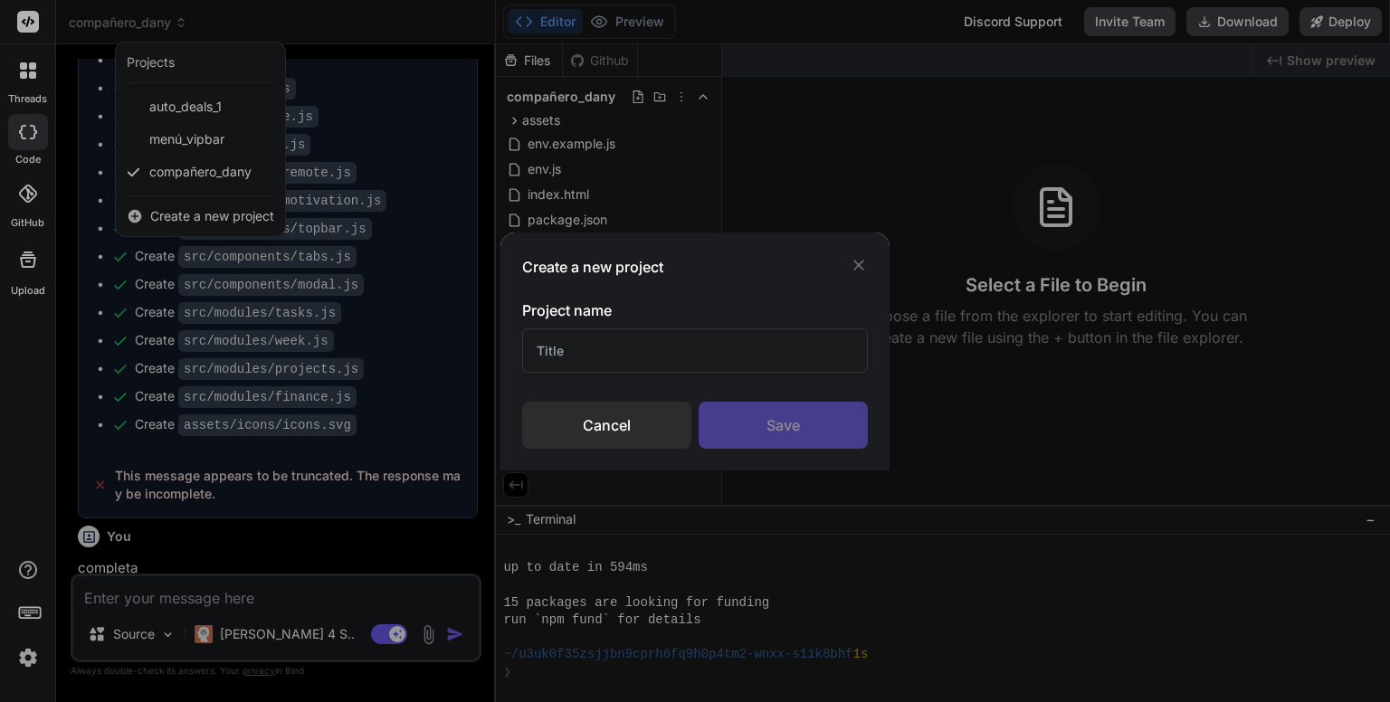
click at [672, 344] on input "text" at bounding box center [695, 350] width 346 height 44
click at [862, 271] on icon at bounding box center [858, 265] width 18 height 18
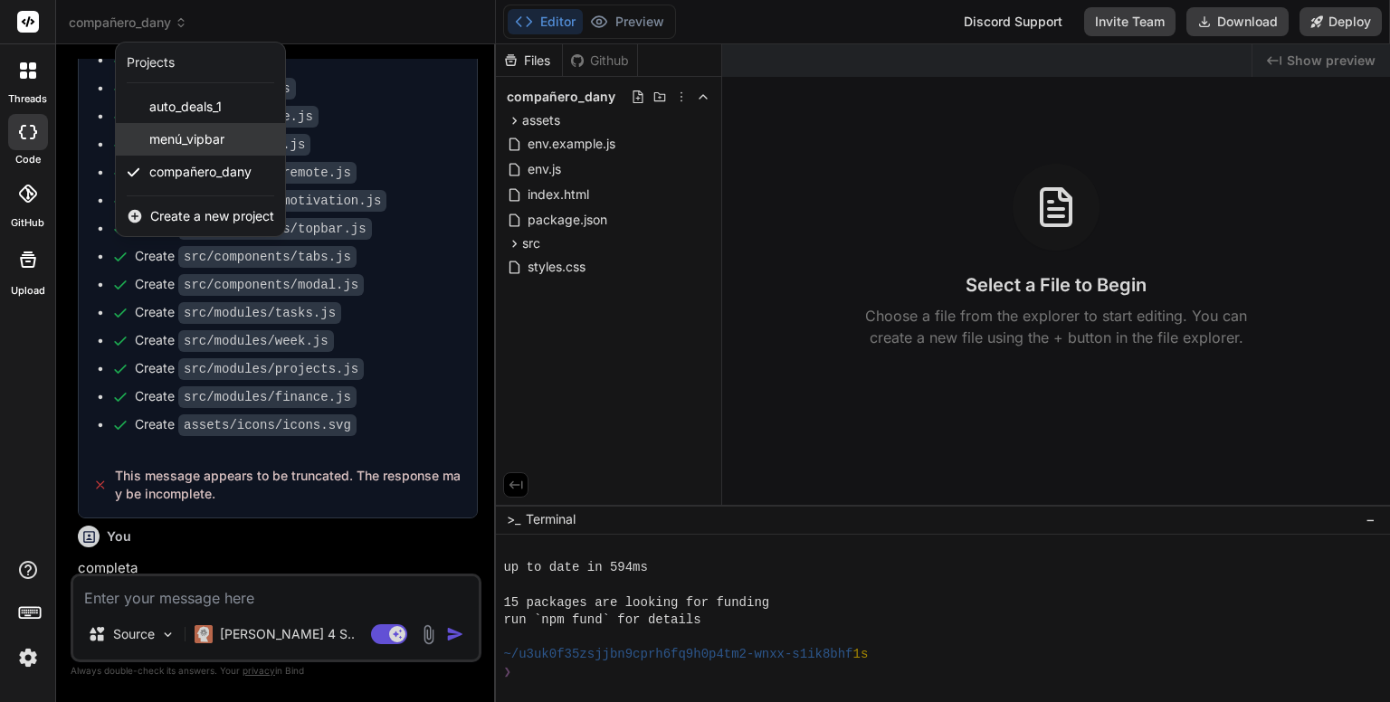
click at [170, 131] on span "menú_vipbar" at bounding box center [186, 139] width 75 height 18
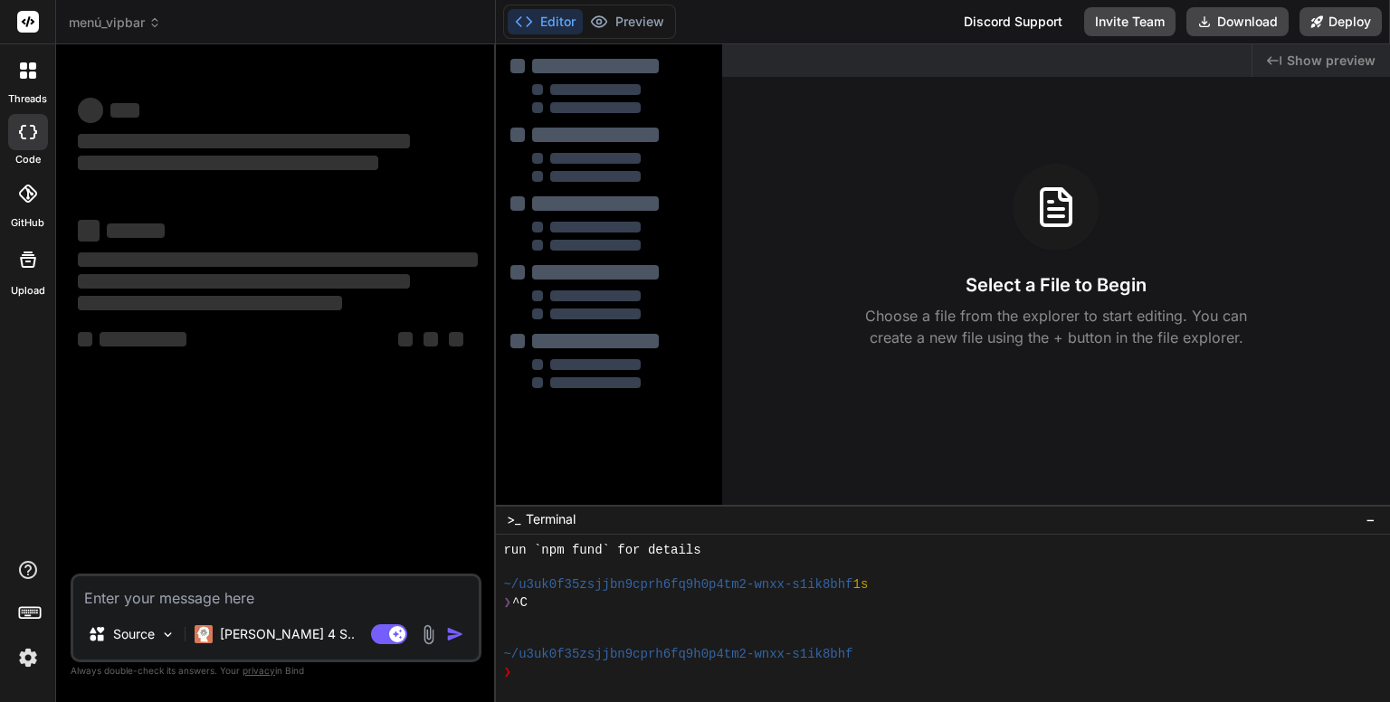
scroll to position [347, 0]
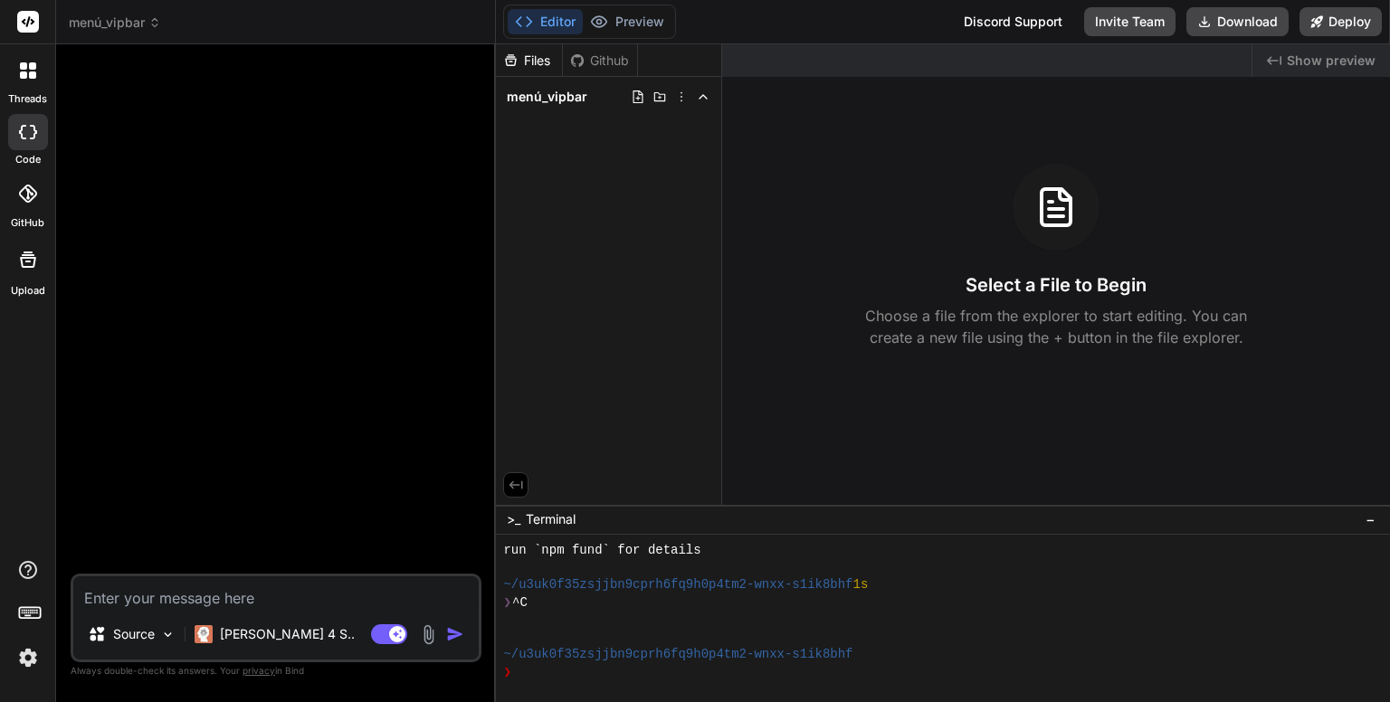
click at [706, 93] on icon at bounding box center [703, 97] width 14 height 14
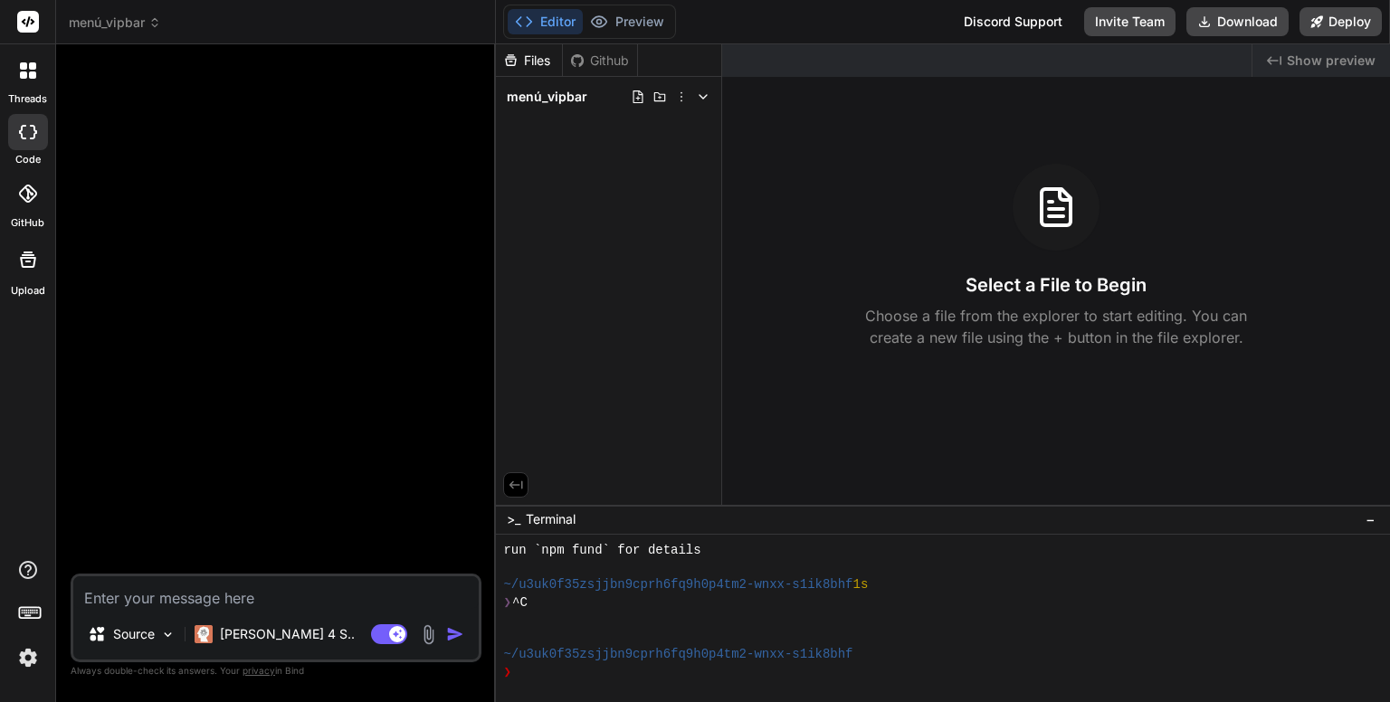
click at [706, 93] on icon at bounding box center [703, 97] width 14 height 14
click at [686, 93] on icon at bounding box center [681, 97] width 14 height 14
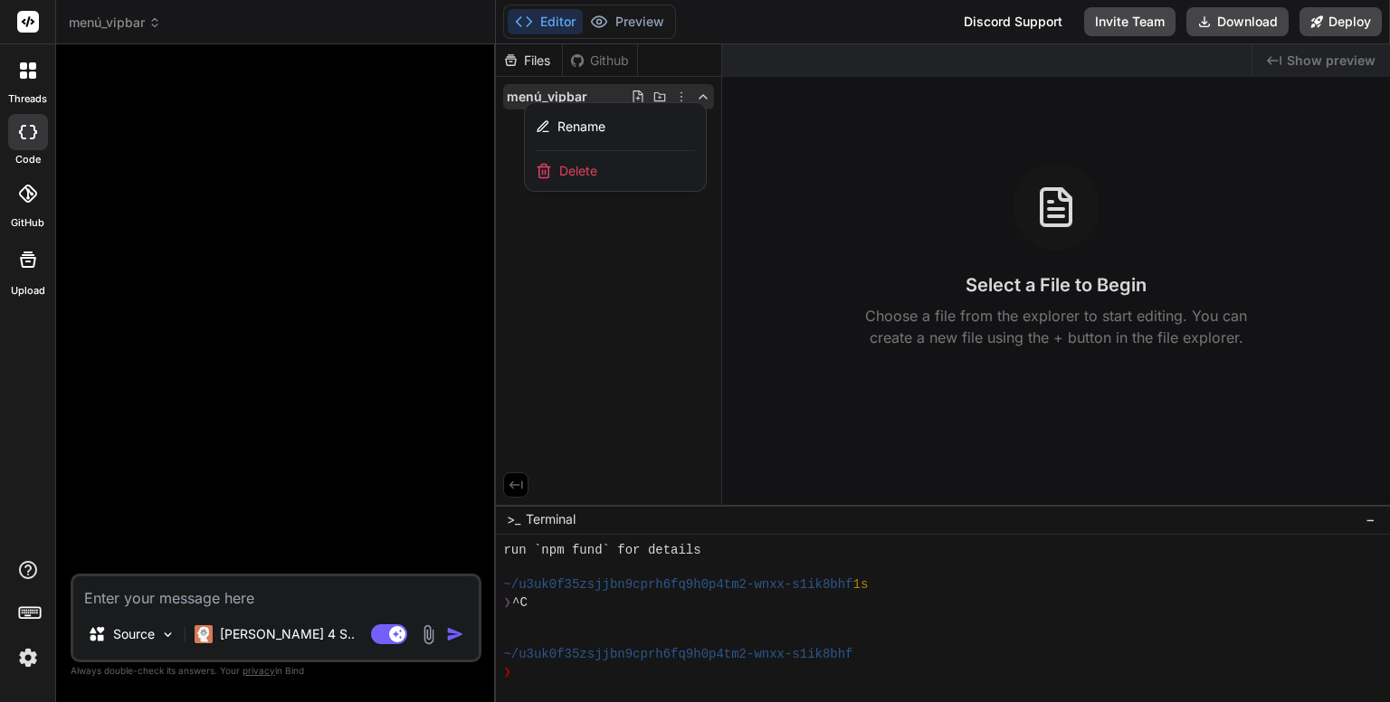
click at [575, 163] on span "Delete" at bounding box center [578, 171] width 38 height 18
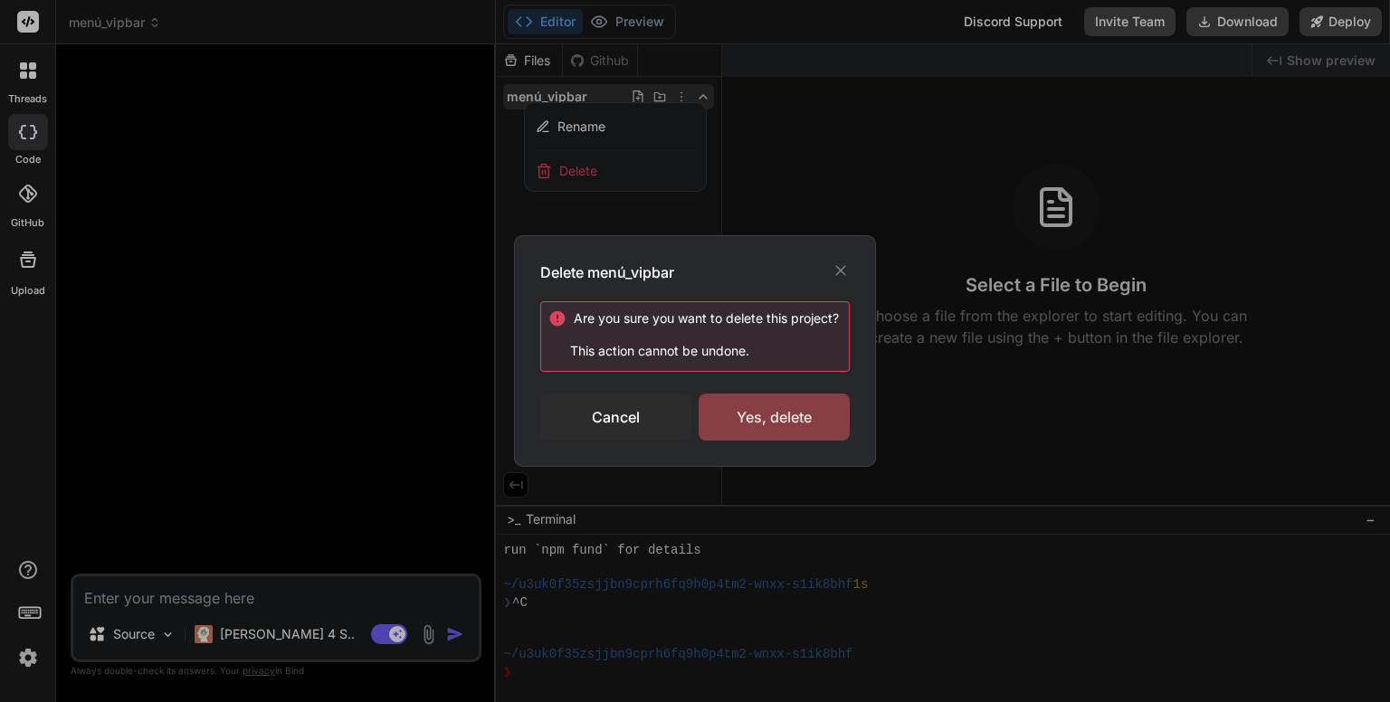
click at [751, 419] on div "Yes, delete" at bounding box center [773, 417] width 151 height 47
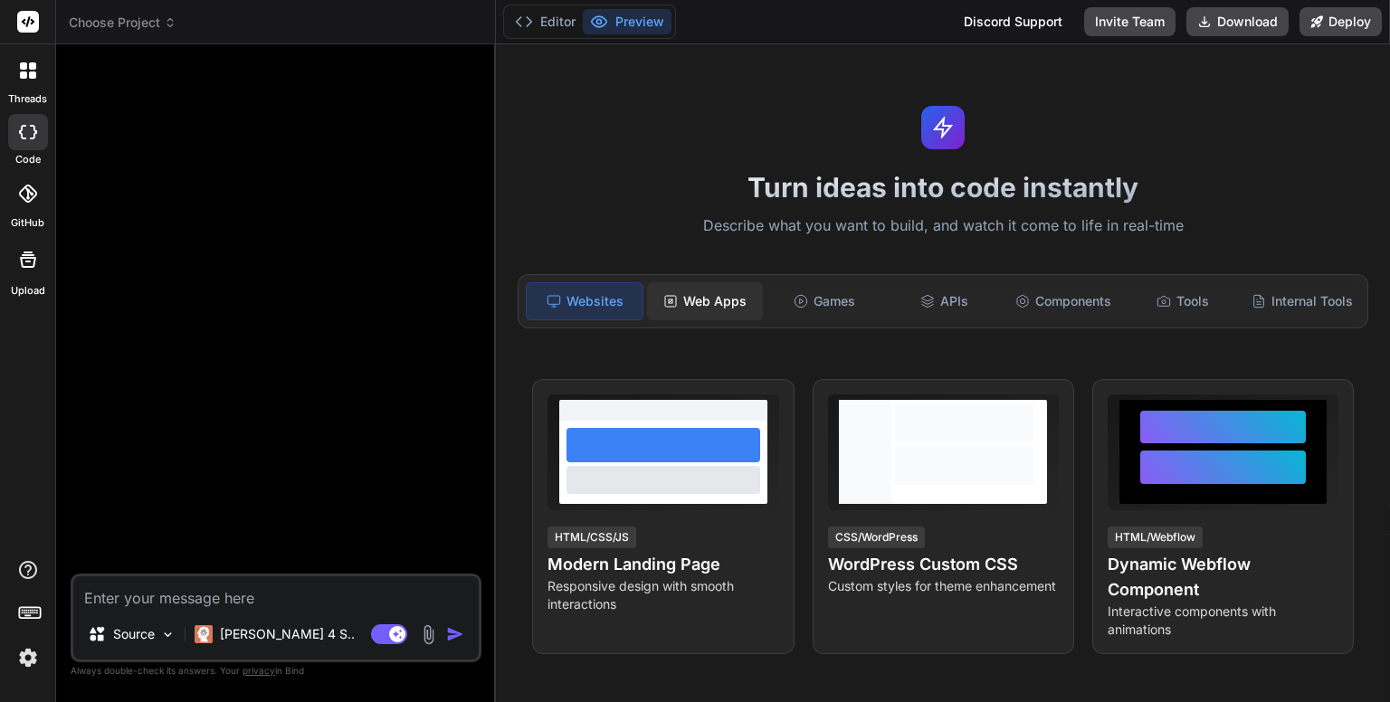
click at [685, 289] on div "Web Apps" at bounding box center [705, 301] width 116 height 38
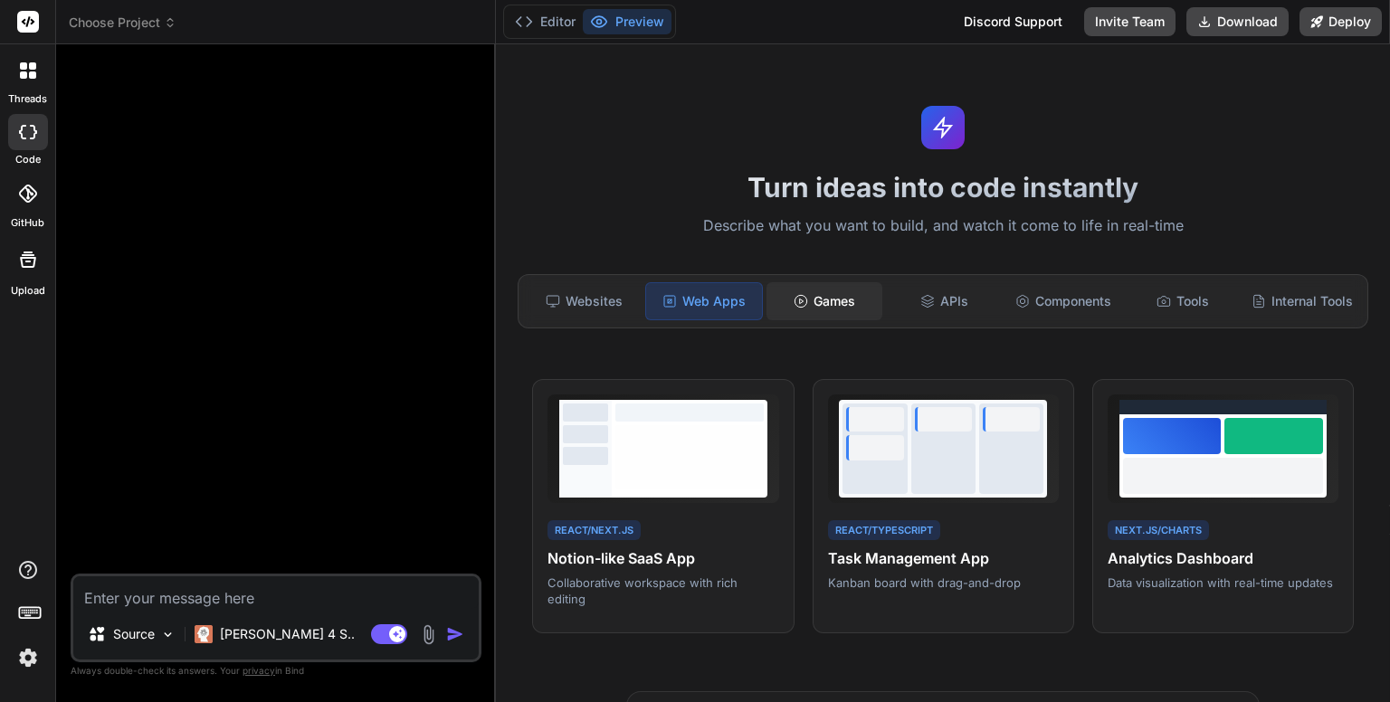
click at [823, 303] on div "Games" at bounding box center [824, 301] width 116 height 38
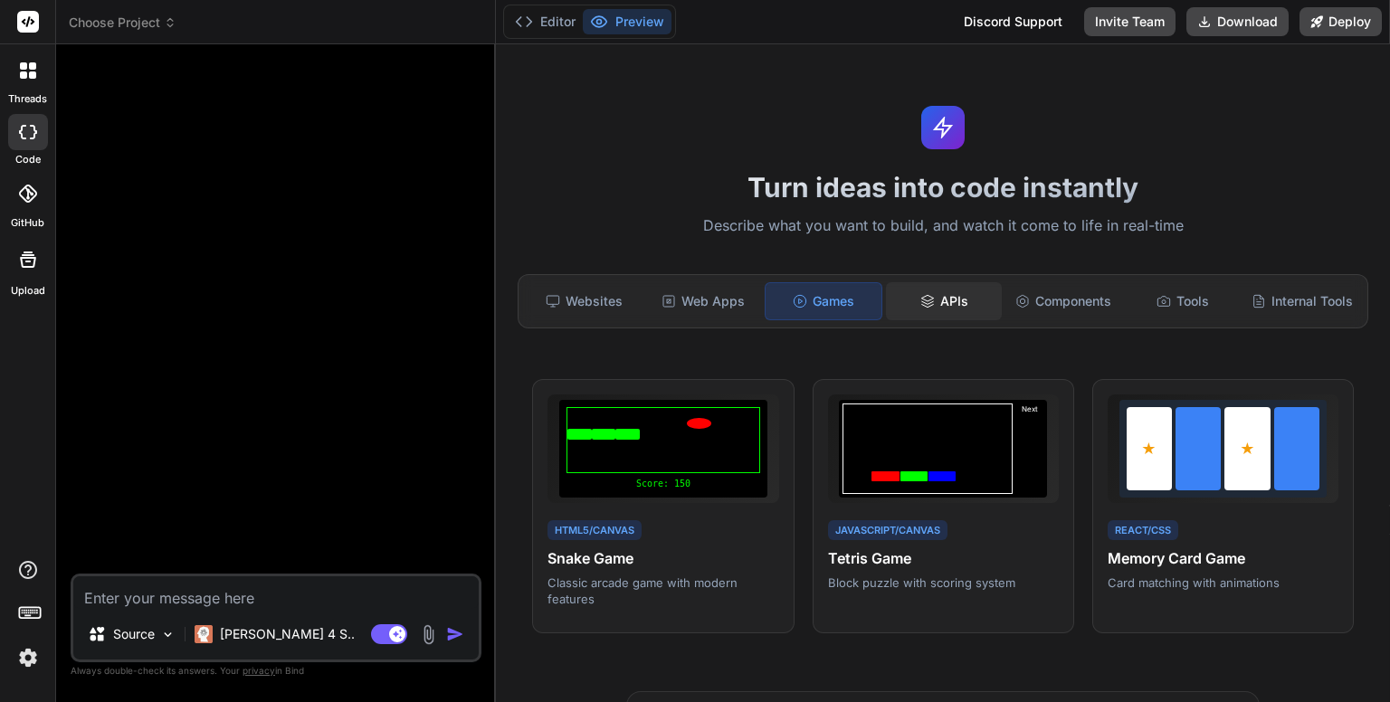
click at [926, 291] on div "APIs" at bounding box center [944, 301] width 116 height 38
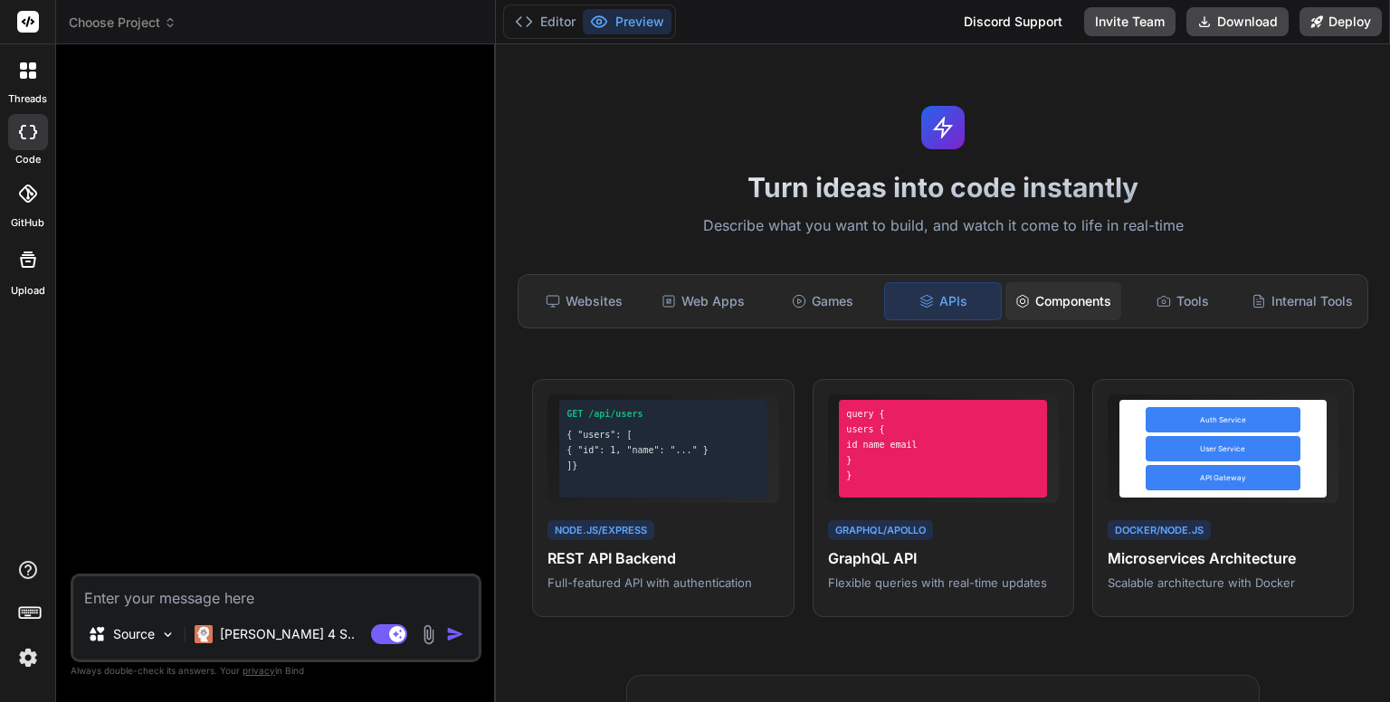
click at [1029, 301] on div "Components" at bounding box center [1063, 301] width 116 height 38
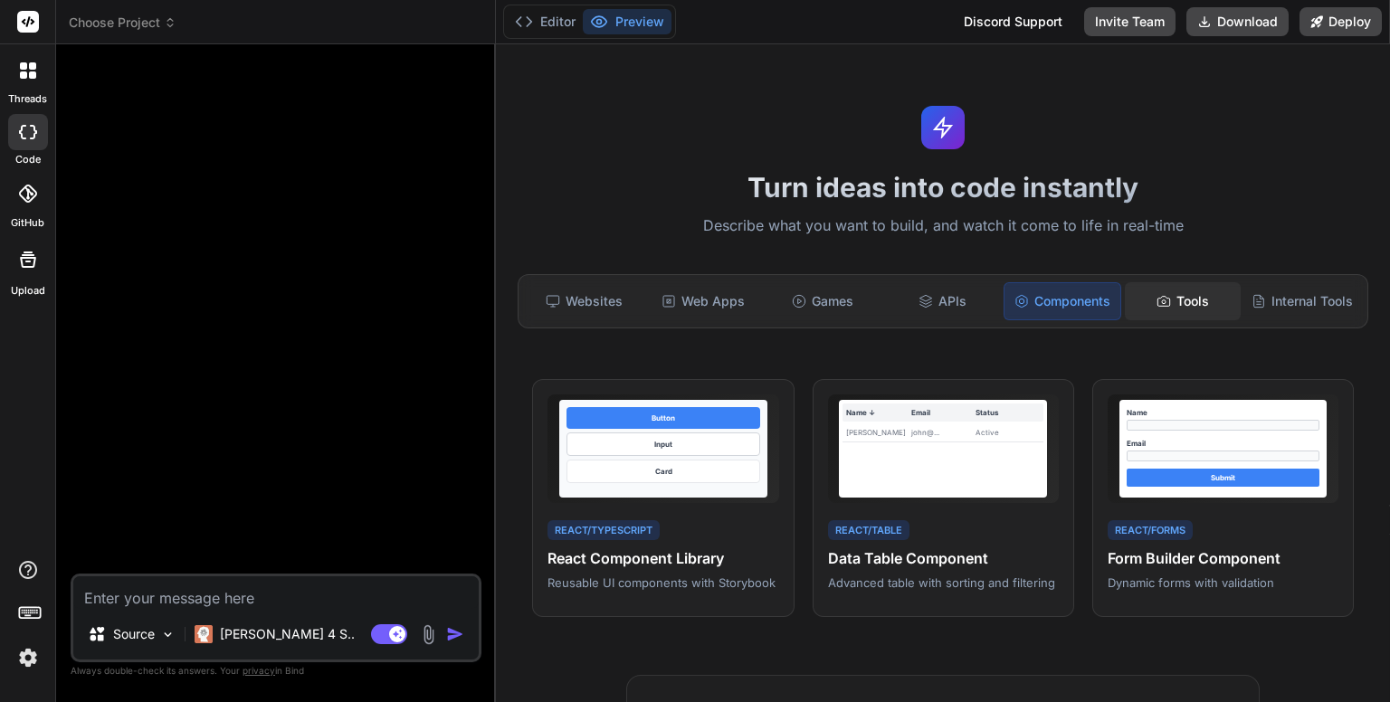
click at [1170, 298] on div "Tools" at bounding box center [1182, 301] width 116 height 38
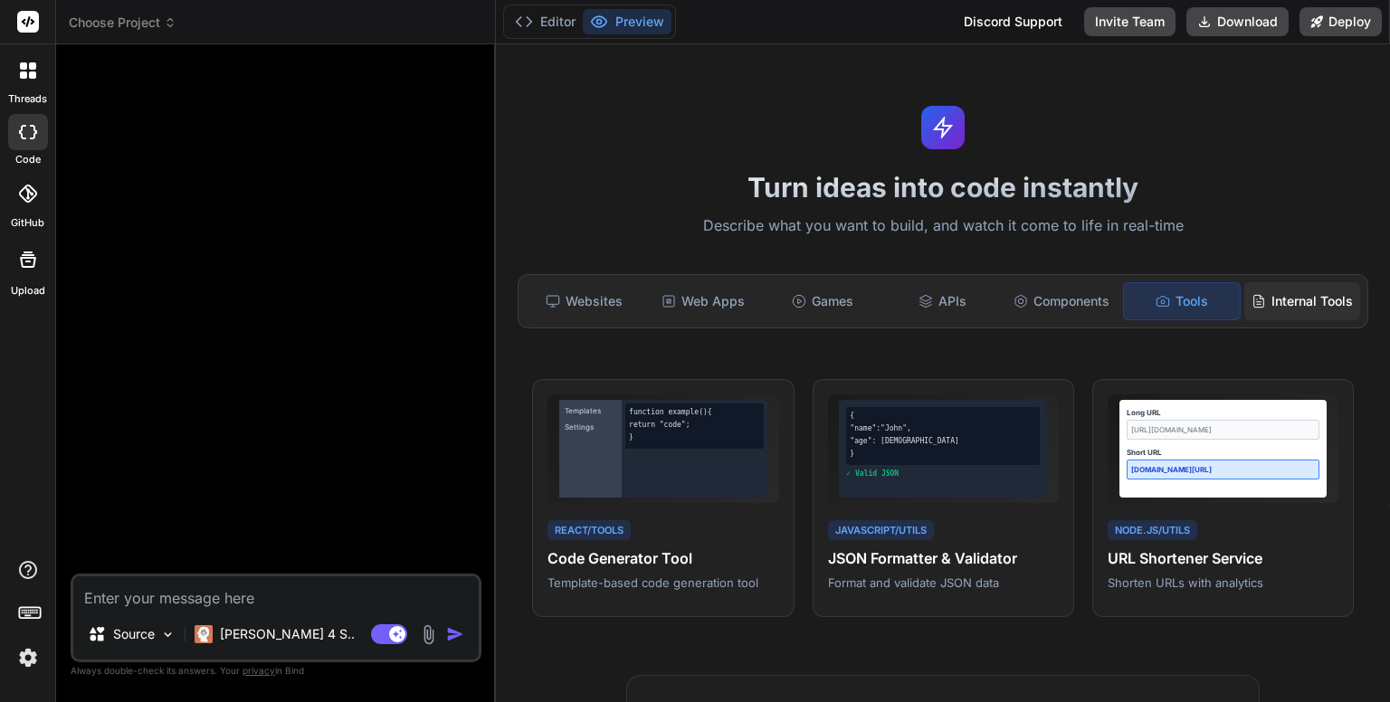
click at [1298, 309] on div "Internal Tools" at bounding box center [1302, 301] width 116 height 38
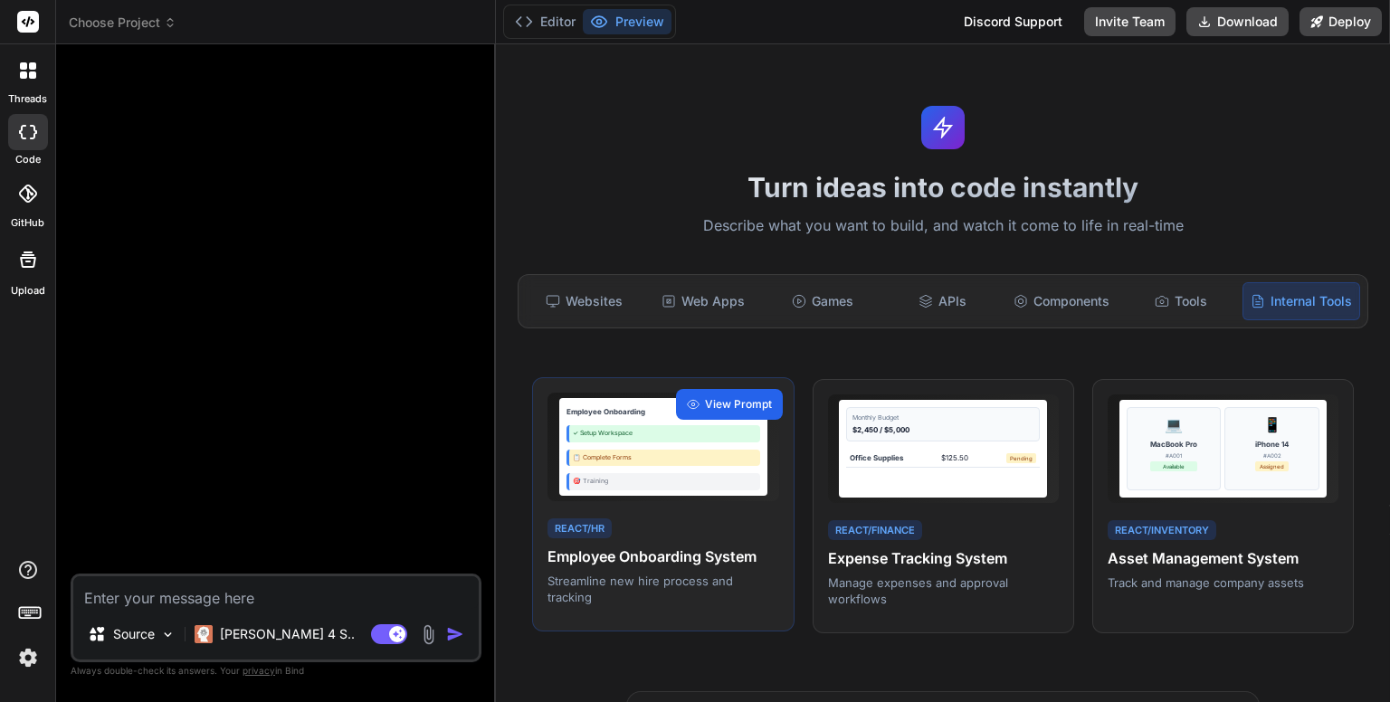
click at [721, 413] on span "View Prompt" at bounding box center [738, 404] width 67 height 16
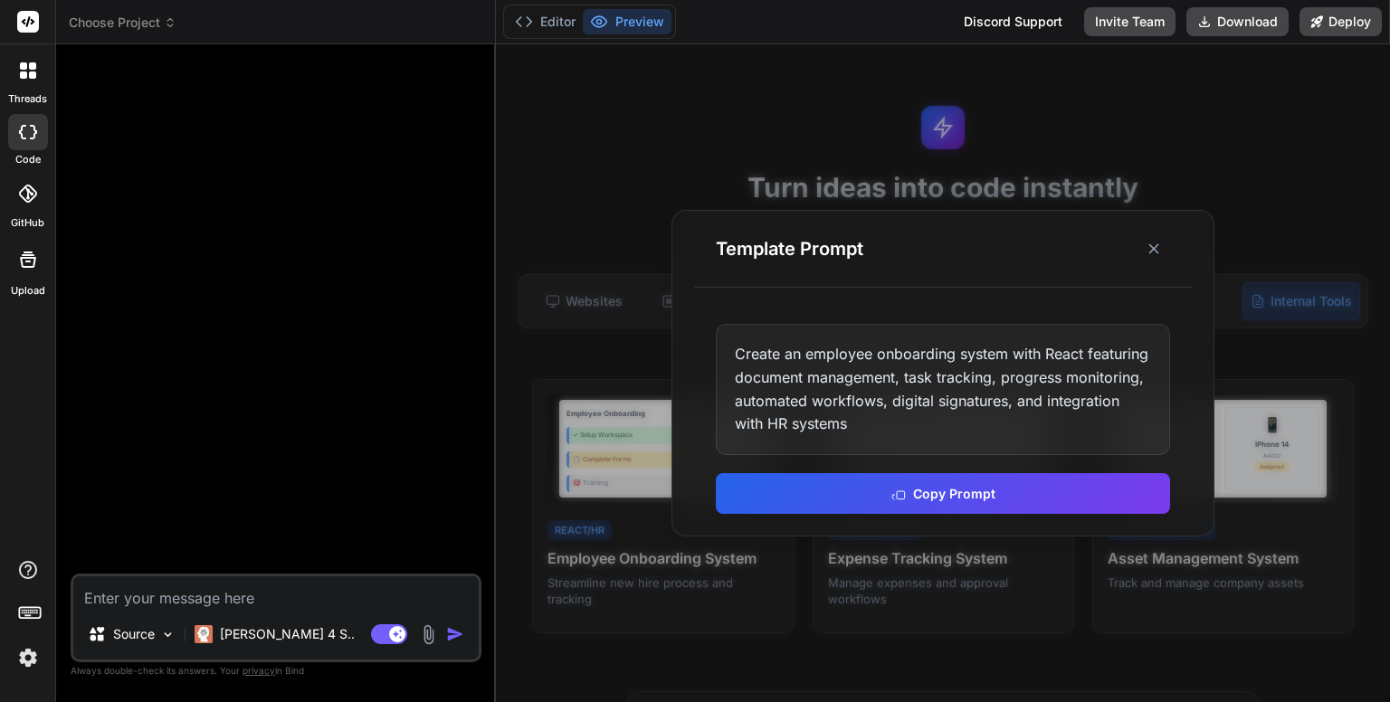
click at [543, 139] on div at bounding box center [943, 373] width 894 height 658
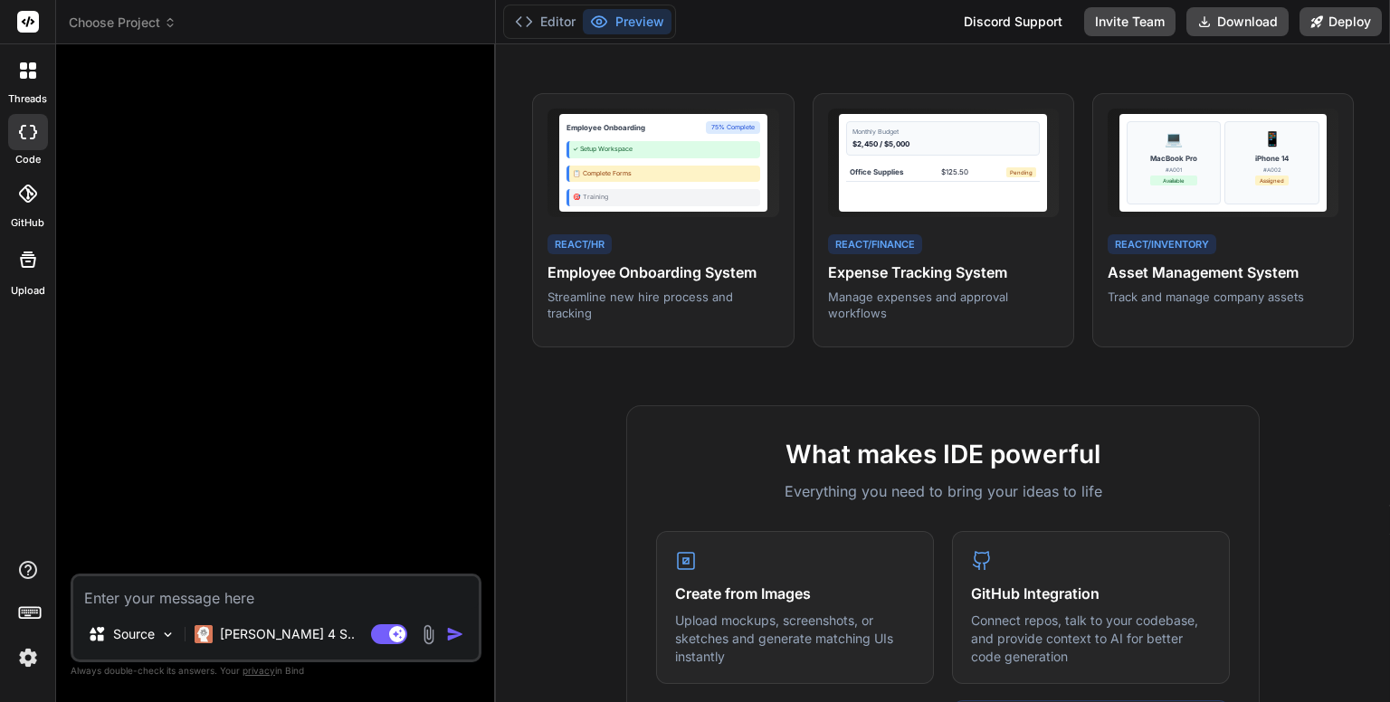
scroll to position [0, 0]
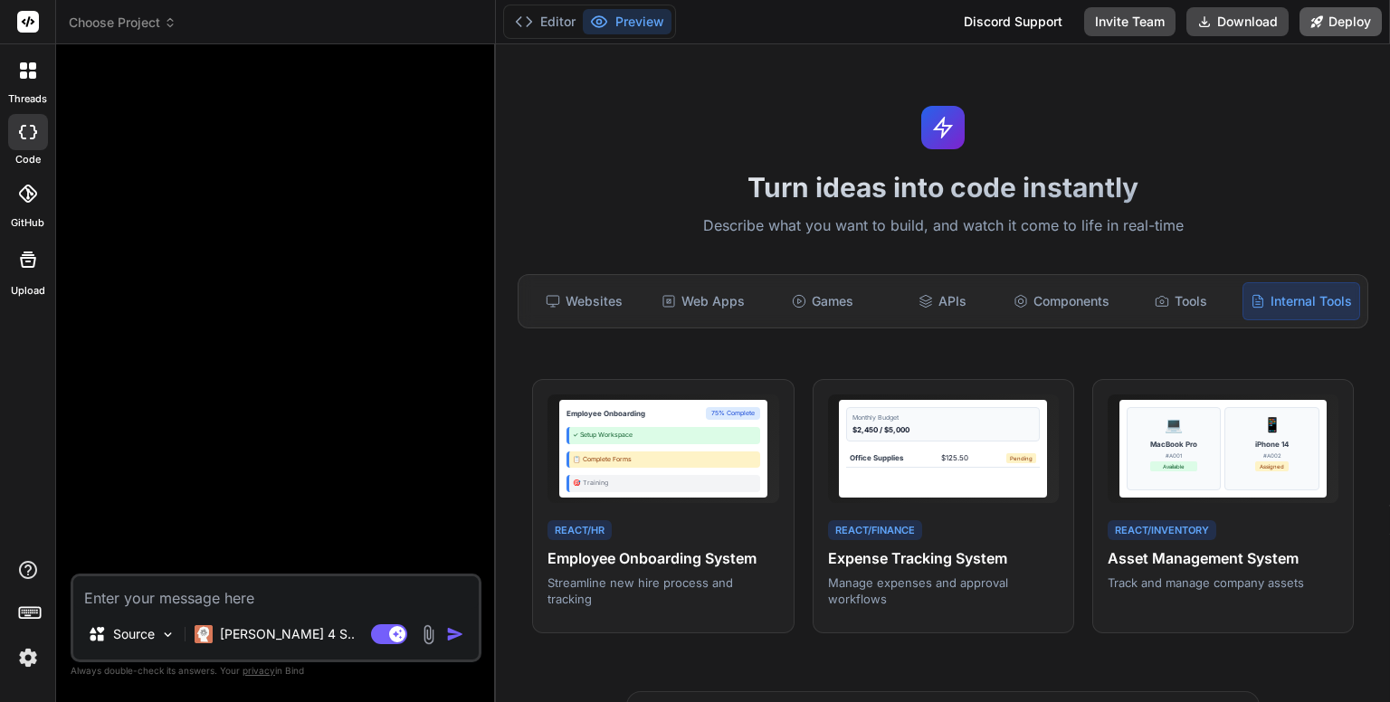
click at [1345, 23] on button "Deploy" at bounding box center [1340, 21] width 82 height 29
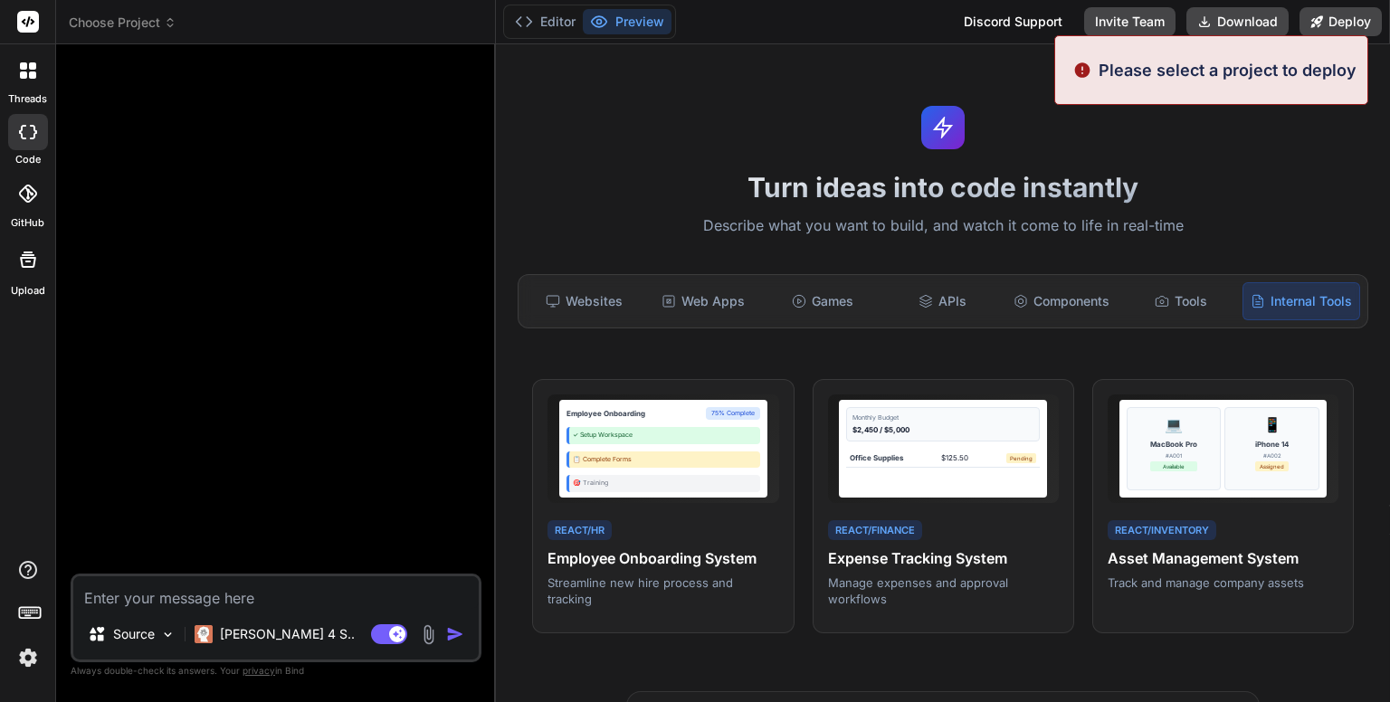
click at [1262, 185] on h1 "Turn ideas into code instantly" at bounding box center [943, 187] width 872 height 33
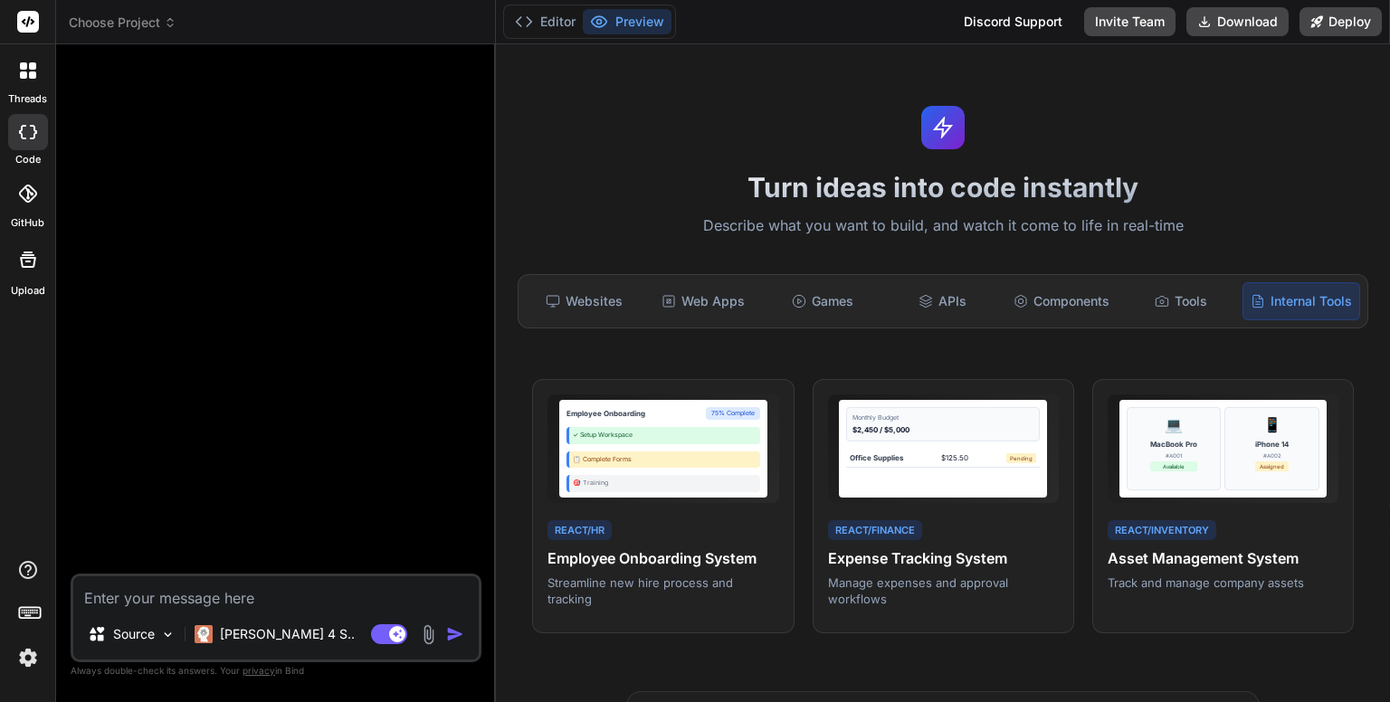
click at [158, 28] on span "Choose Project" at bounding box center [123, 23] width 108 height 18
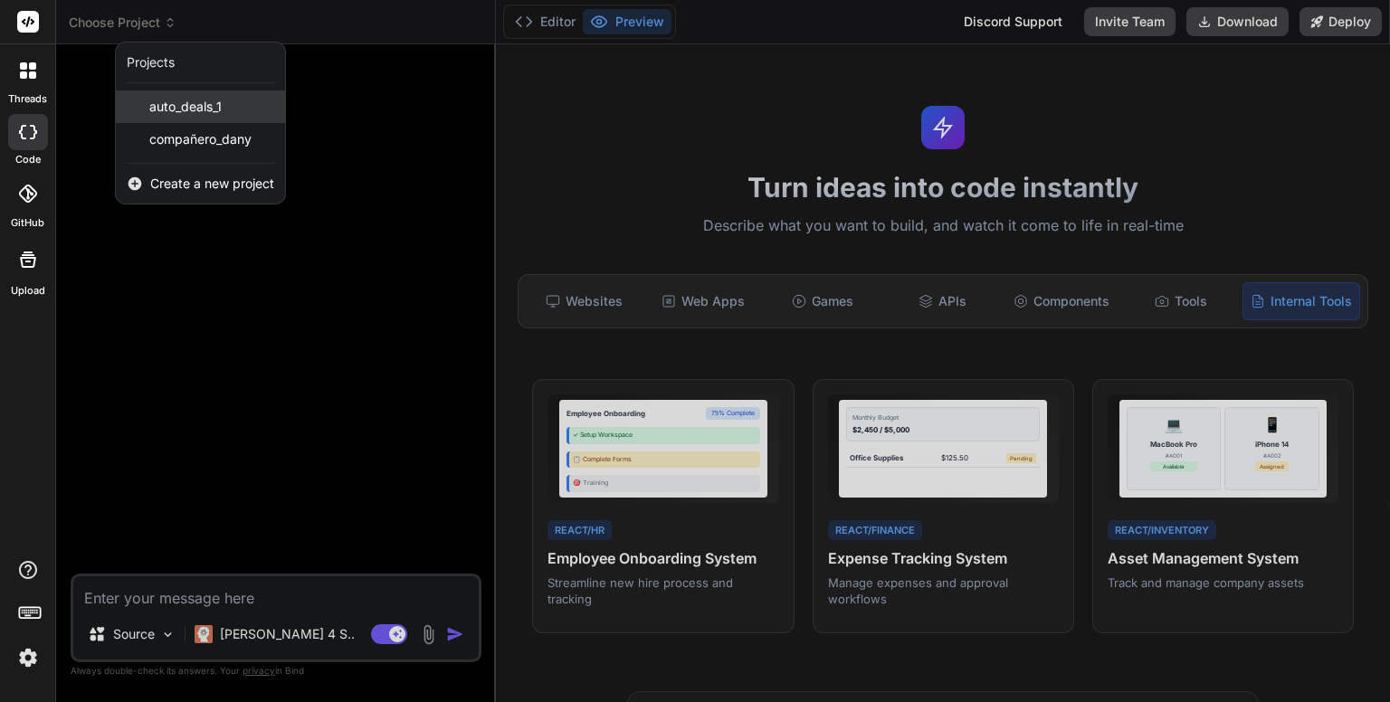
click at [173, 102] on span "auto_deals_1" at bounding box center [185, 107] width 72 height 18
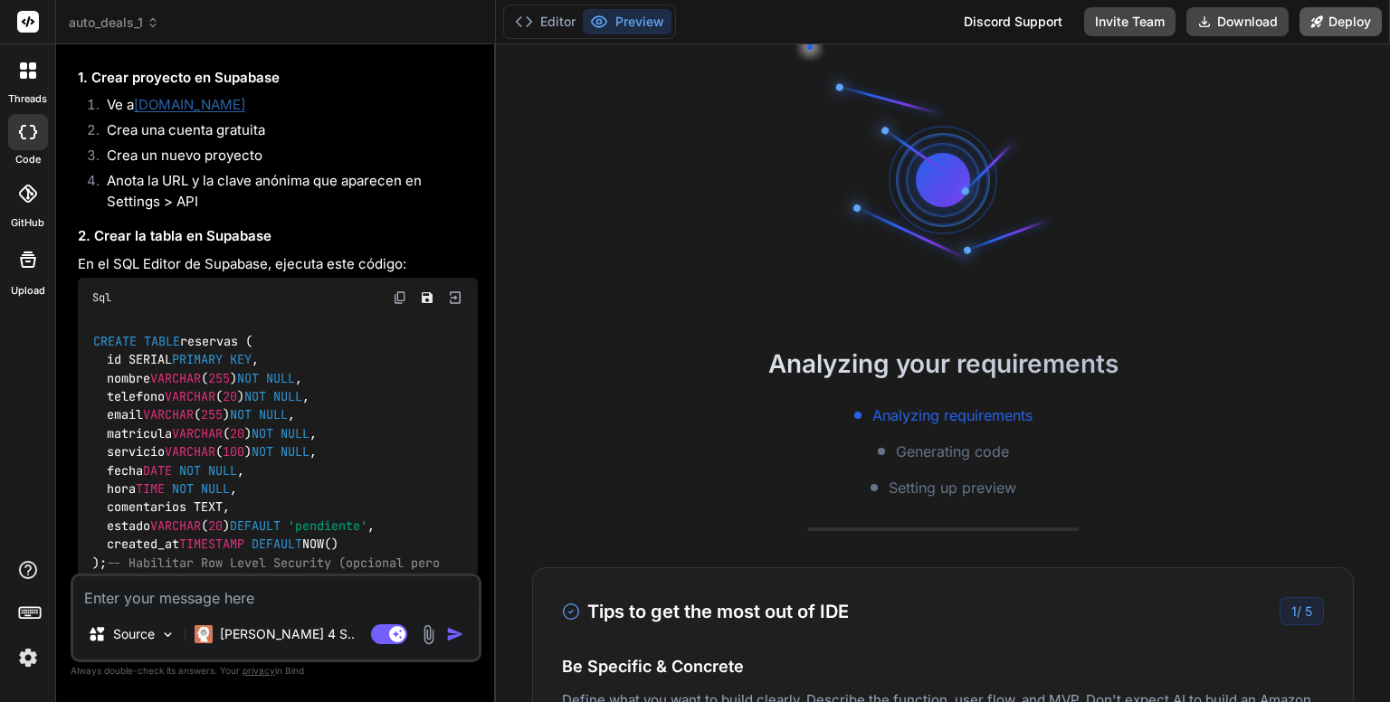
scroll to position [503, 0]
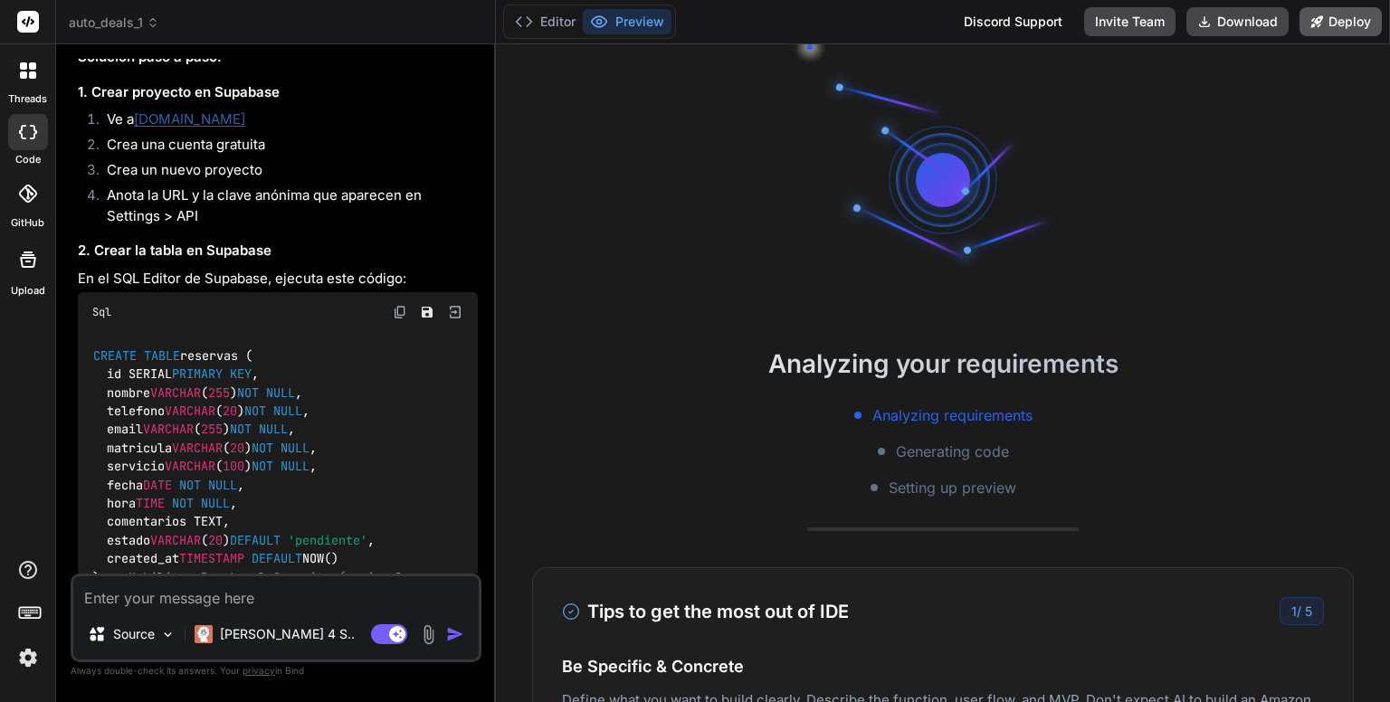
click at [1315, 15] on icon at bounding box center [1316, 21] width 13 height 13
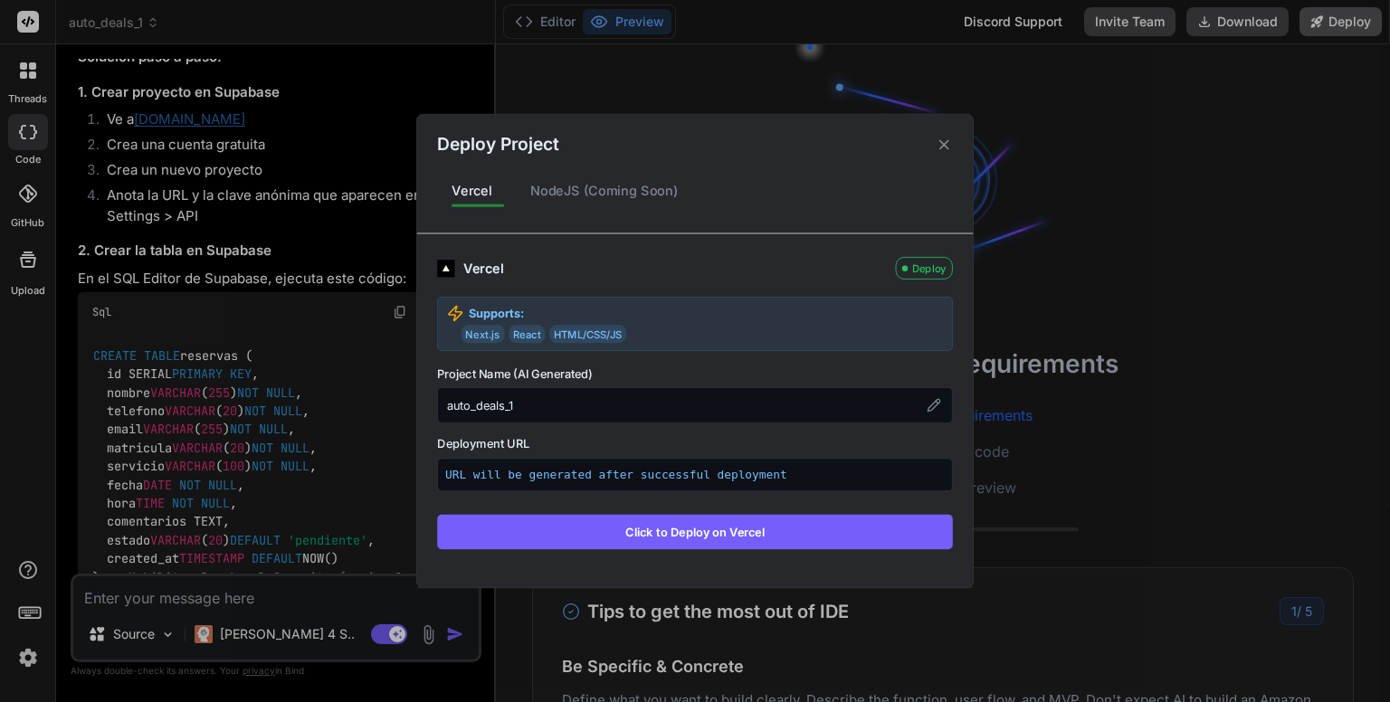
scroll to position [2001, 0]
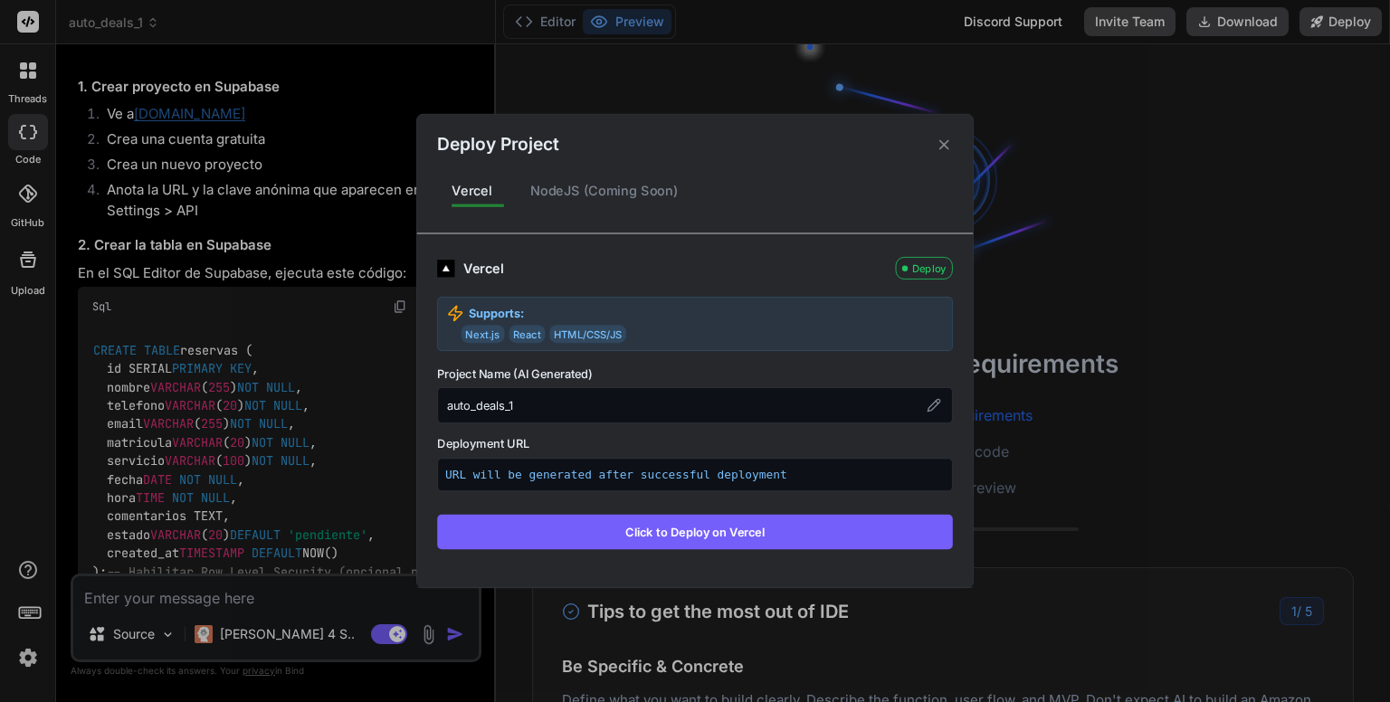
drag, startPoint x: 944, startPoint y: 144, endPoint x: 936, endPoint y: 151, distance: 10.2
click at [936, 151] on icon at bounding box center [943, 144] width 17 height 17
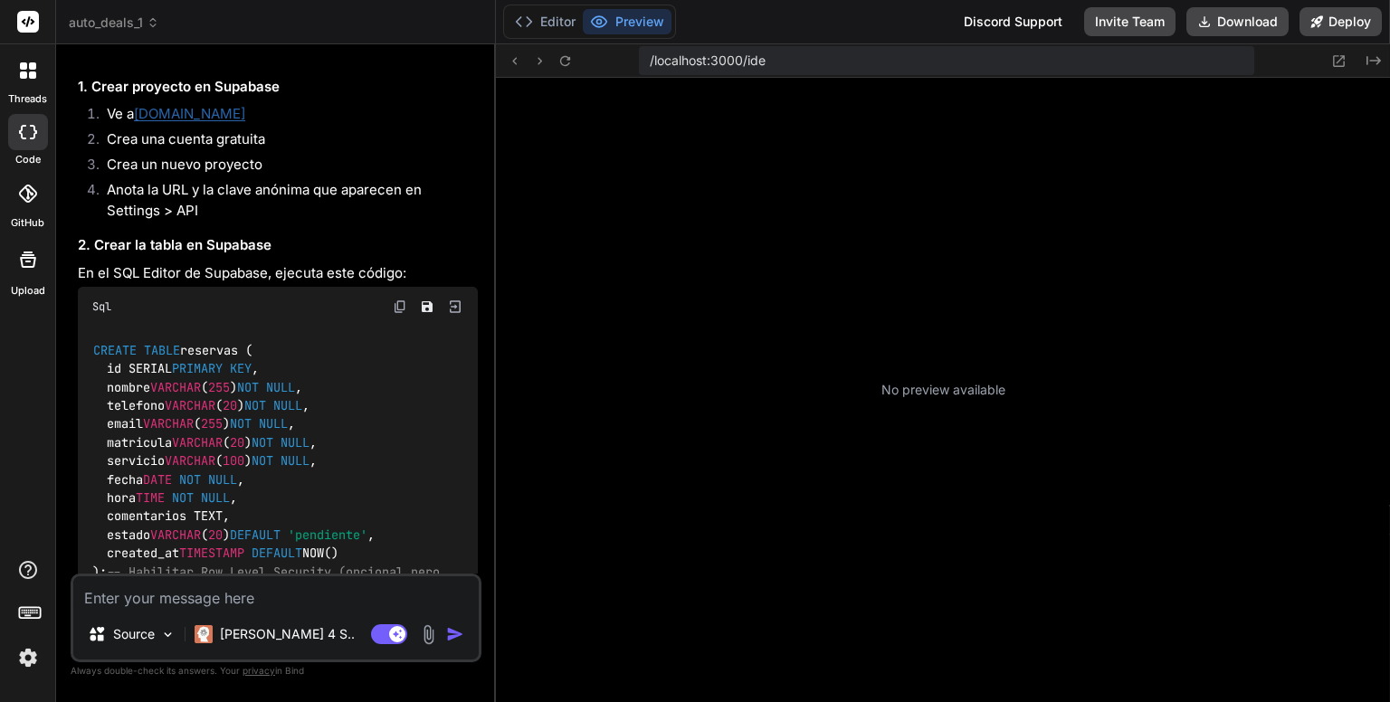
scroll to position [712, 0]
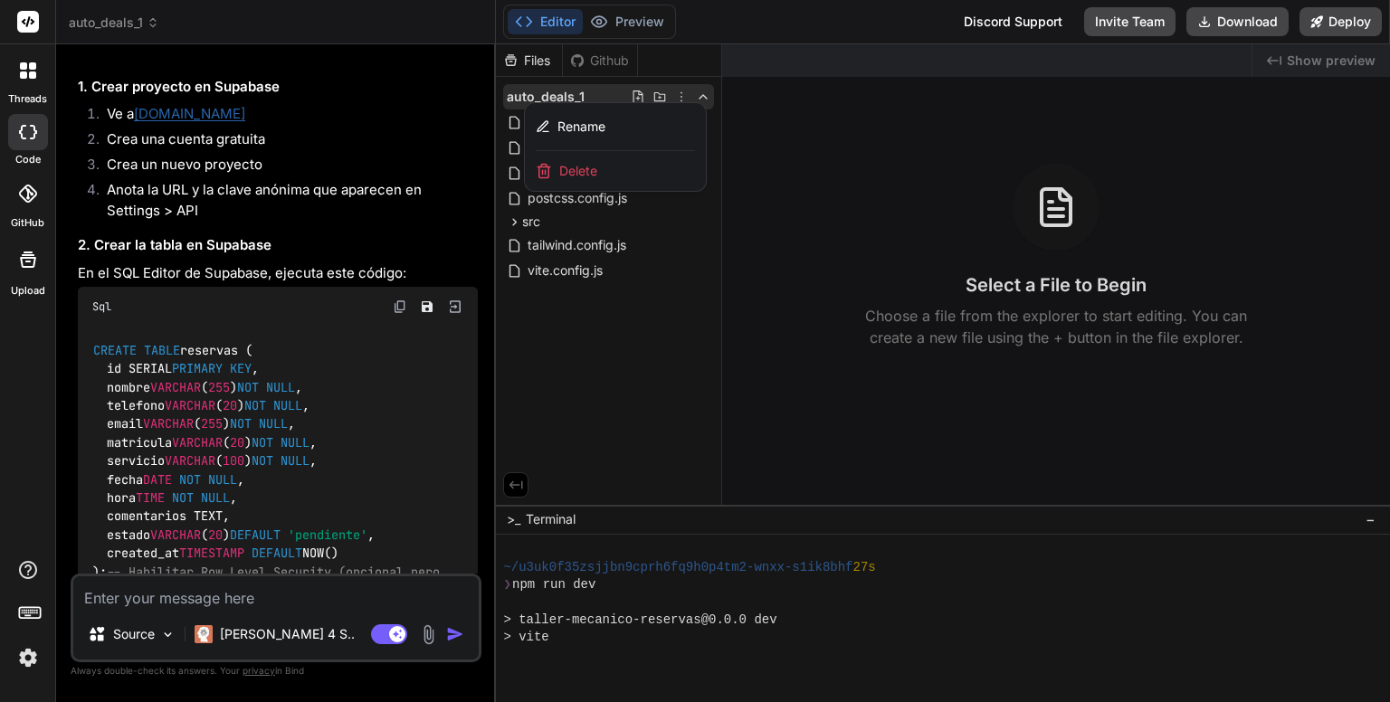
click at [820, 232] on div at bounding box center [943, 373] width 894 height 658
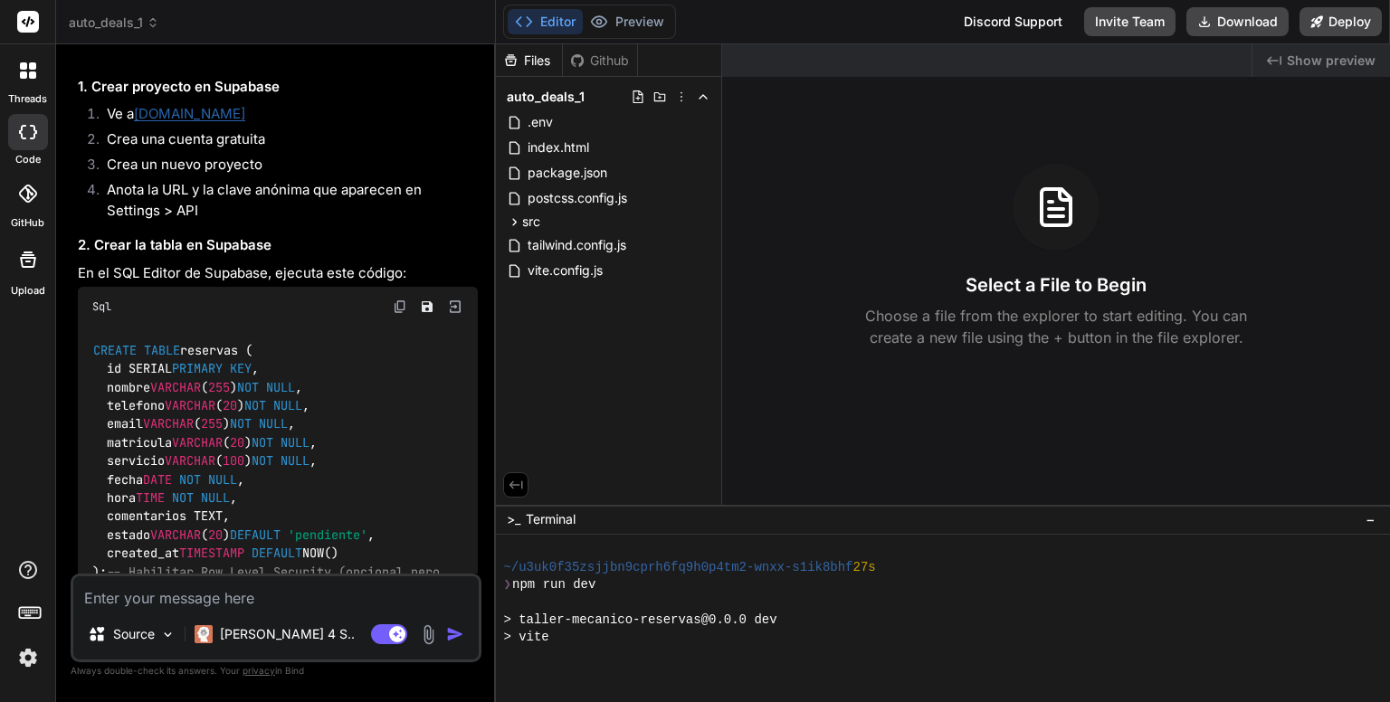
click at [530, 15] on icon at bounding box center [524, 22] width 18 height 18
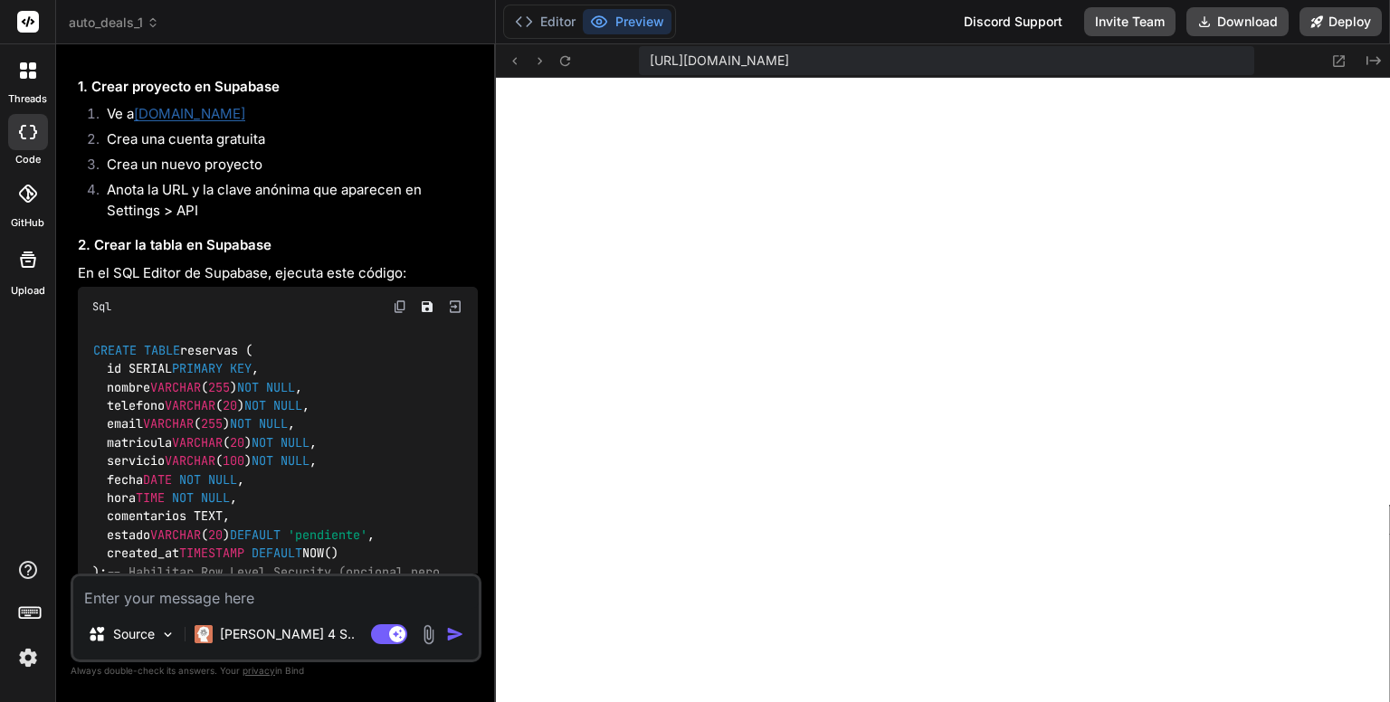
scroll to position [2414, 0]
click at [564, 21] on button "Editor" at bounding box center [544, 21] width 75 height 25
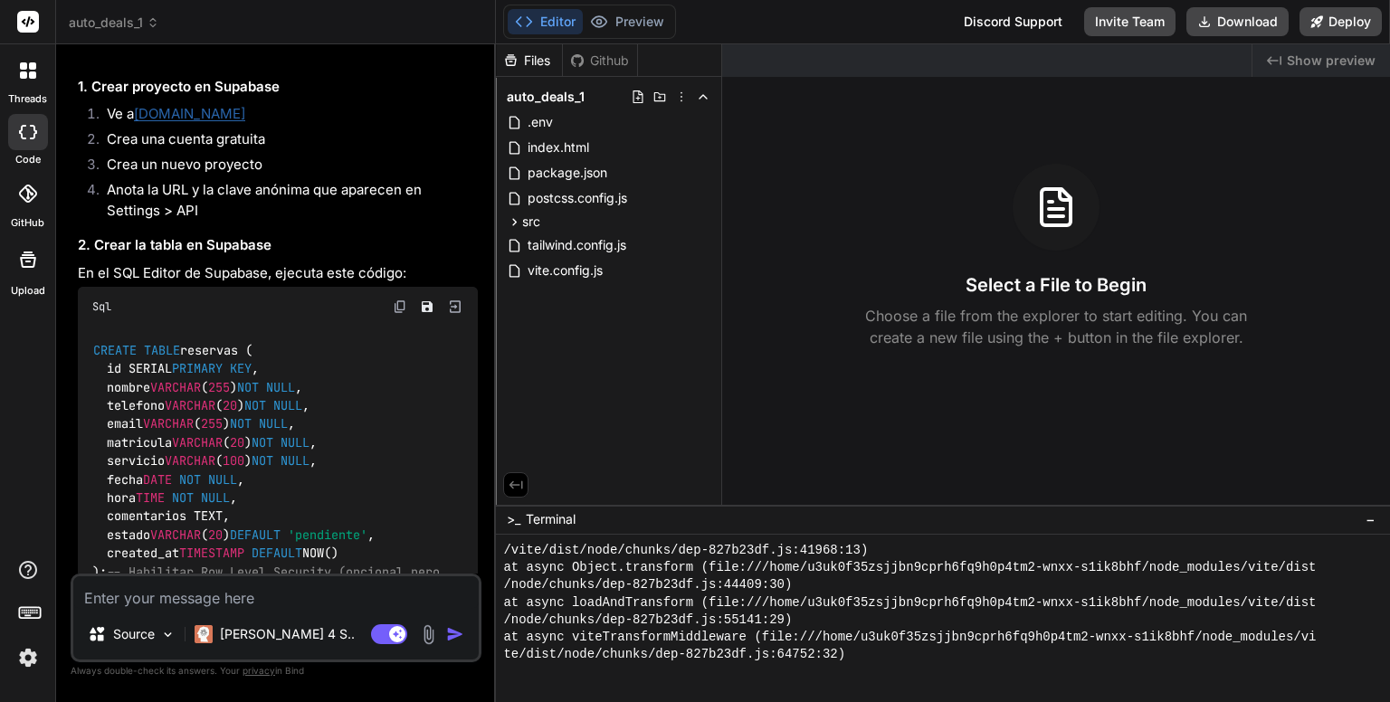
click at [155, 24] on icon at bounding box center [153, 22] width 13 height 13
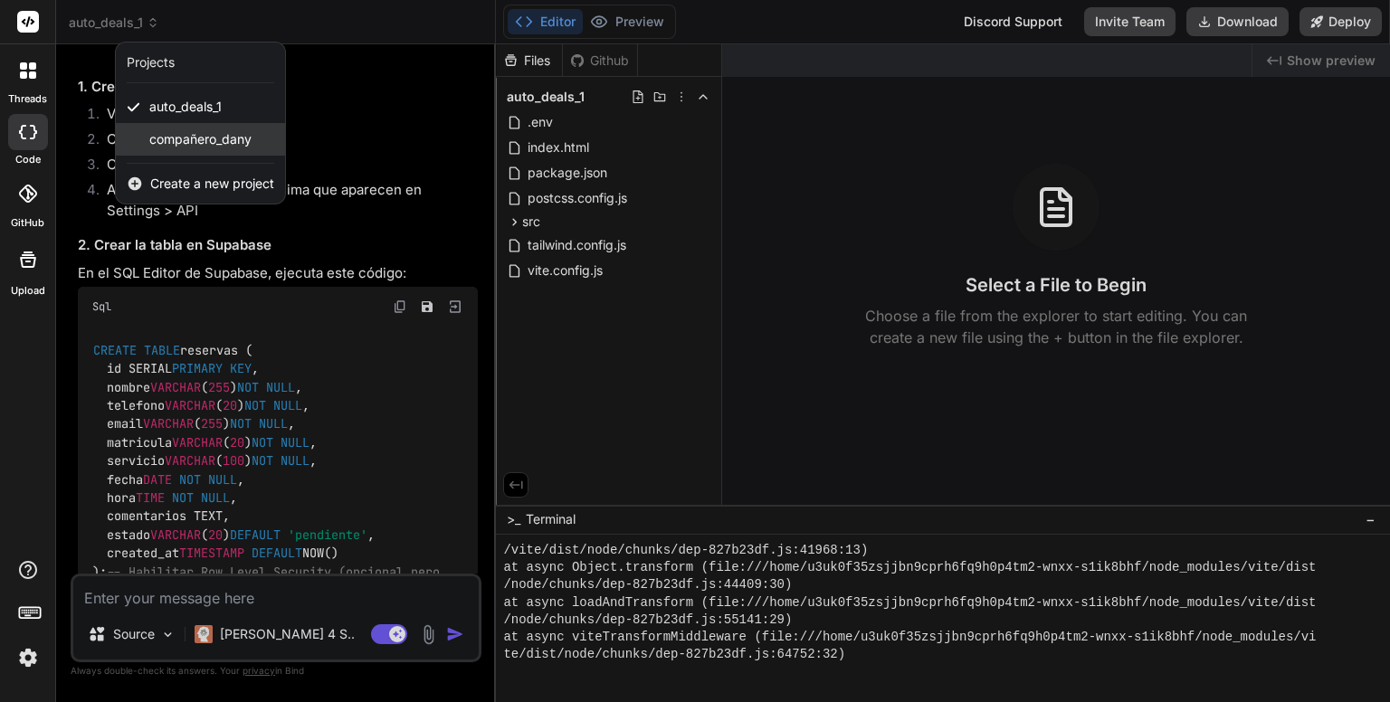
click at [224, 146] on span "compañero_dany" at bounding box center [200, 139] width 102 height 18
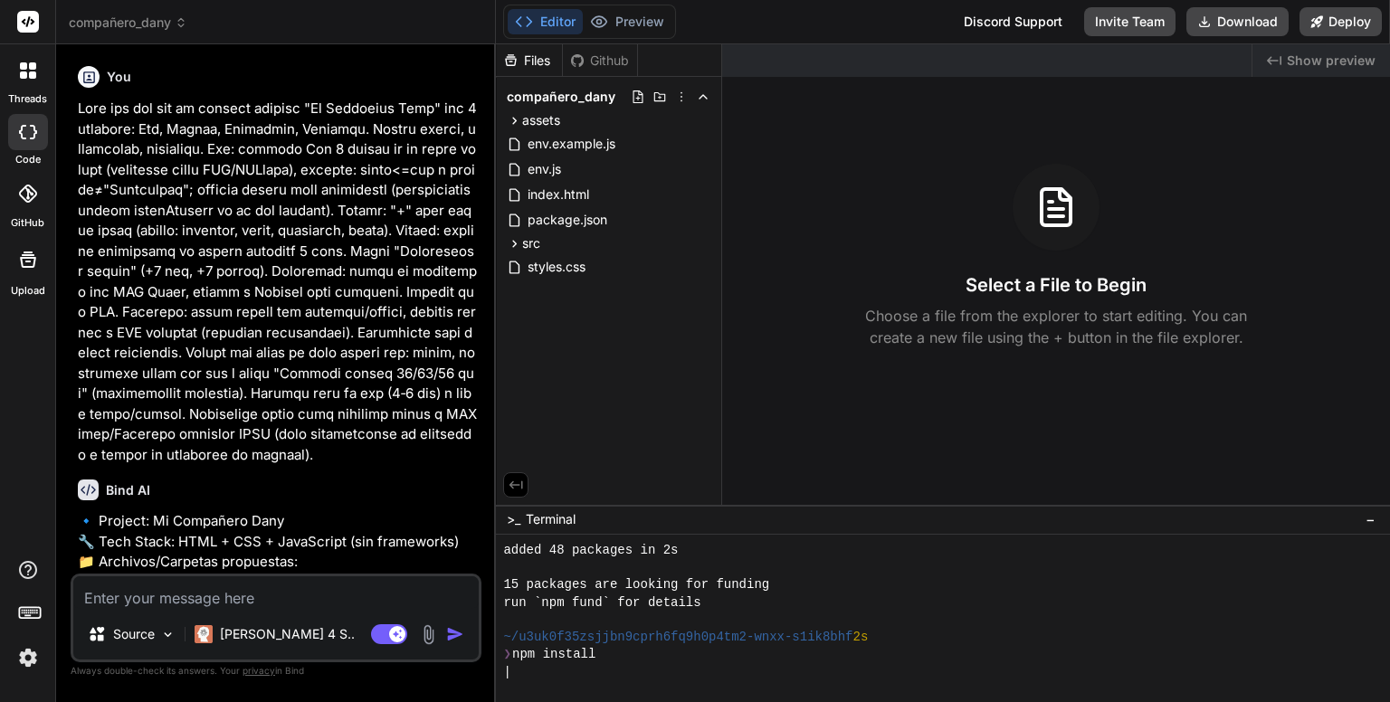
scroll to position [2813, 0]
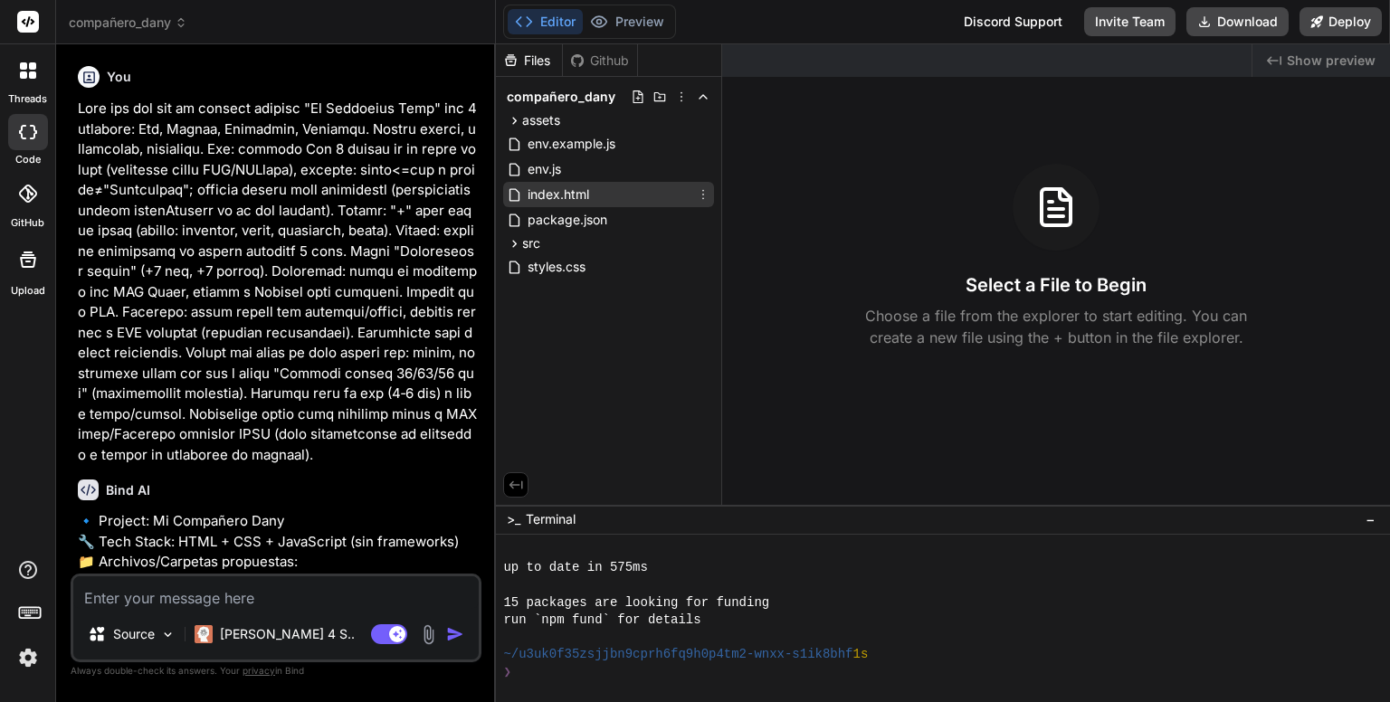
click at [548, 195] on span "index.html" at bounding box center [558, 195] width 65 height 22
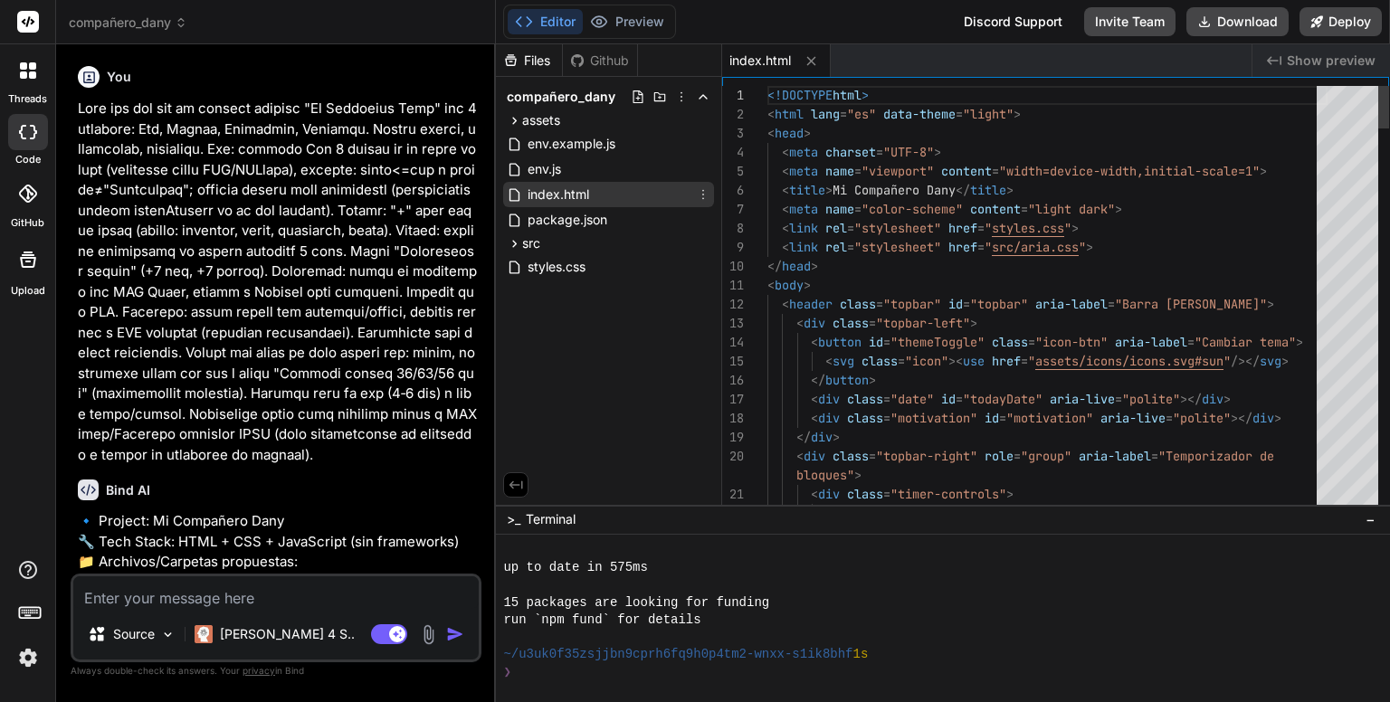
type textarea "x"
click at [616, 395] on div "Files Github compañero_dany assets icons icons.svg env.example.js env.js index.…" at bounding box center [609, 274] width 226 height 460
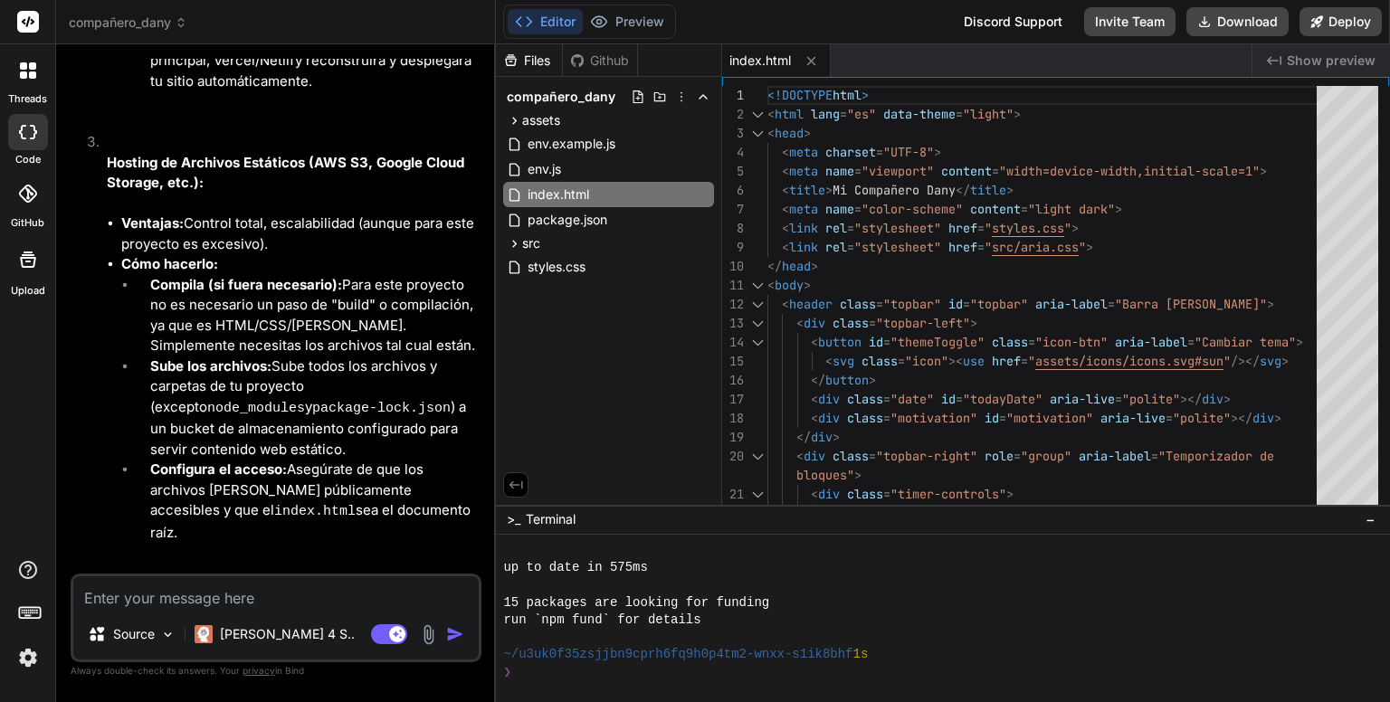
scroll to position [4011, 0]
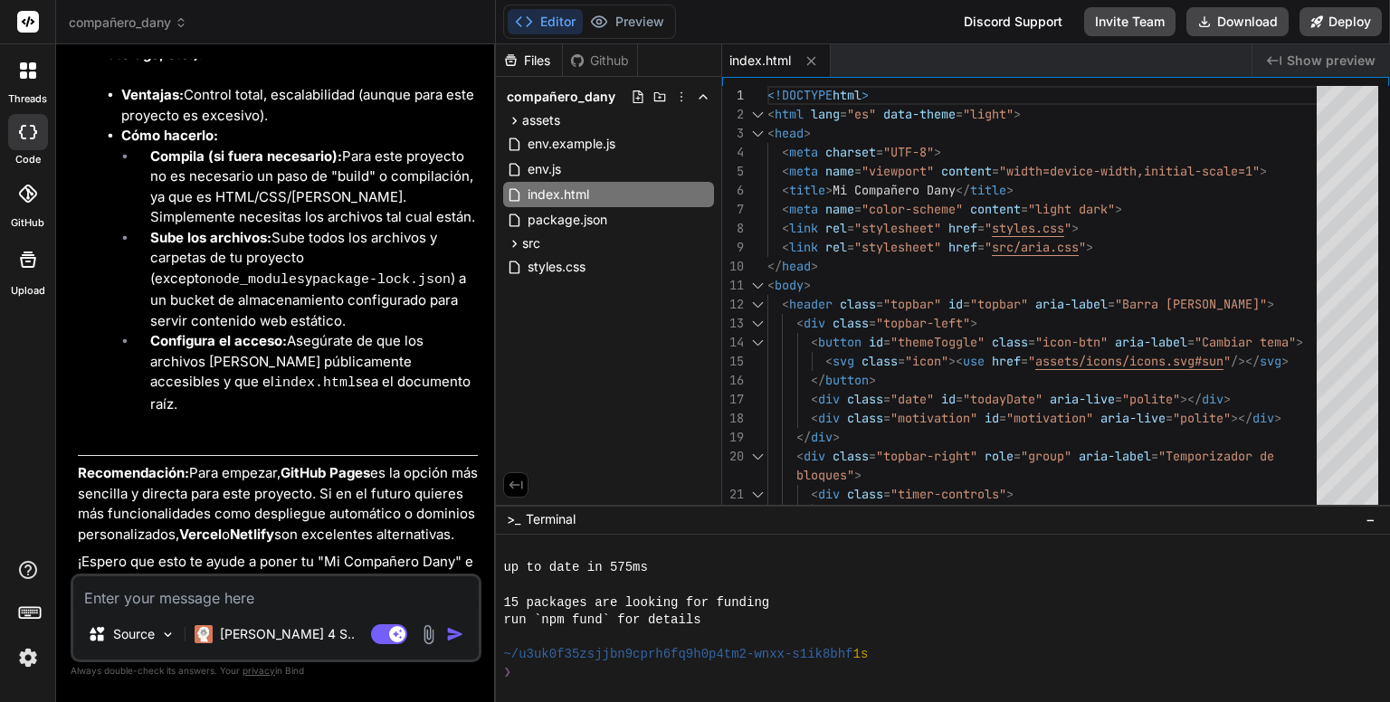
click at [20, 185] on icon at bounding box center [28, 194] width 18 height 18
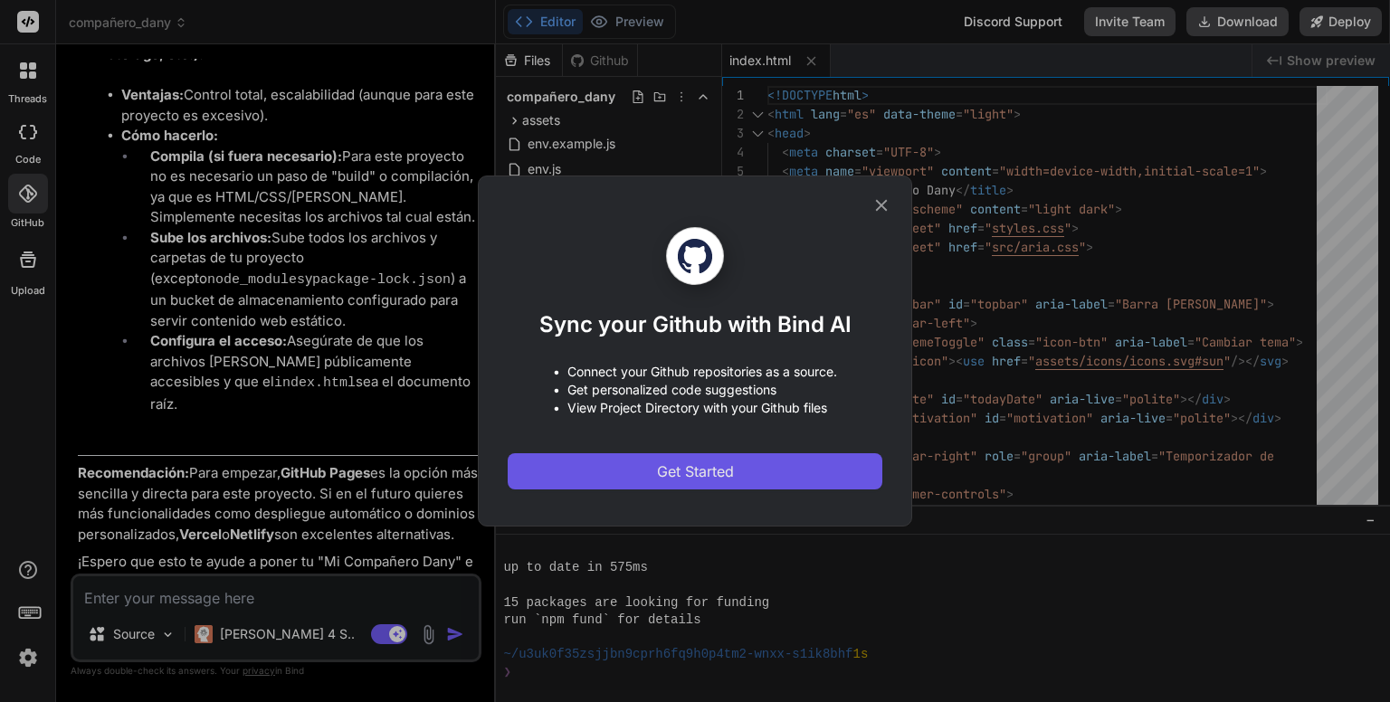
click at [737, 479] on button "Get Started" at bounding box center [694, 471] width 375 height 36
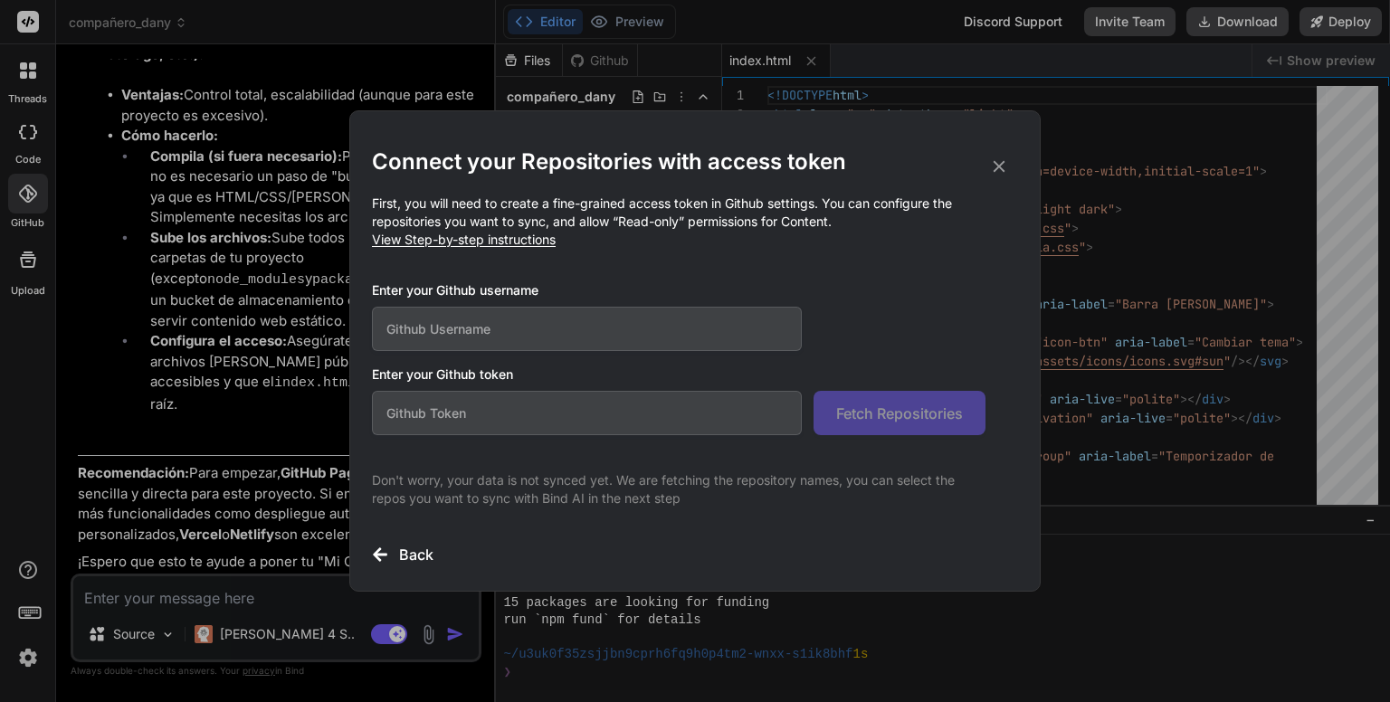
click at [608, 323] on input "text" at bounding box center [587, 329] width 430 height 44
type input "dannykissme"
paste input "github_pat_11ADKEOIQ0TXttBnSeCICX_Si43uid5fkx9BqER6shqFRwMTZ7Qlu8moqoLAJwppxAQD…"
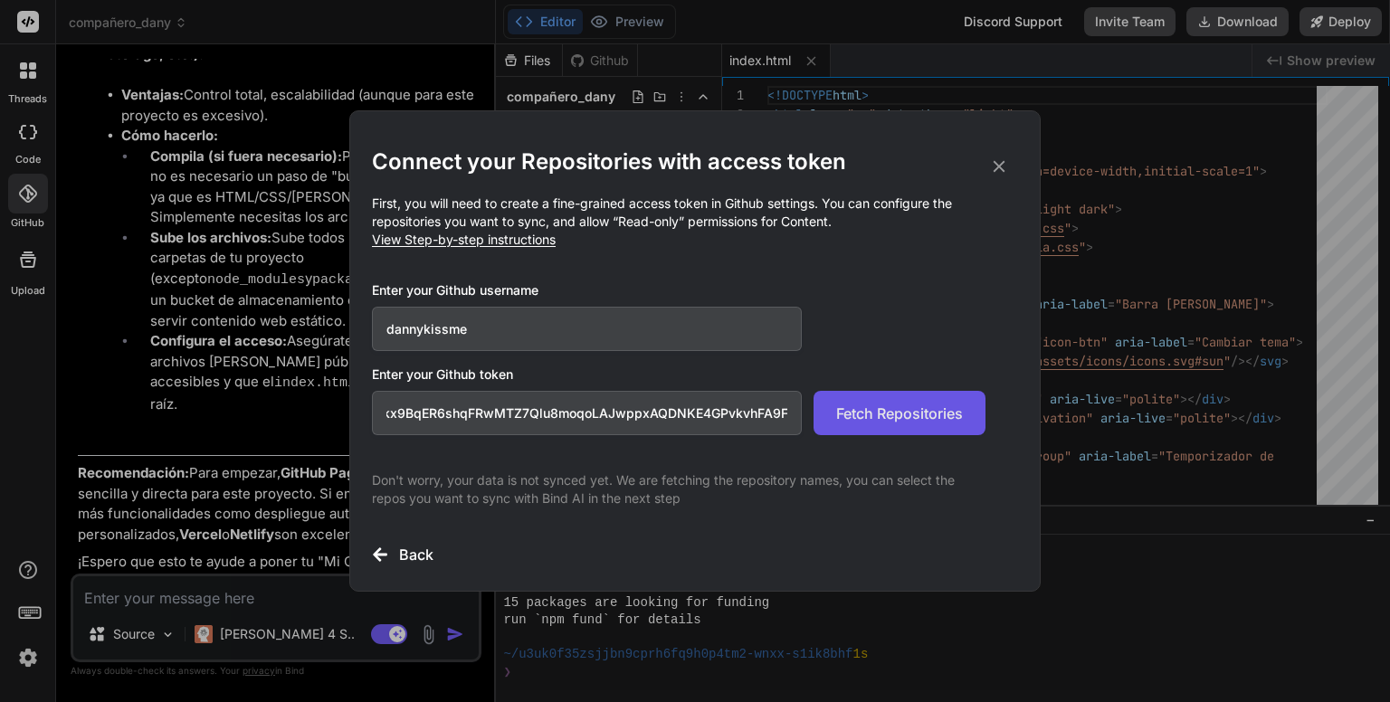
type input "github_pat_11ADKEOIQ0TXttBnSeCICX_Si43uid5fkx9BqER6shqFRwMTZ7Qlu8moqoLAJwppxAQD…"
click at [876, 417] on span "Fetch Repositories" at bounding box center [899, 414] width 127 height 22
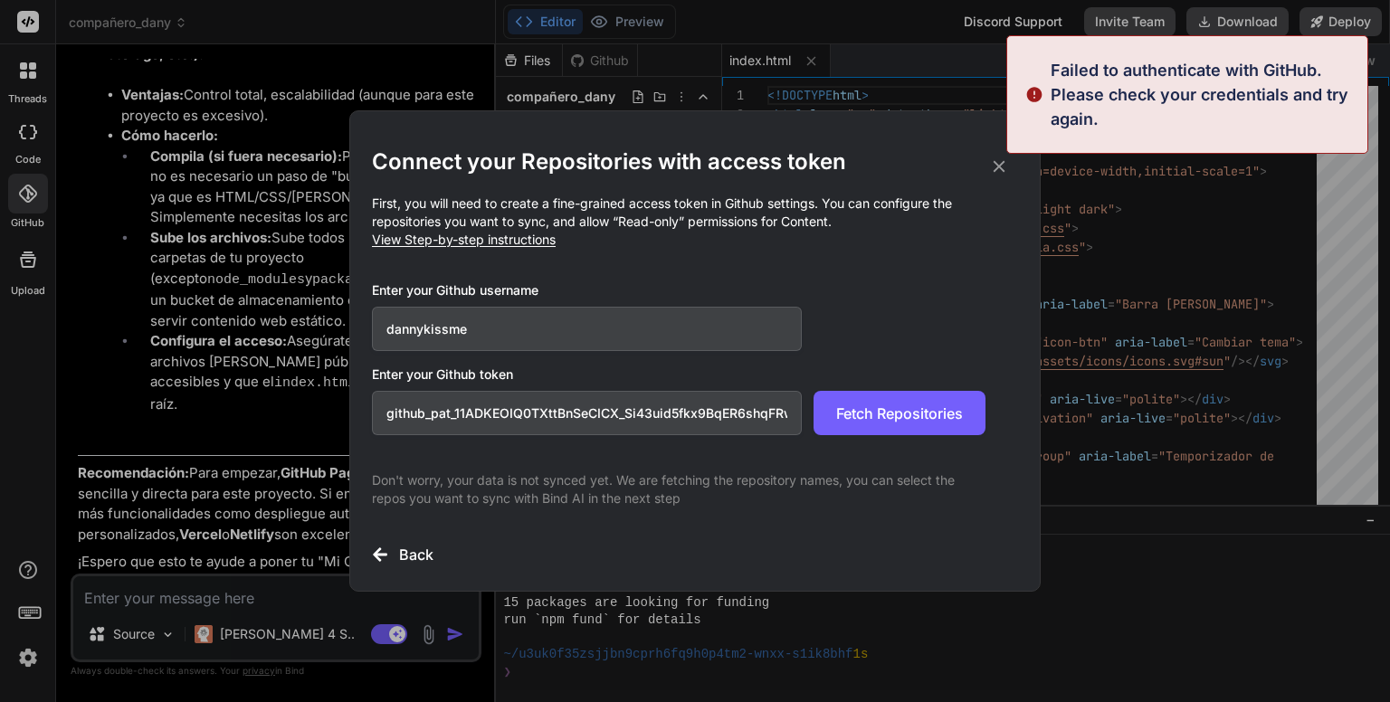
click at [1003, 171] on icon at bounding box center [999, 167] width 12 height 12
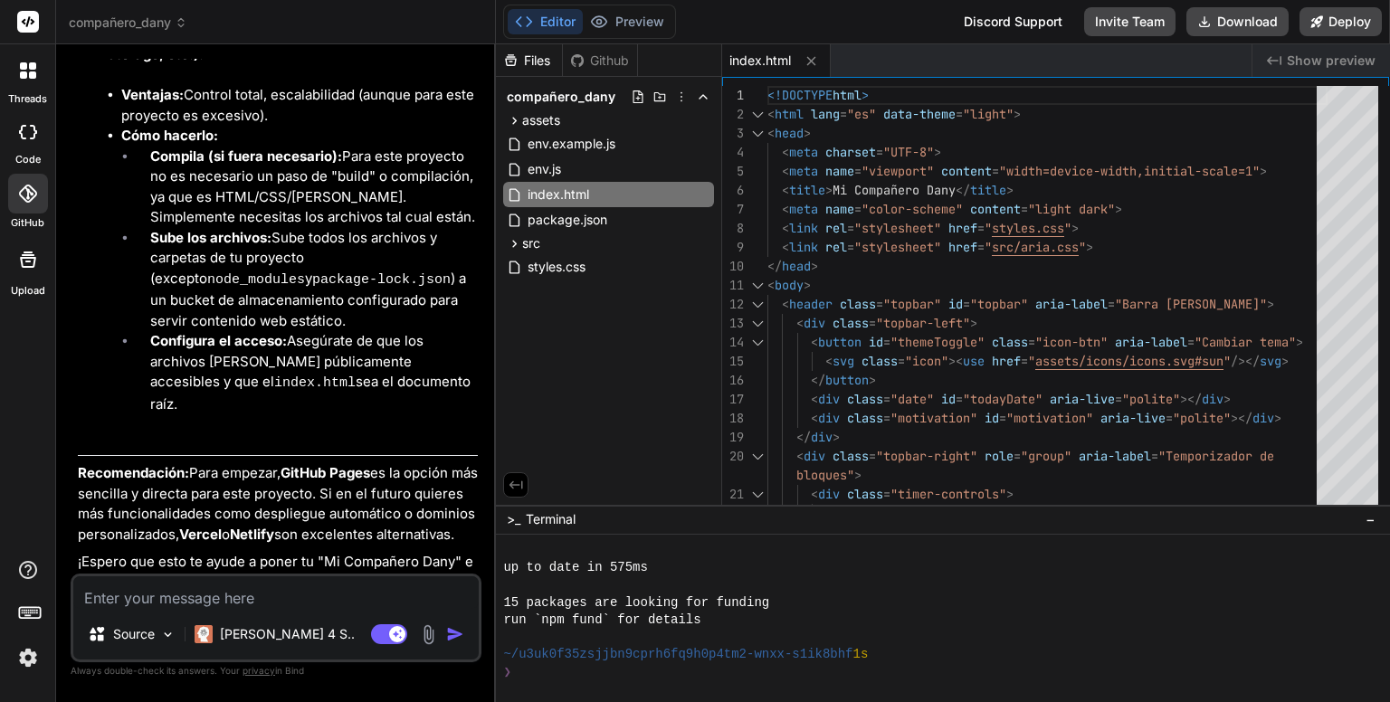
click at [597, 327] on div "Files Github compañero_dany assets icons icons.svg env.example.js env.js index.…" at bounding box center [609, 274] width 226 height 460
click at [29, 656] on img at bounding box center [28, 657] width 31 height 31
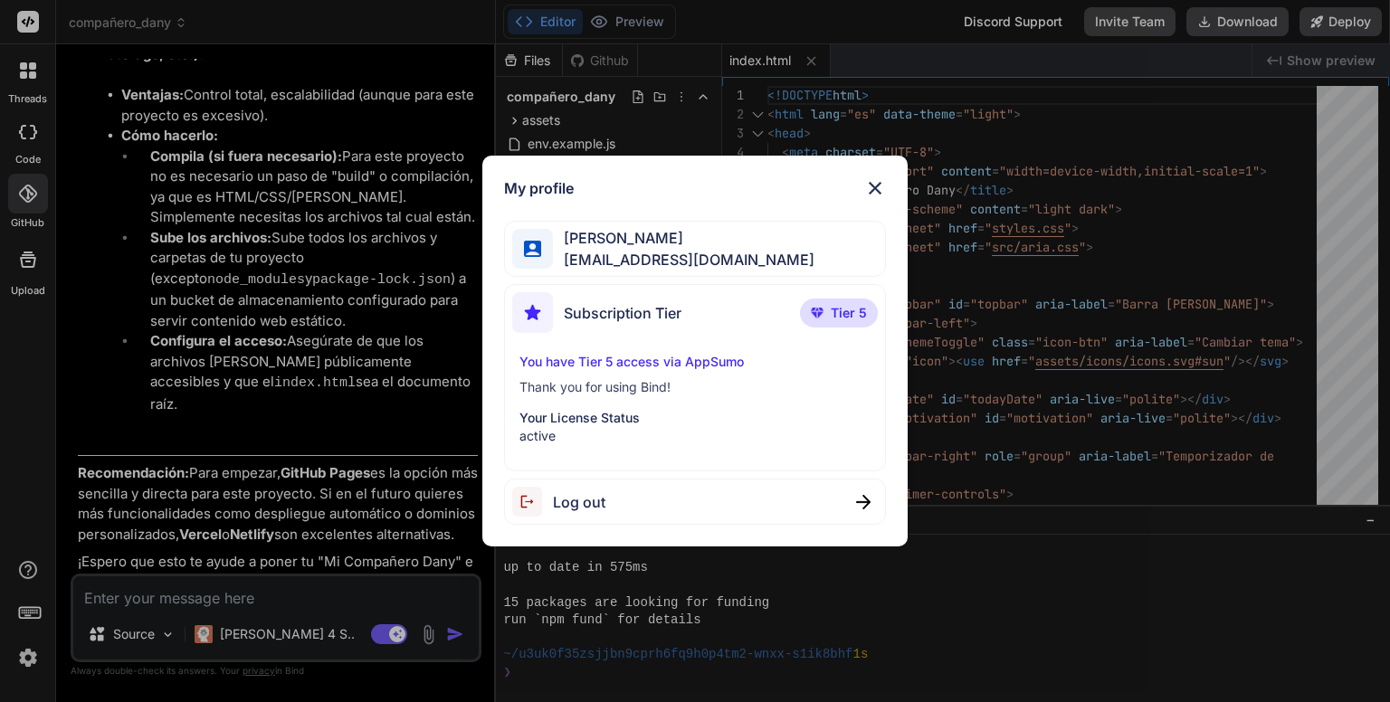
click at [1128, 563] on div "My profile Dany Espinosa dannykissme1@gmail.com Subscription Tier Tier 5 You ha…" at bounding box center [695, 351] width 1390 height 702
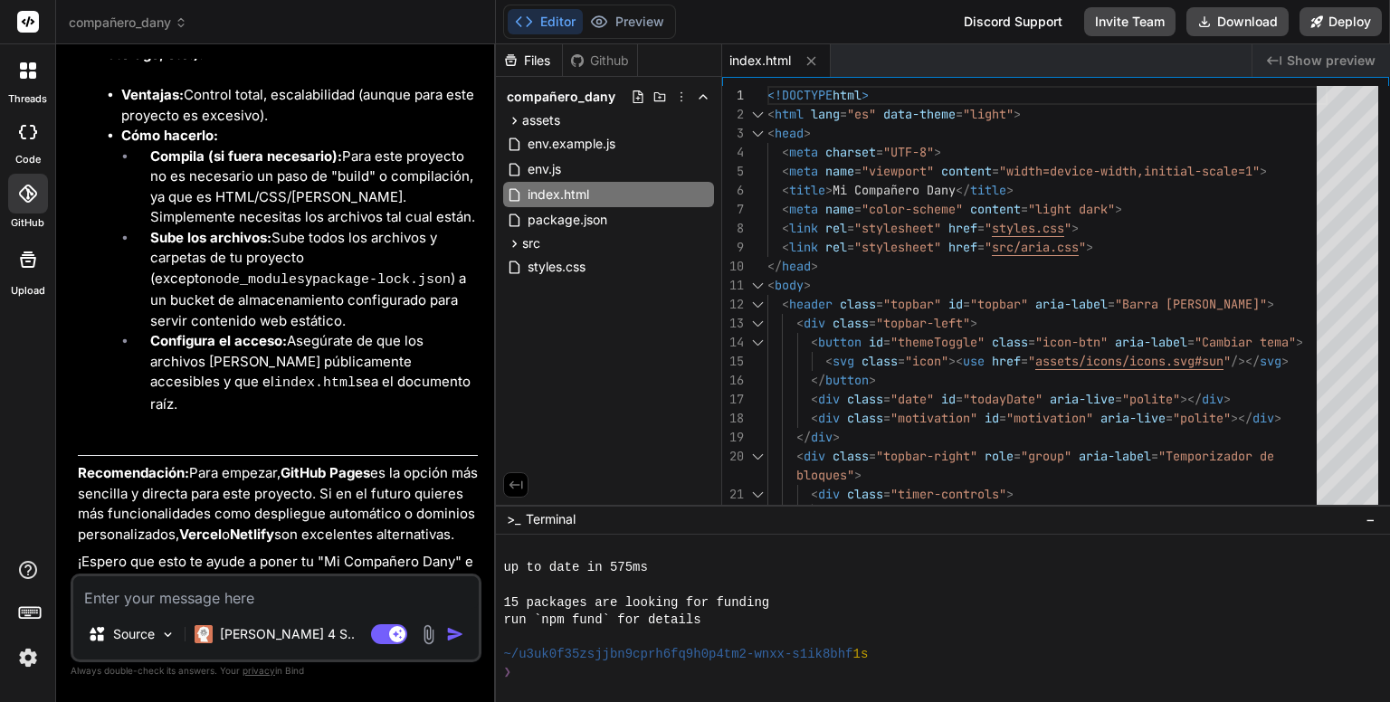
scroll to position [2451, 0]
